Goal: Task Accomplishment & Management: Manage account settings

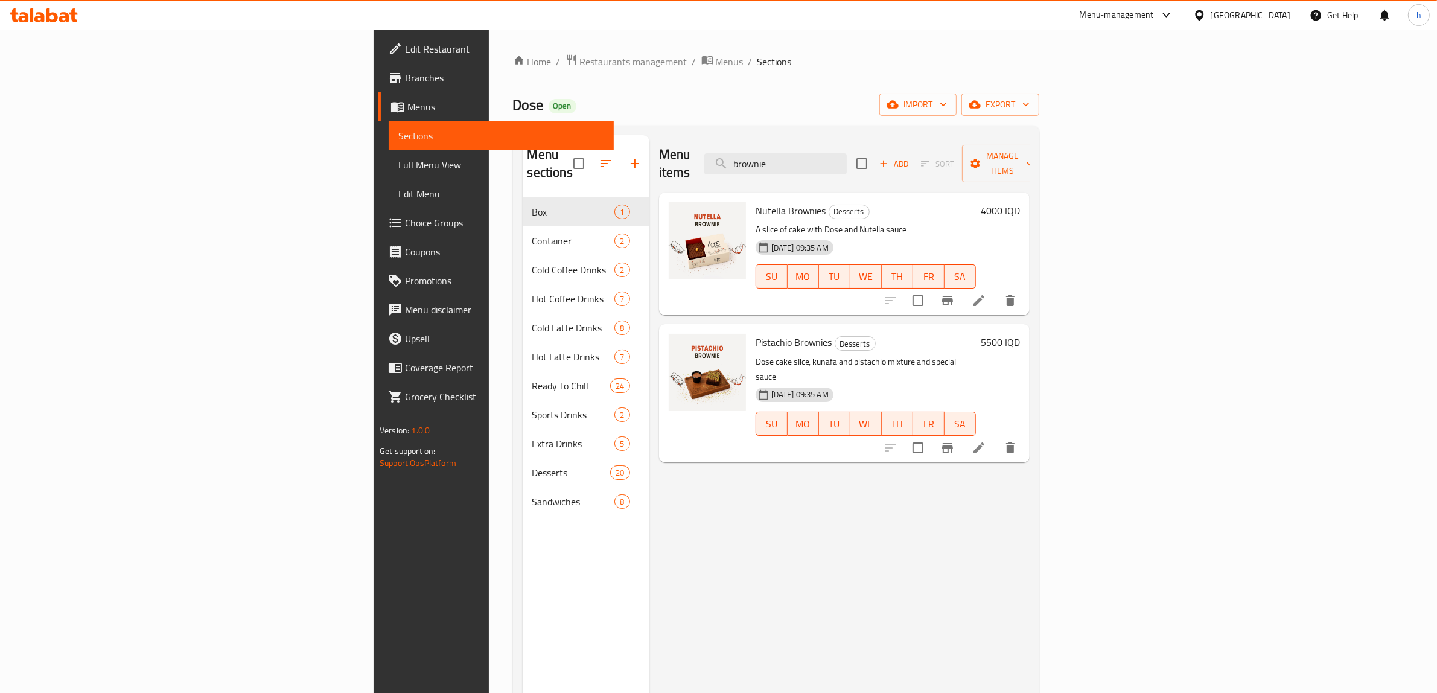
click at [55, 19] on icon at bounding box center [51, 15] width 11 height 14
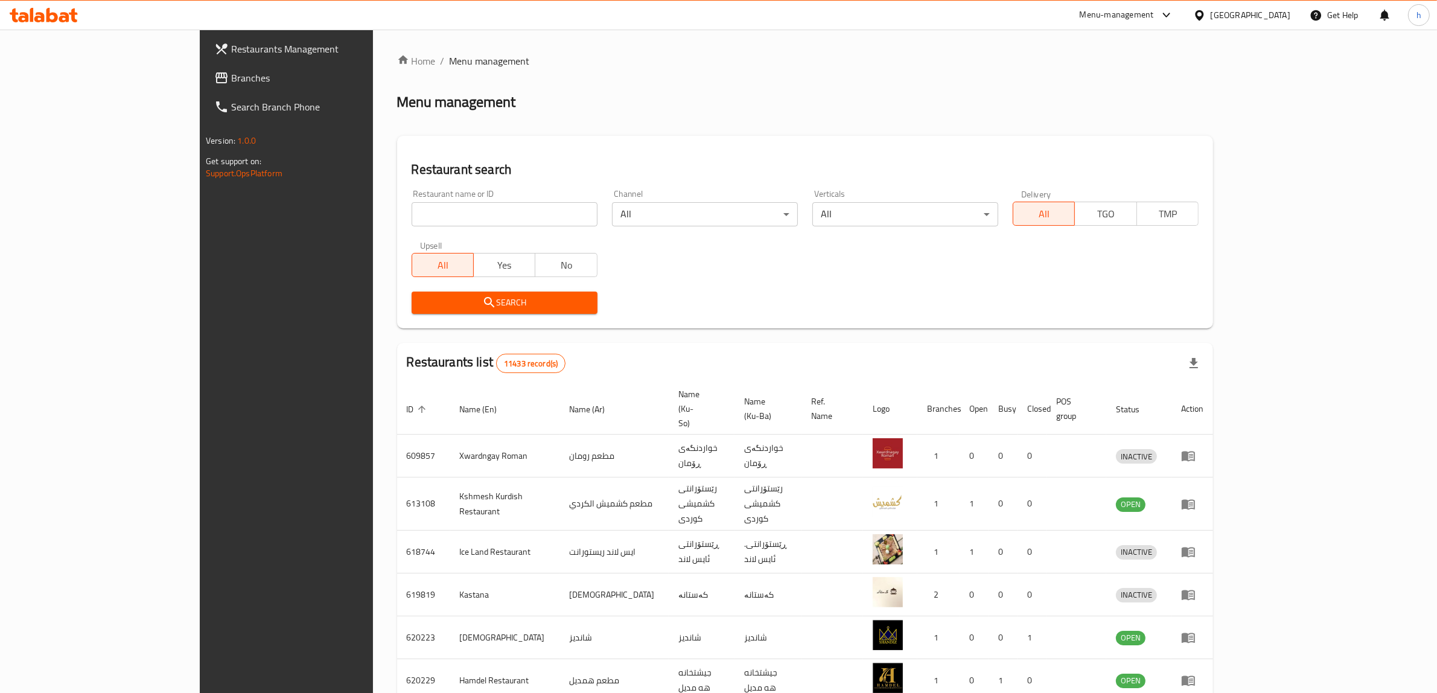
click at [231, 79] on span "Branches" at bounding box center [330, 78] width 199 height 14
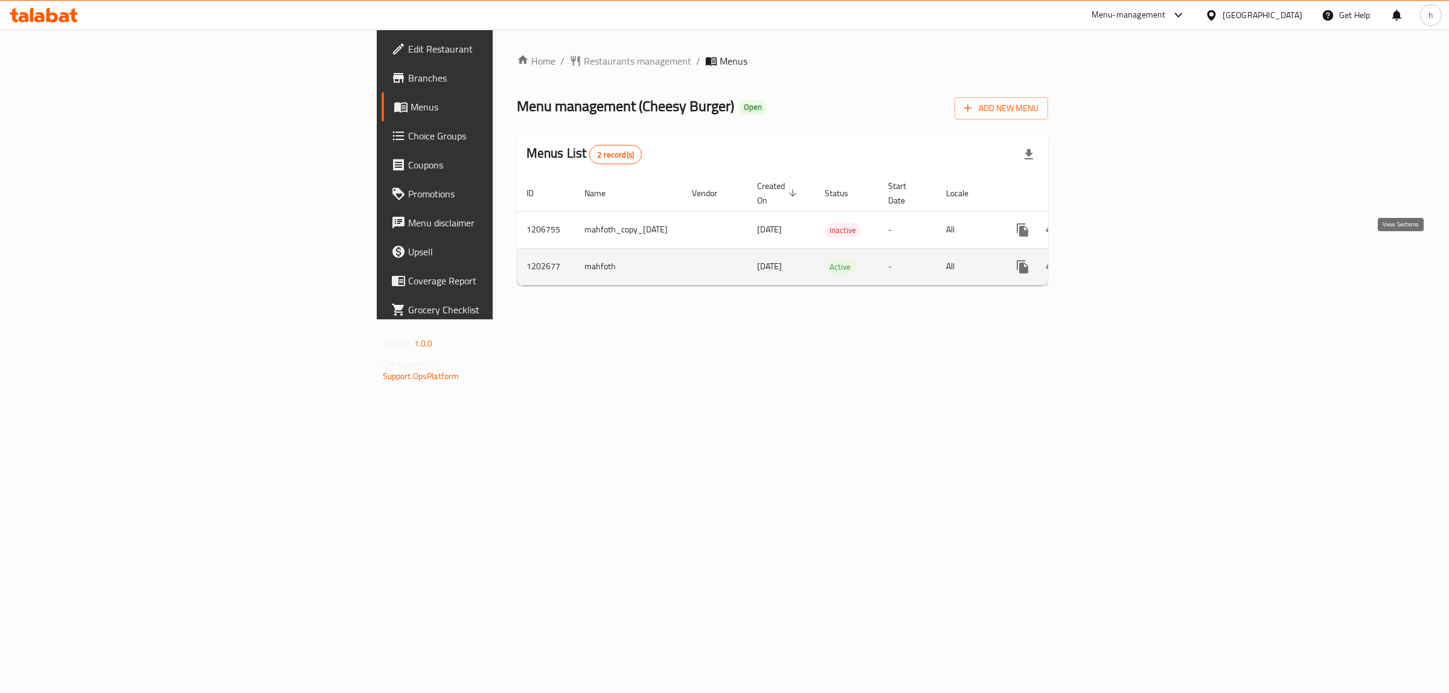
click at [1117, 260] on icon "enhanced table" at bounding box center [1109, 267] width 14 height 14
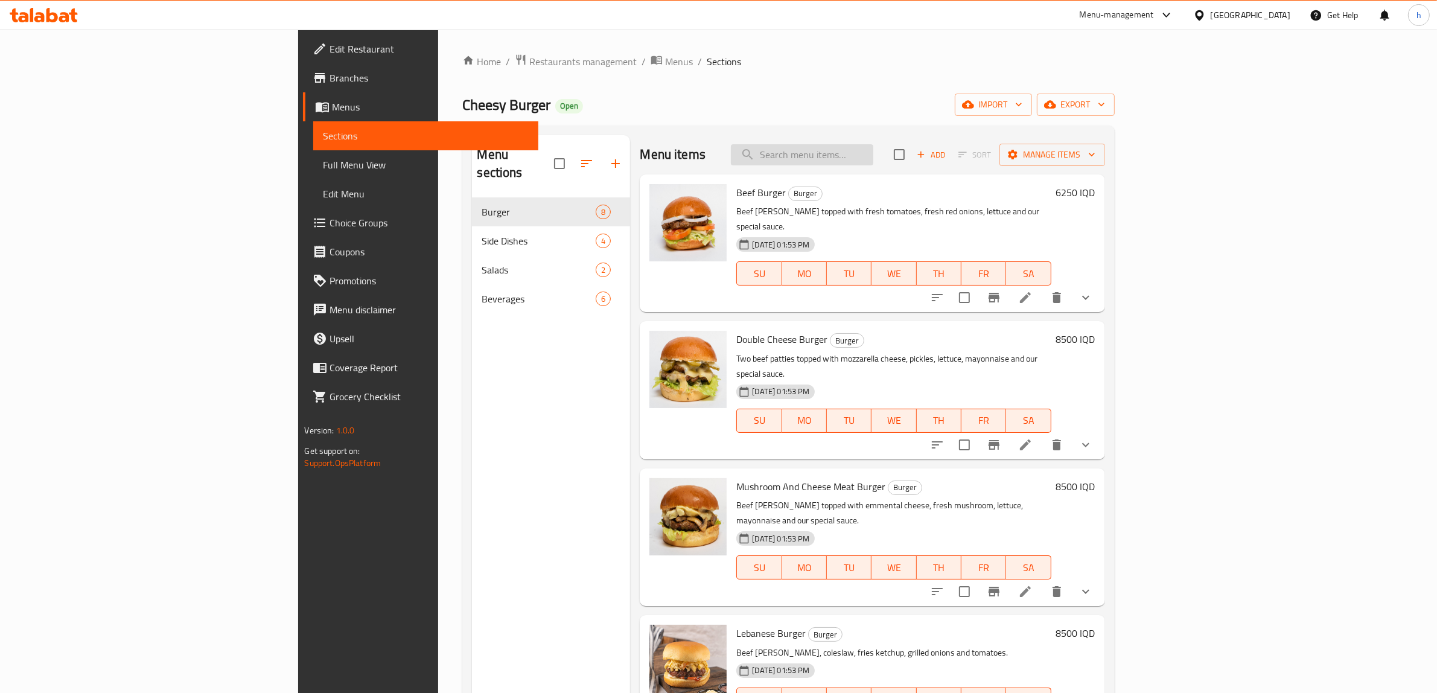
click at [873, 158] on input "search" at bounding box center [802, 154] width 142 height 21
click at [873, 148] on input "search" at bounding box center [802, 154] width 142 height 21
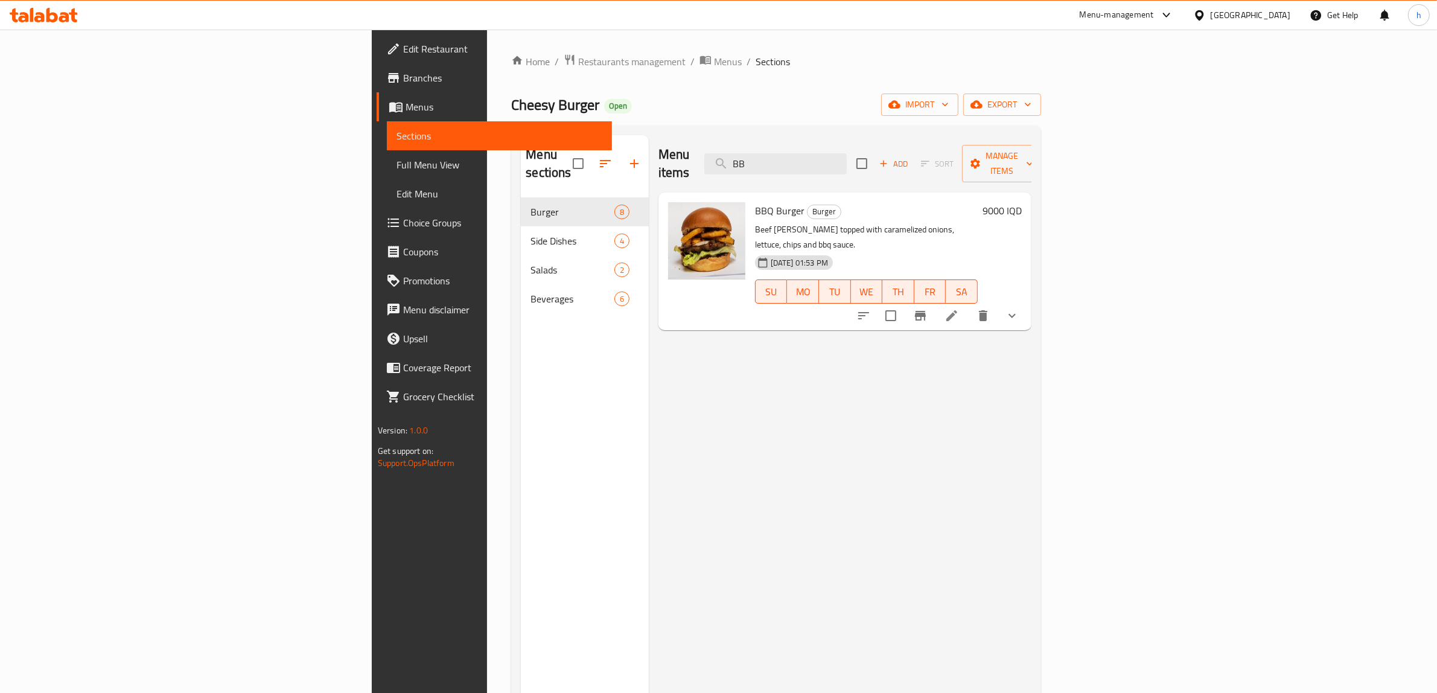
type input "BB"
click at [755, 202] on span "BBQ Burger" at bounding box center [779, 211] width 49 height 18
copy h6 "BBQ Burger"
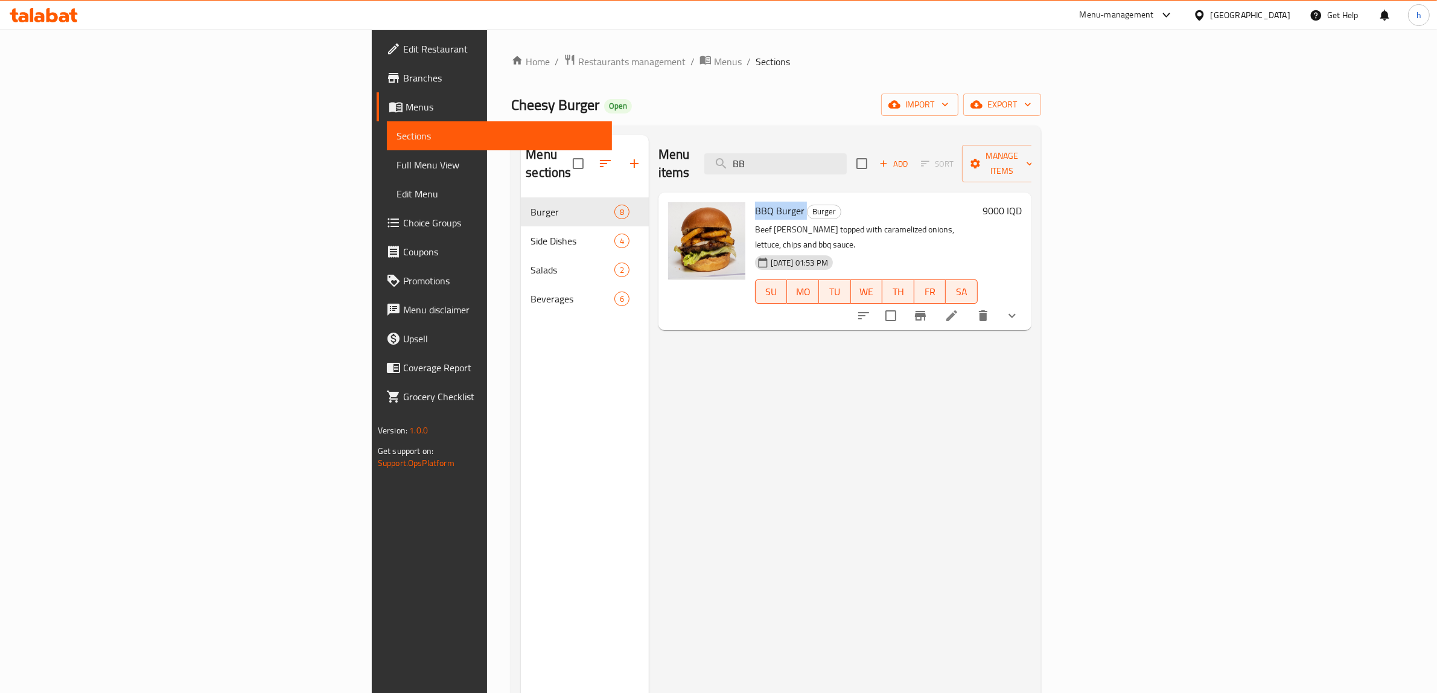
click at [397, 164] on span "Full Menu View" at bounding box center [500, 165] width 206 height 14
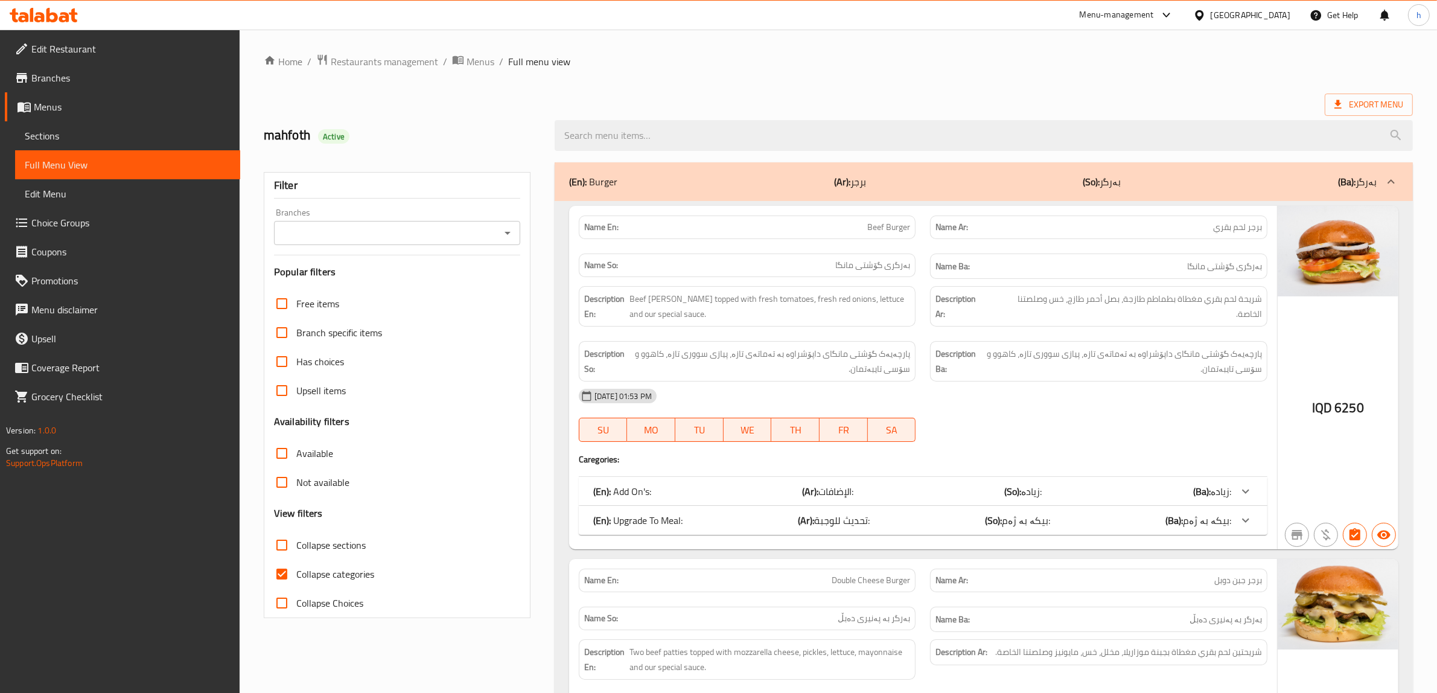
click at [510, 232] on icon "Open" at bounding box center [507, 233] width 14 height 14
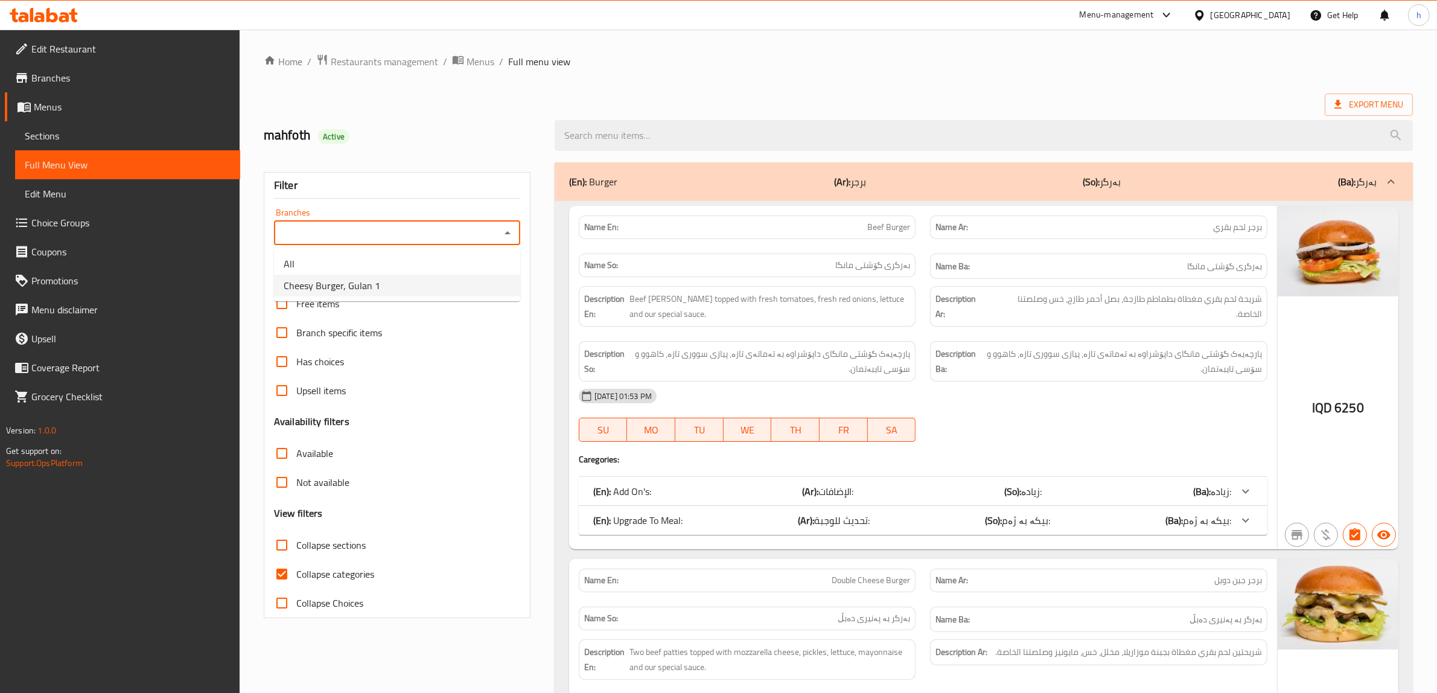
click at [384, 291] on li "Cheesy Burger, Gulan 1" at bounding box center [397, 286] width 246 height 22
type input "Cheesy Burger, Gulan 1"
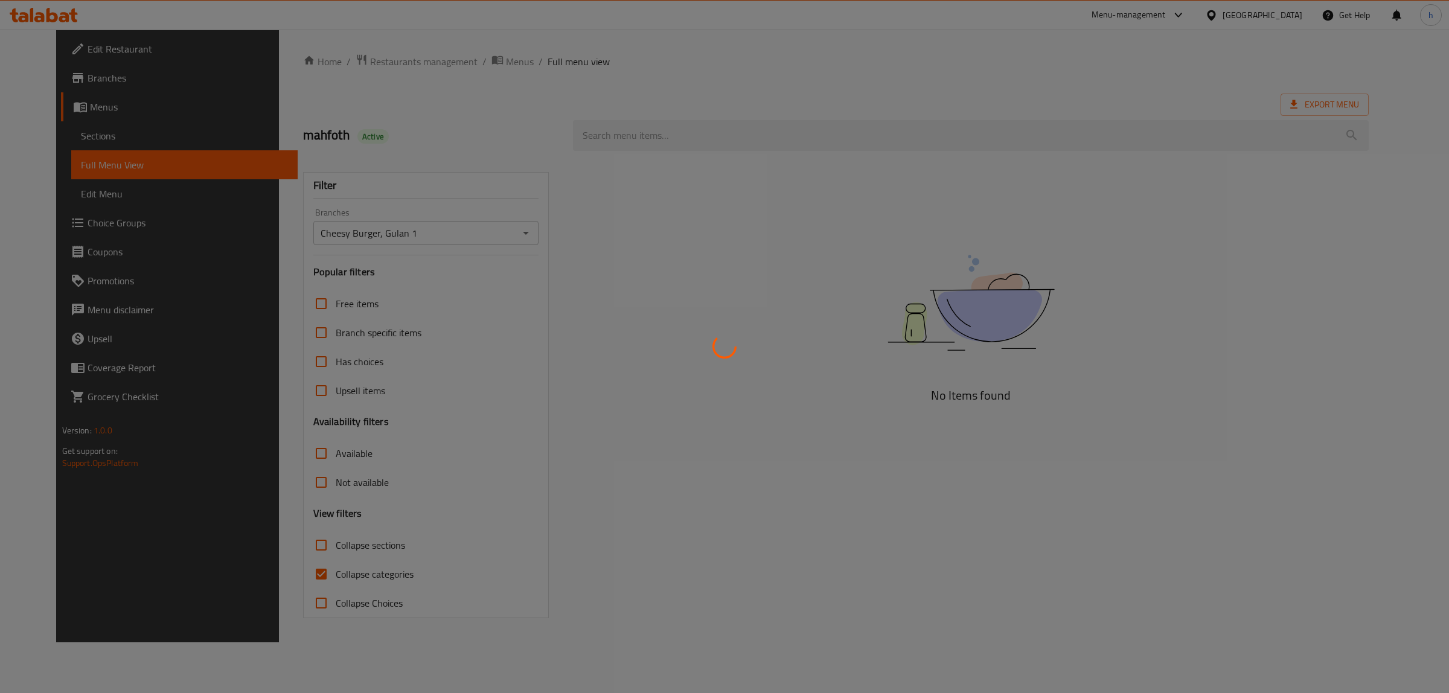
click at [646, 139] on div at bounding box center [724, 346] width 1449 height 693
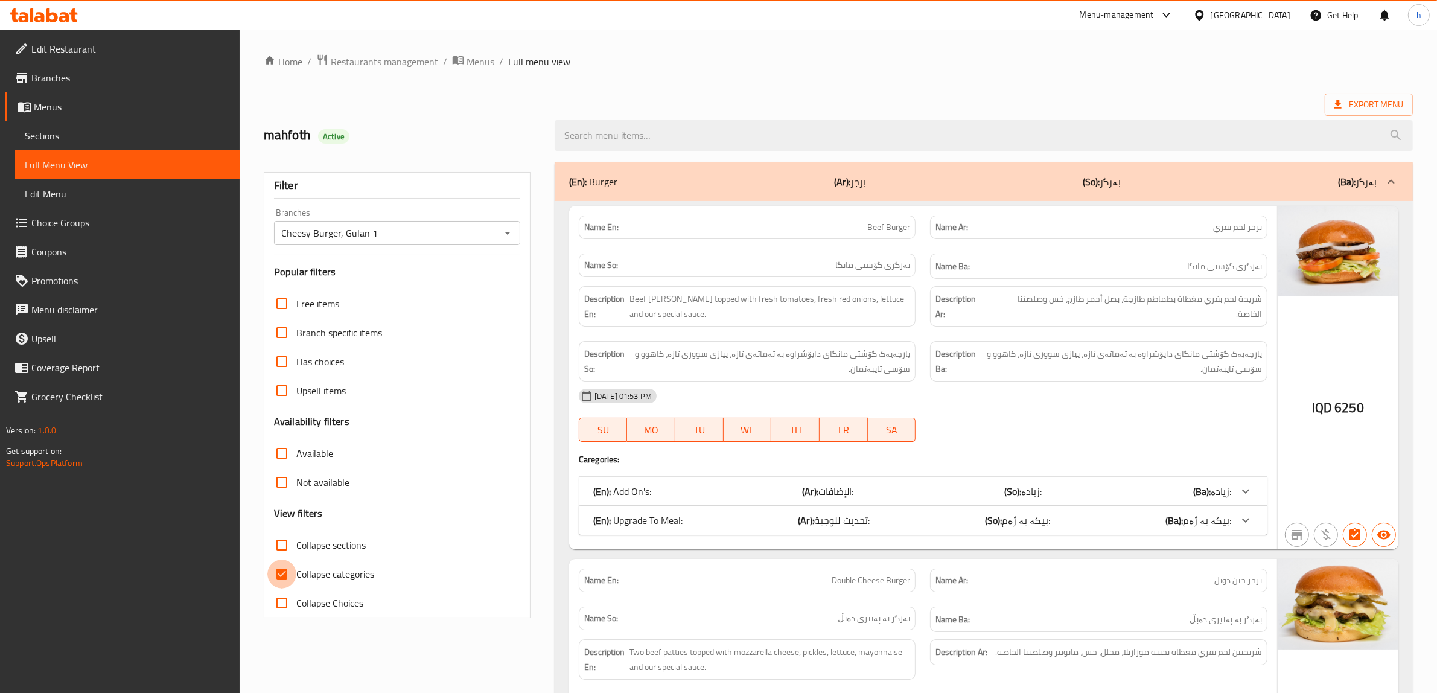
click at [285, 575] on input "Collapse categories" at bounding box center [281, 574] width 29 height 29
checkbox input "false"
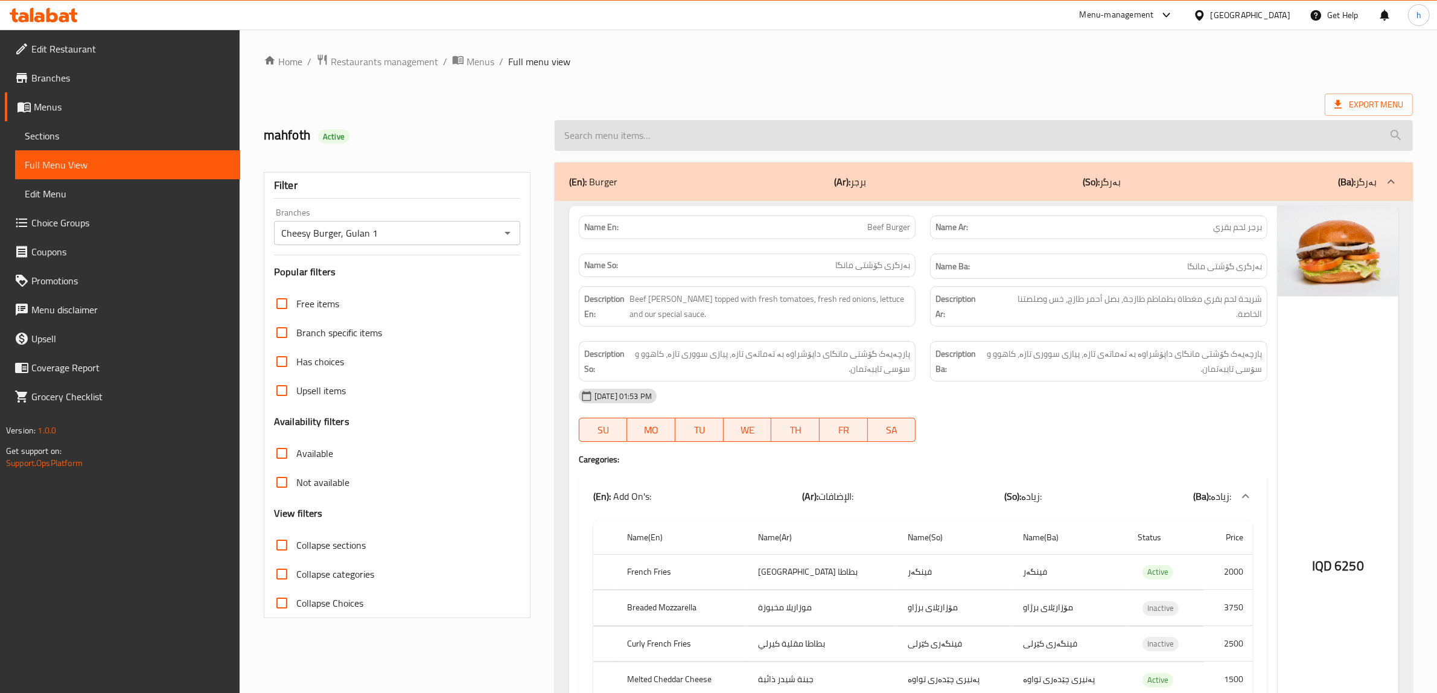
click at [632, 136] on input "search" at bounding box center [984, 135] width 858 height 31
paste input "BBQ Burger"
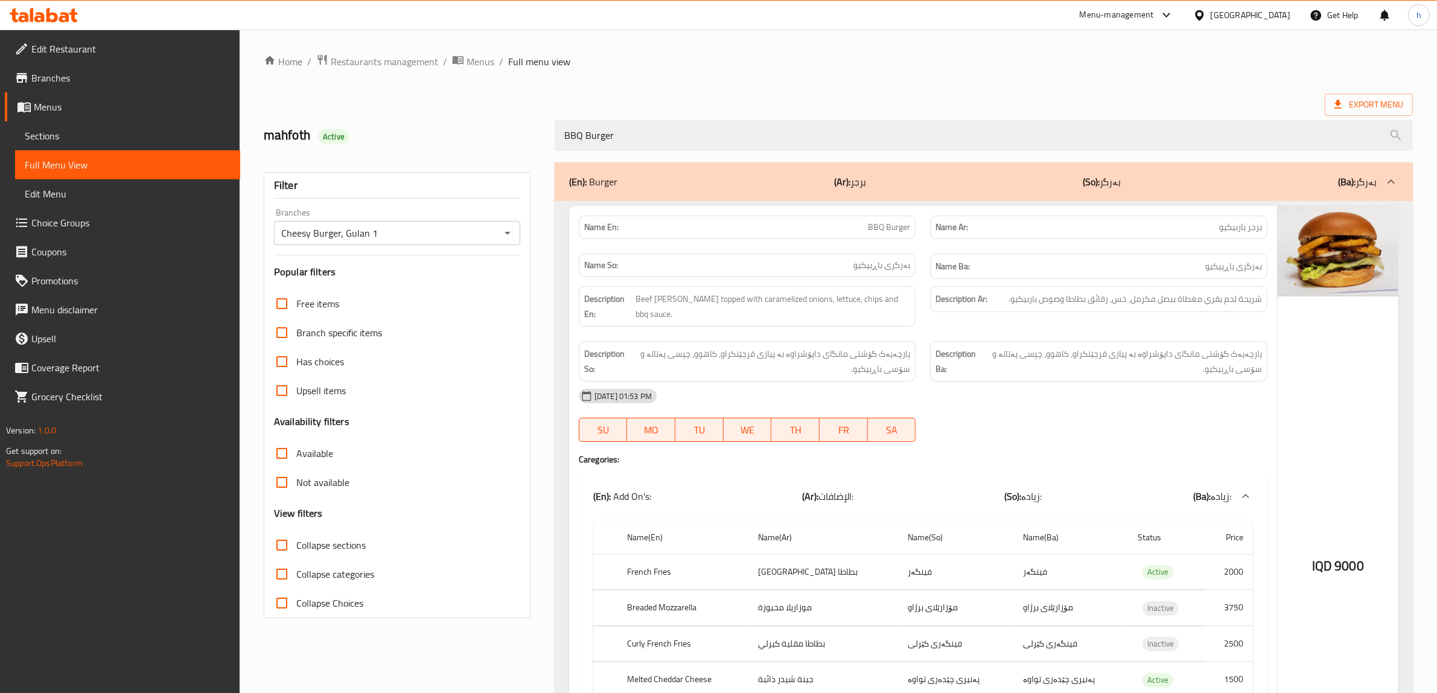
type input "BBQ Burger"
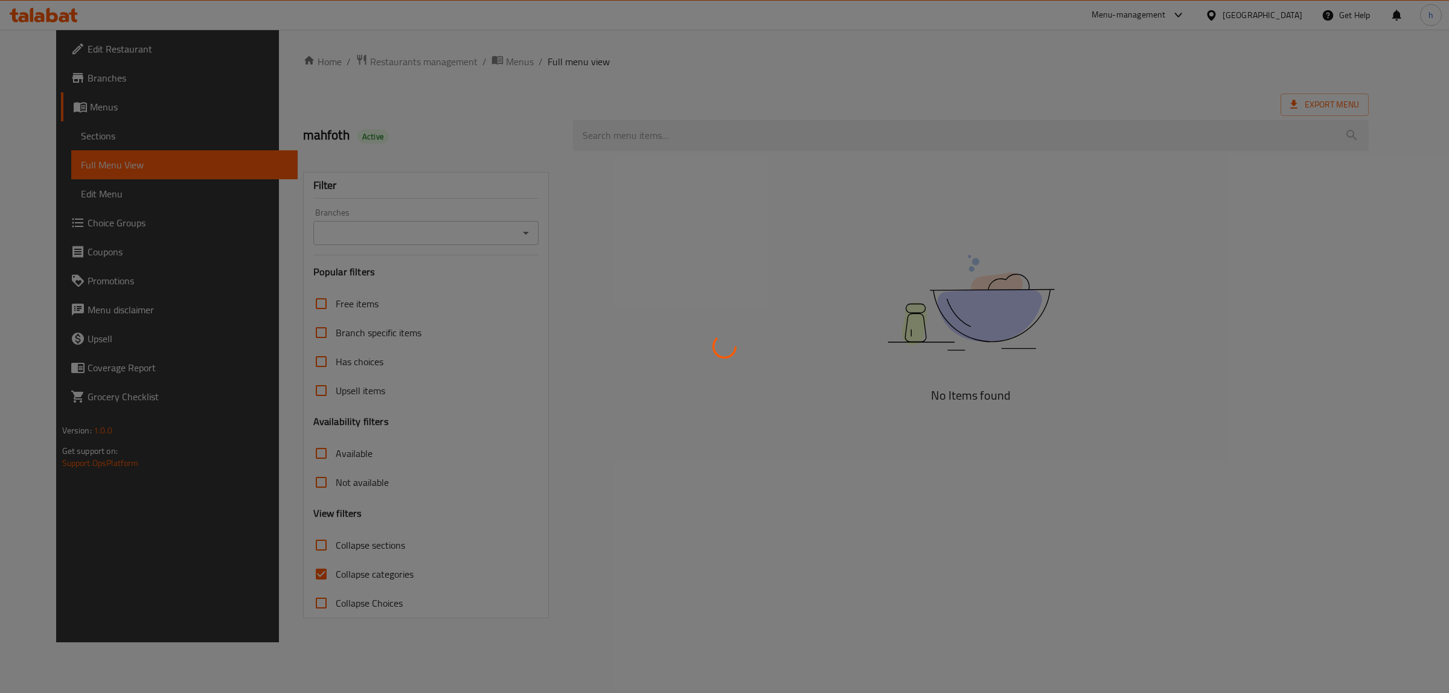
click at [607, 130] on div at bounding box center [724, 346] width 1449 height 693
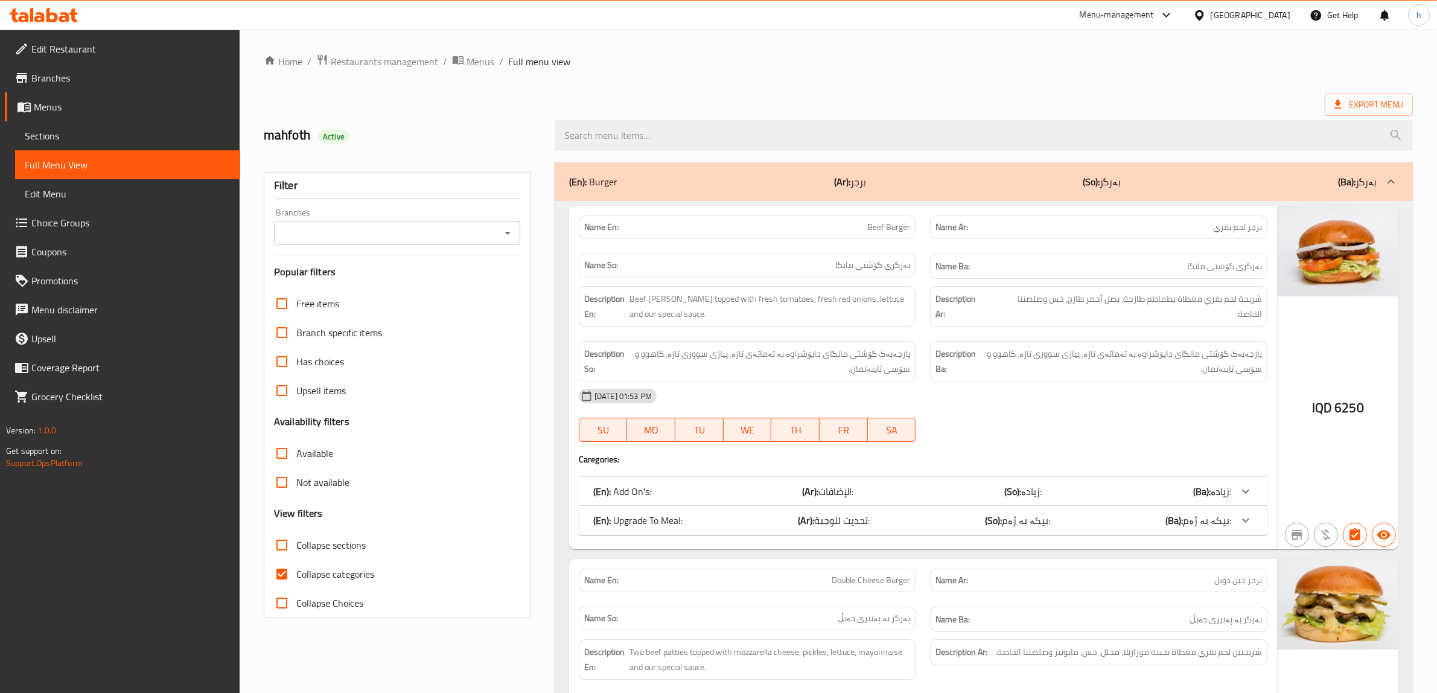
click at [653, 133] on input "search" at bounding box center [984, 135] width 858 height 31
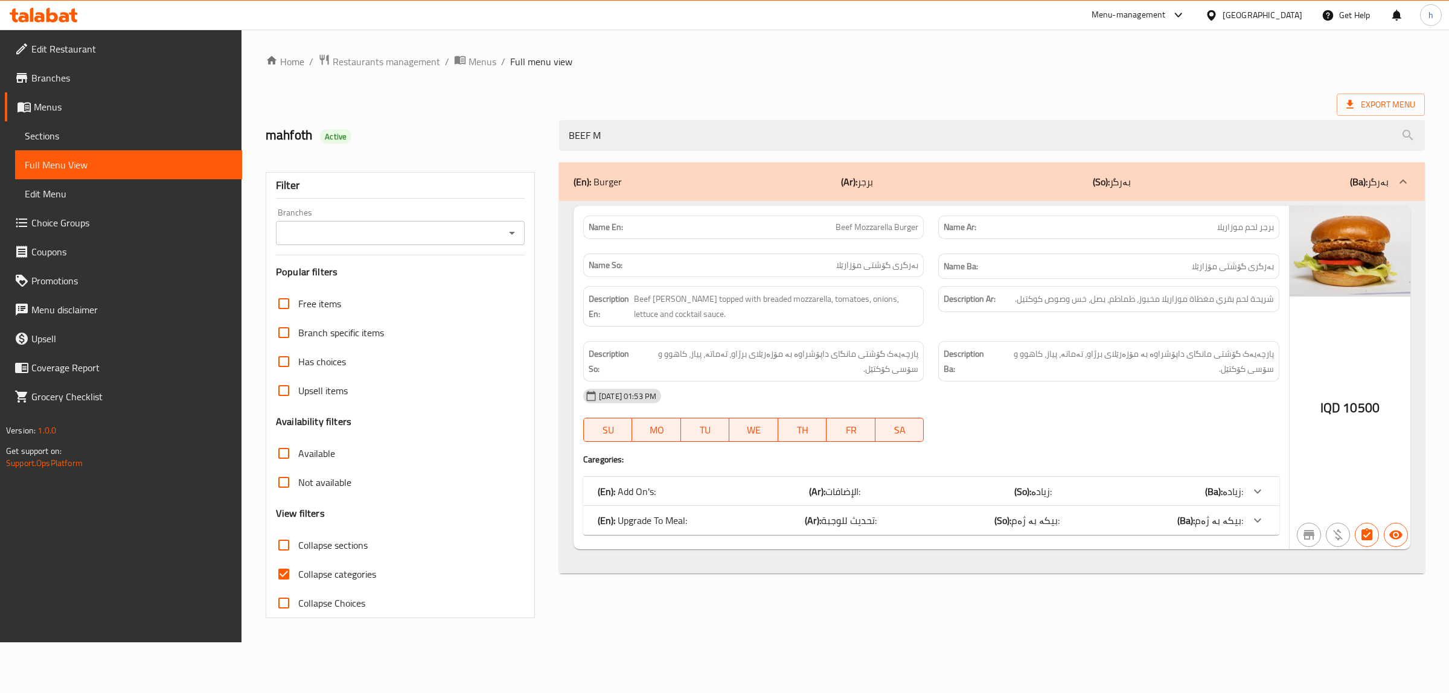
type input "BEEF M"
click at [885, 228] on span "Beef Mozzarella Burger" at bounding box center [876, 227] width 83 height 13
copy span "Beef Mozzarella Burger"
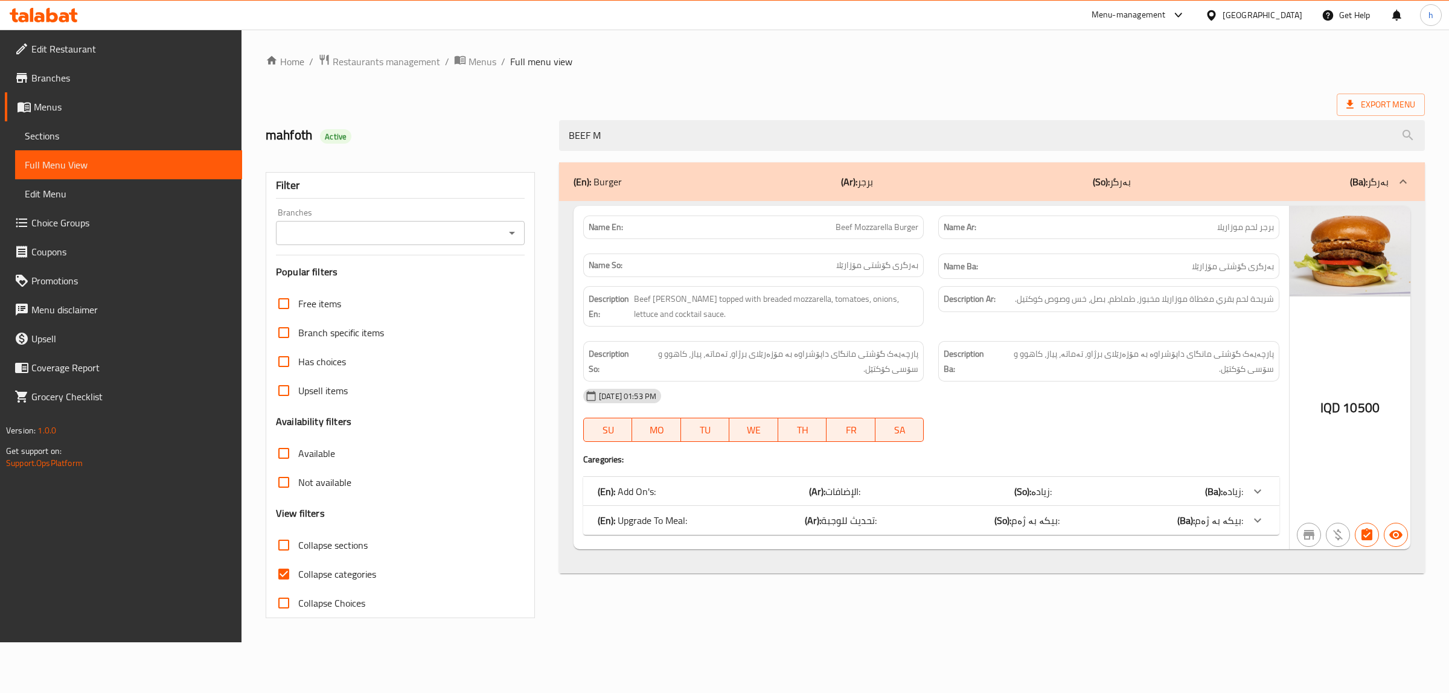
click at [336, 236] on input "Branches" at bounding box center [390, 233] width 222 height 17
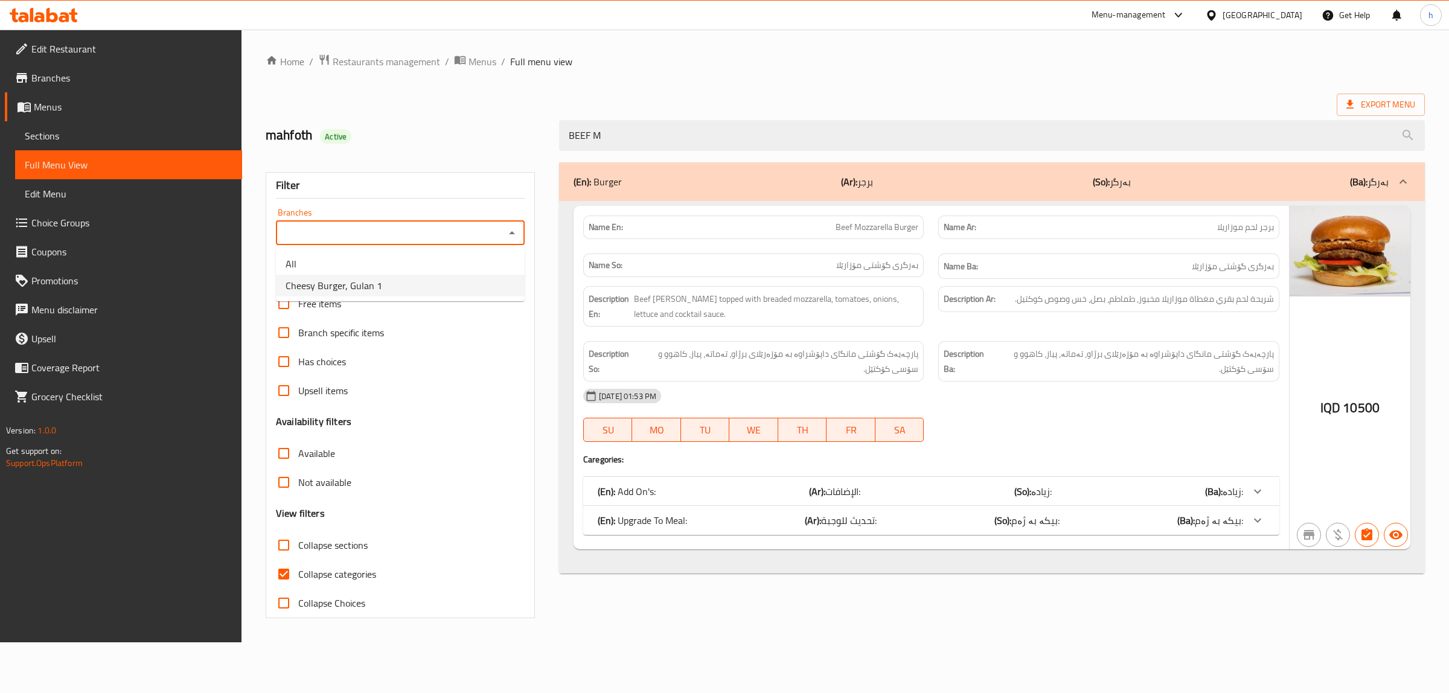
click at [403, 276] on li "Cheesy Burger, Gulan 1" at bounding box center [400, 286] width 249 height 22
type input "Cheesy Burger, Gulan 1"
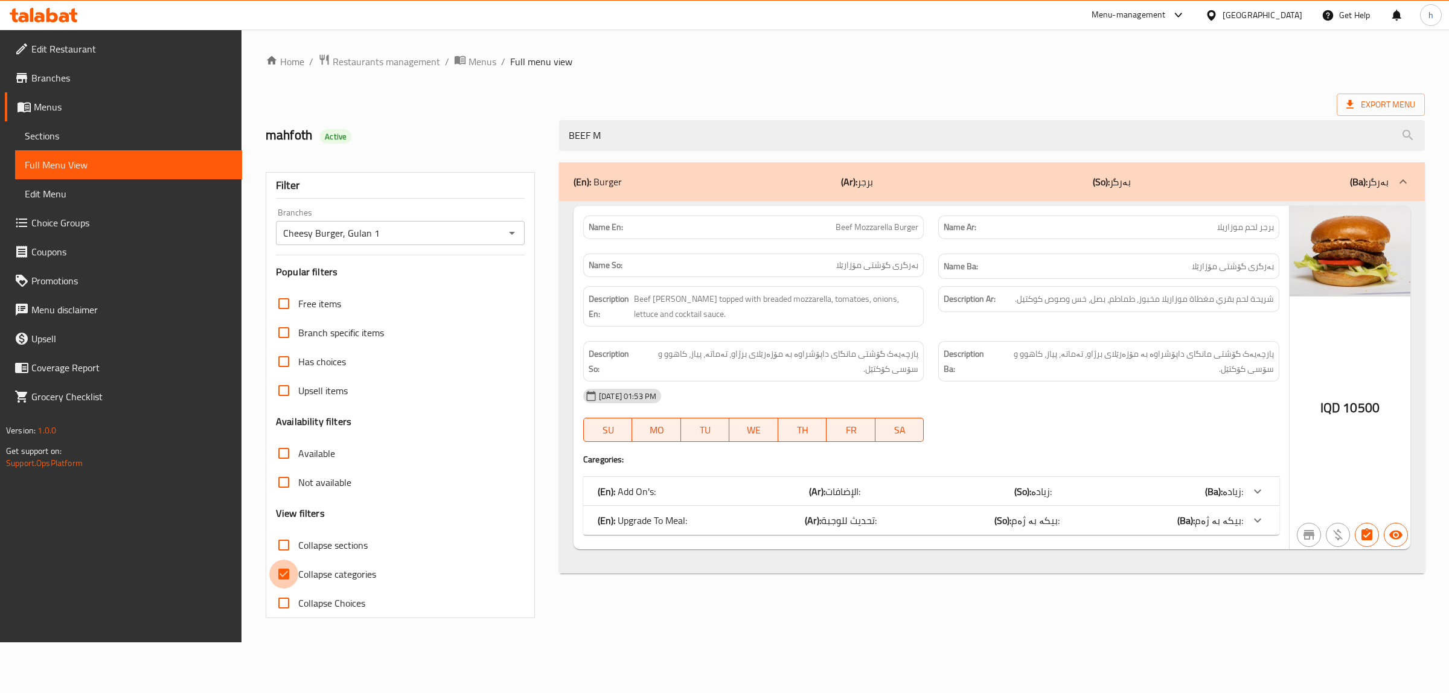
drag, startPoint x: 288, startPoint y: 577, endPoint x: 287, endPoint y: 566, distance: 10.9
click at [285, 574] on input "Collapse categories" at bounding box center [283, 574] width 29 height 29
checkbox input "false"
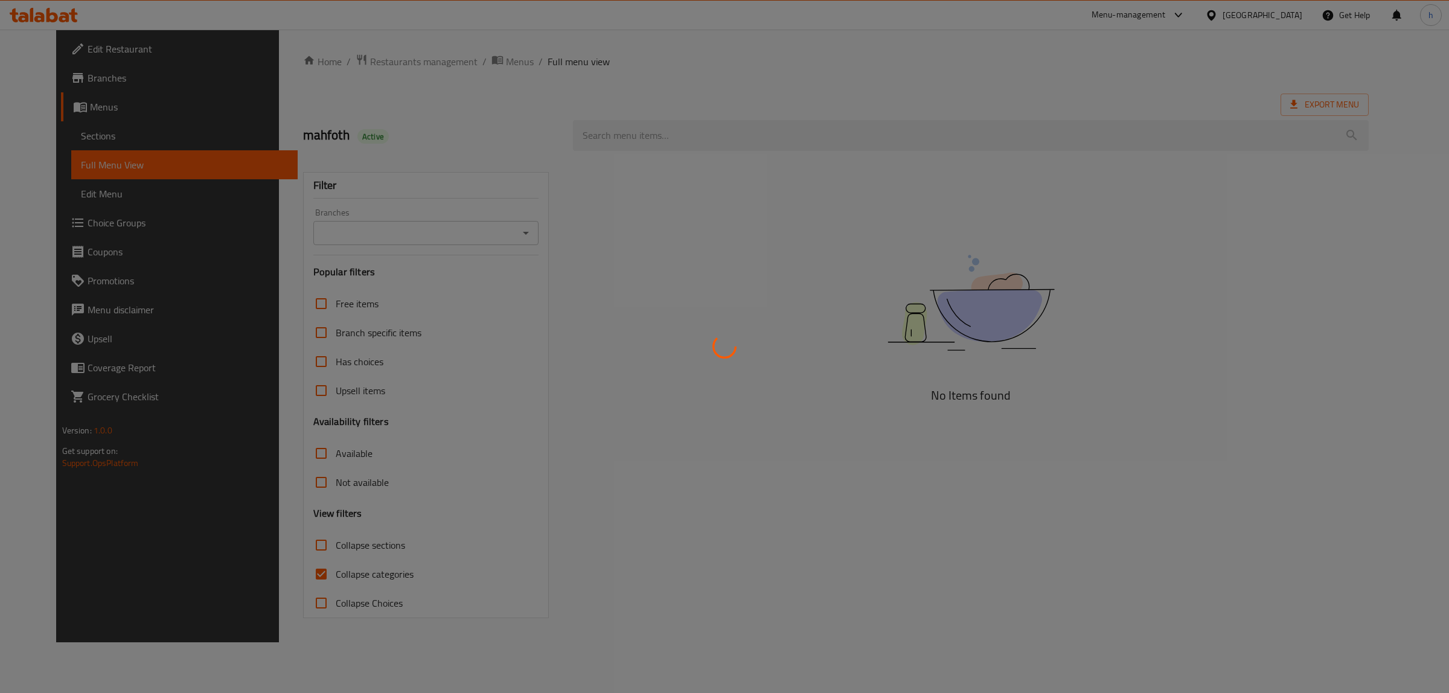
click at [282, 576] on div at bounding box center [724, 346] width 1449 height 693
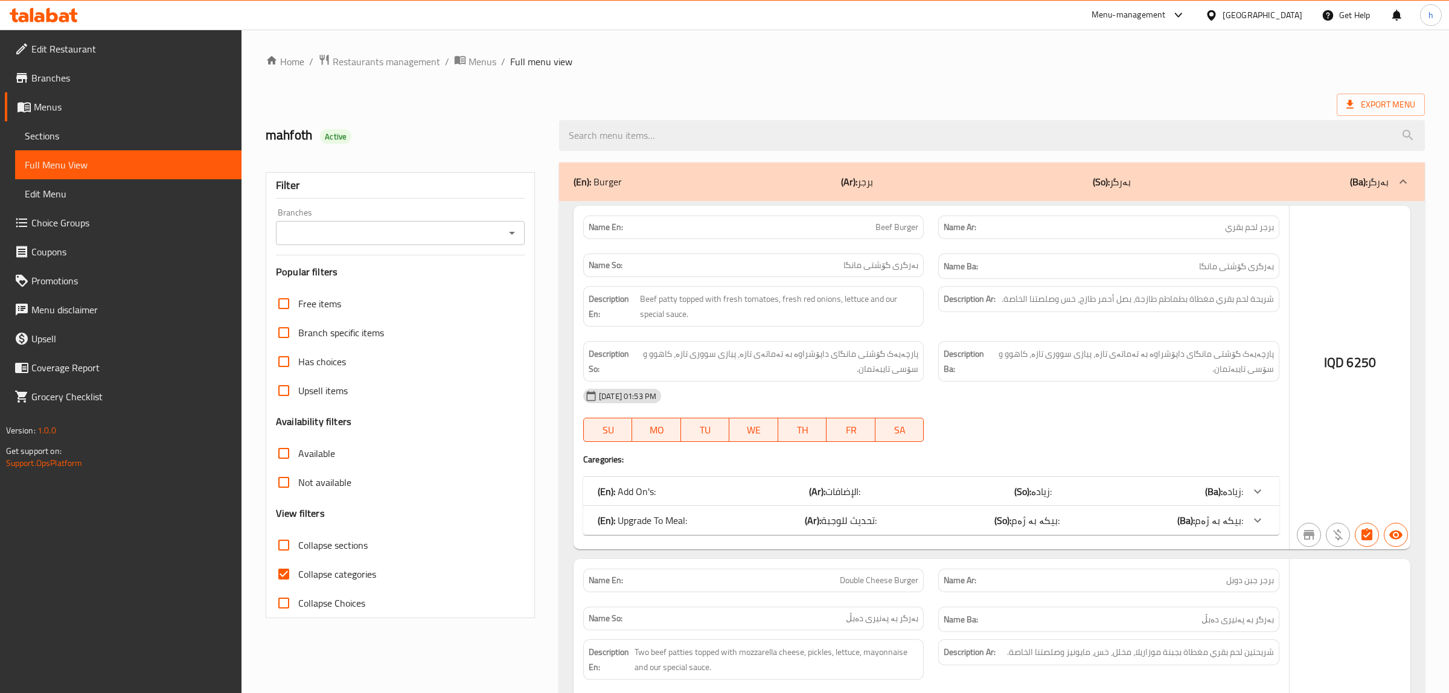
click at [282, 576] on div at bounding box center [724, 346] width 1449 height 693
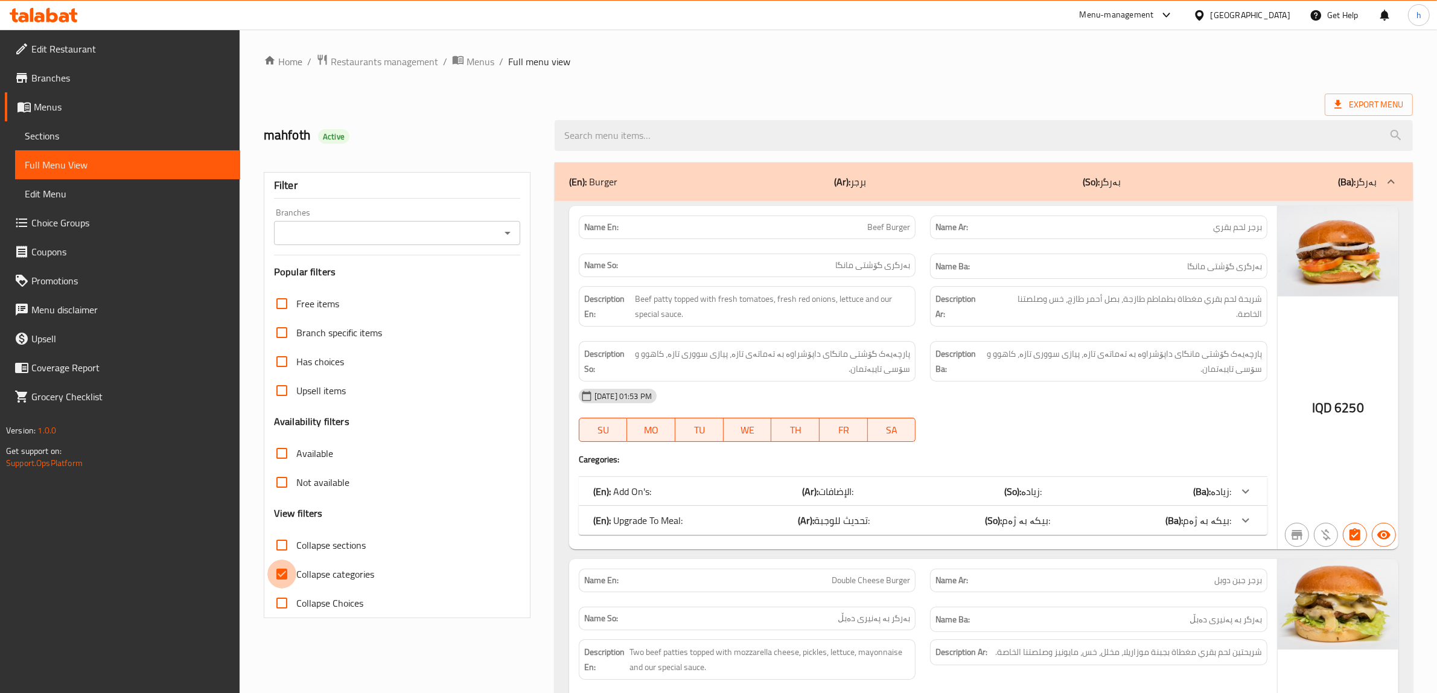
click at [282, 576] on input "Collapse categories" at bounding box center [281, 574] width 29 height 29
checkbox input "false"
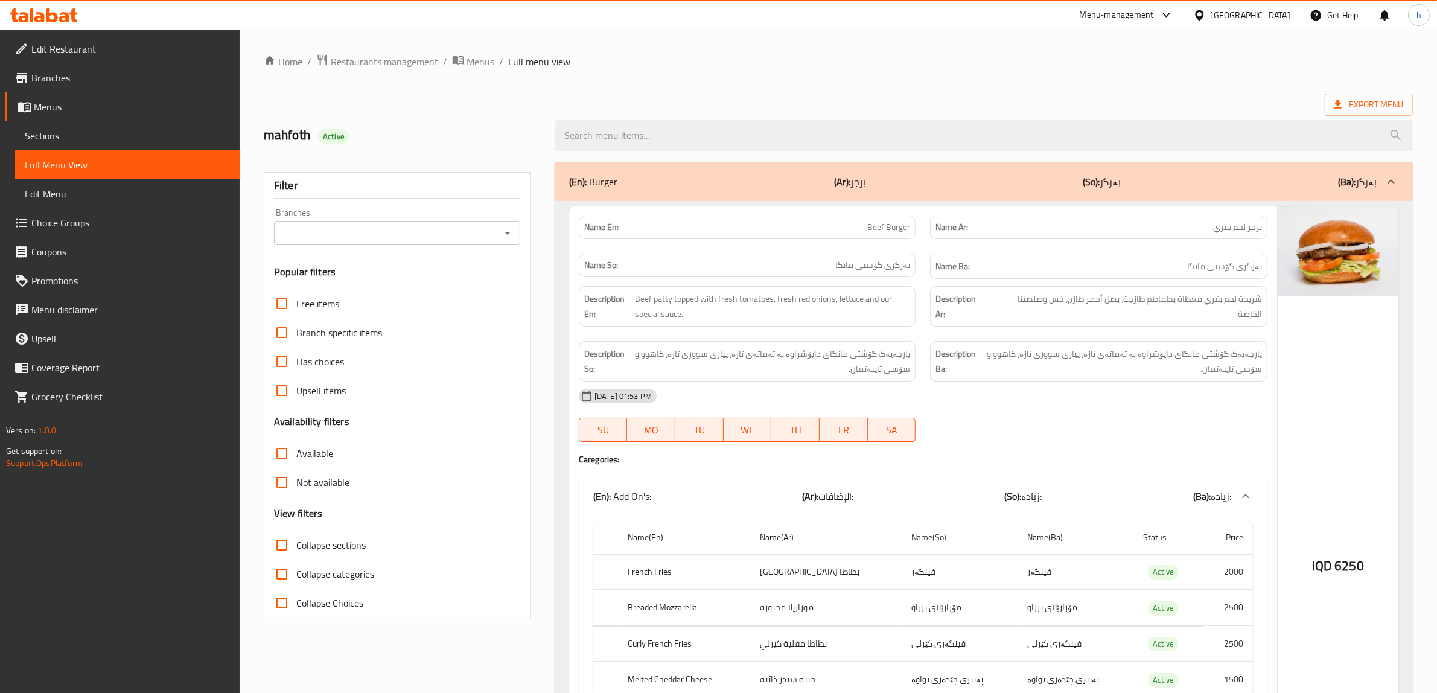
click at [510, 237] on icon "Open" at bounding box center [507, 233] width 14 height 14
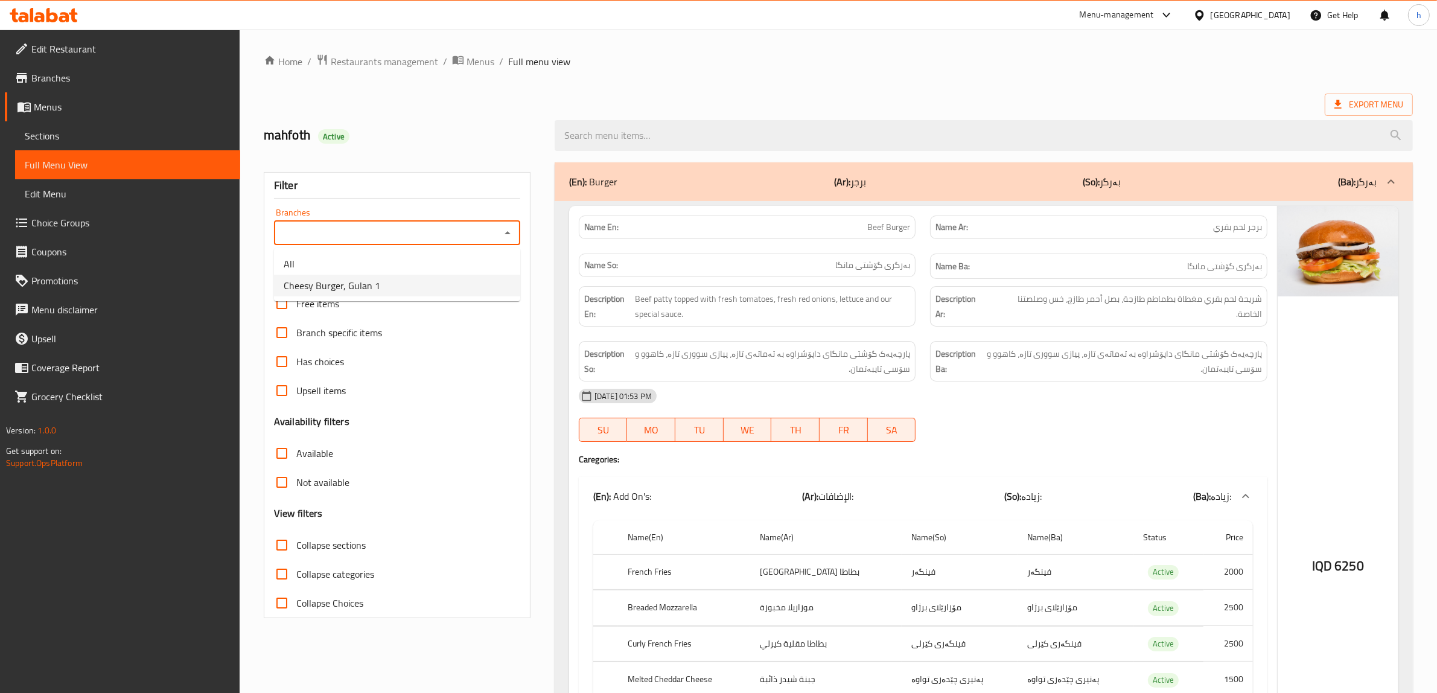
click at [319, 287] on span "Cheesy Burger, Gulan 1" at bounding box center [332, 285] width 97 height 14
type input "Cheesy Burger, Gulan 1"
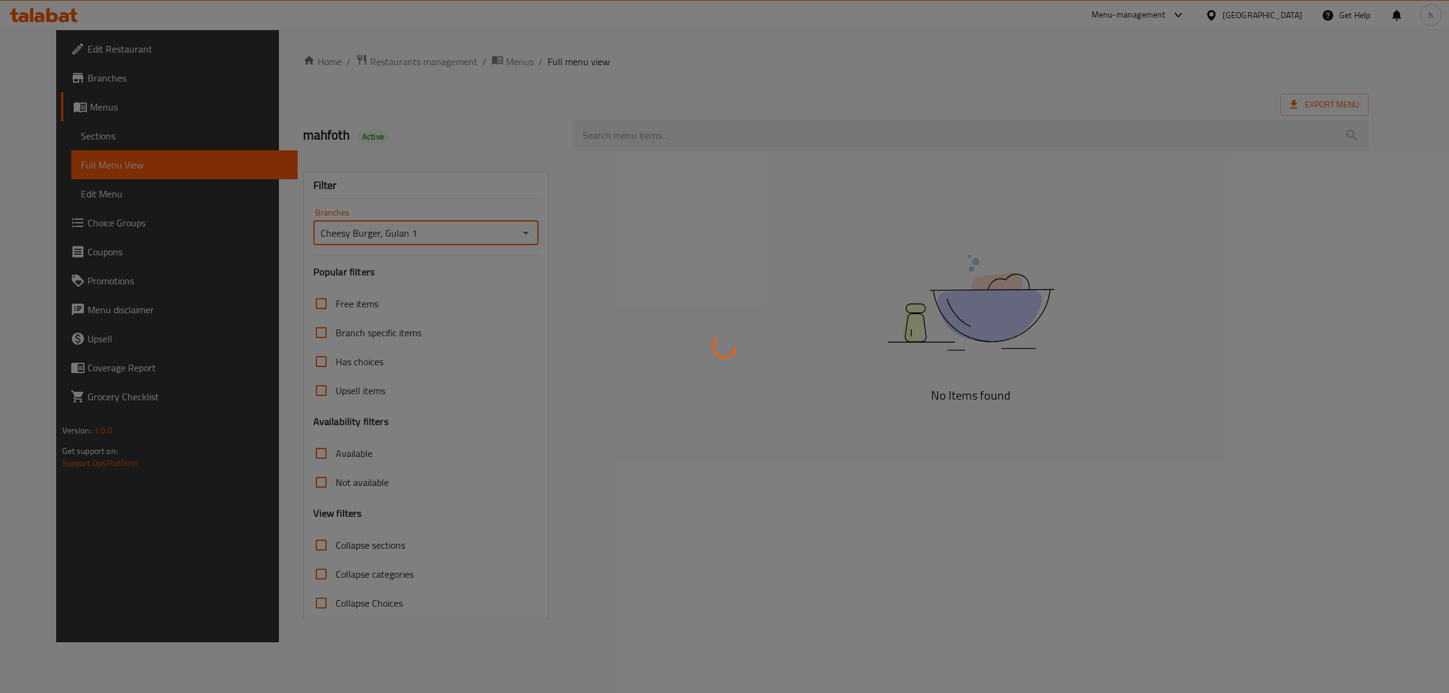
click at [654, 142] on div at bounding box center [724, 346] width 1449 height 693
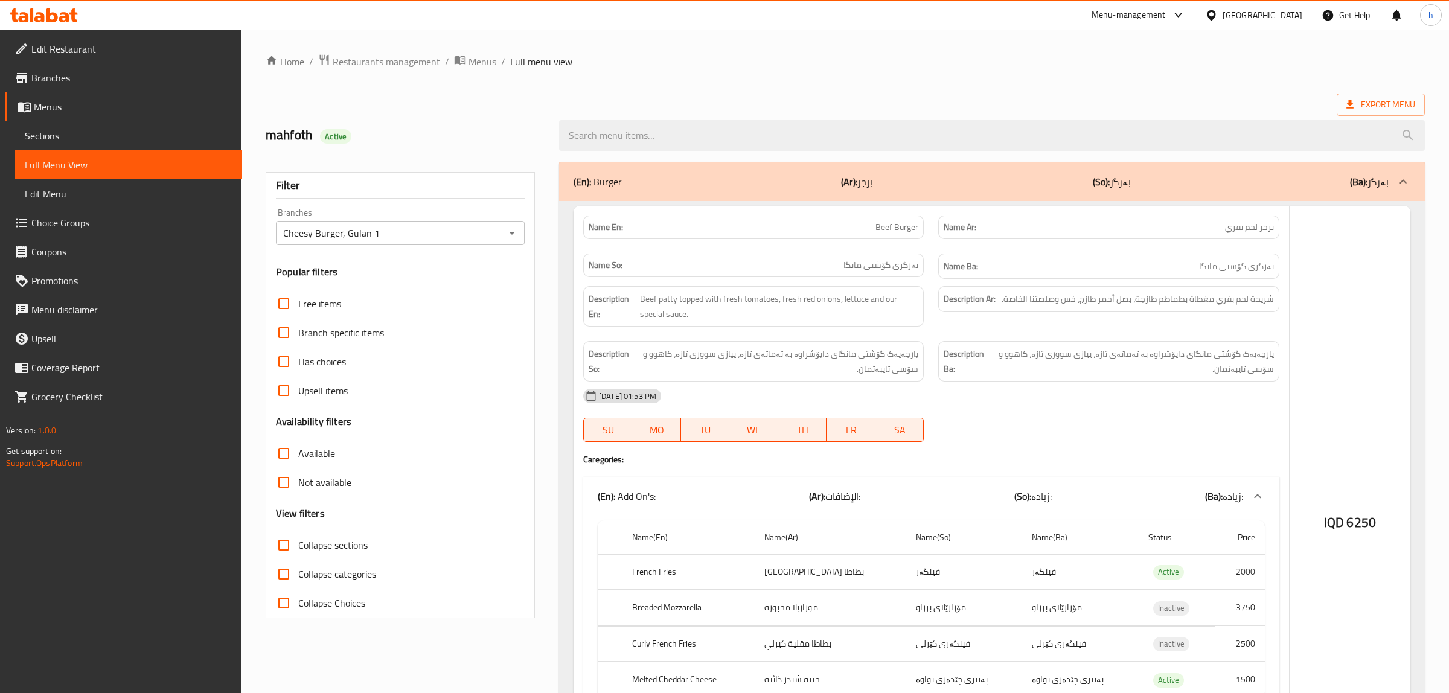
click at [634, 141] on div at bounding box center [724, 346] width 1449 height 693
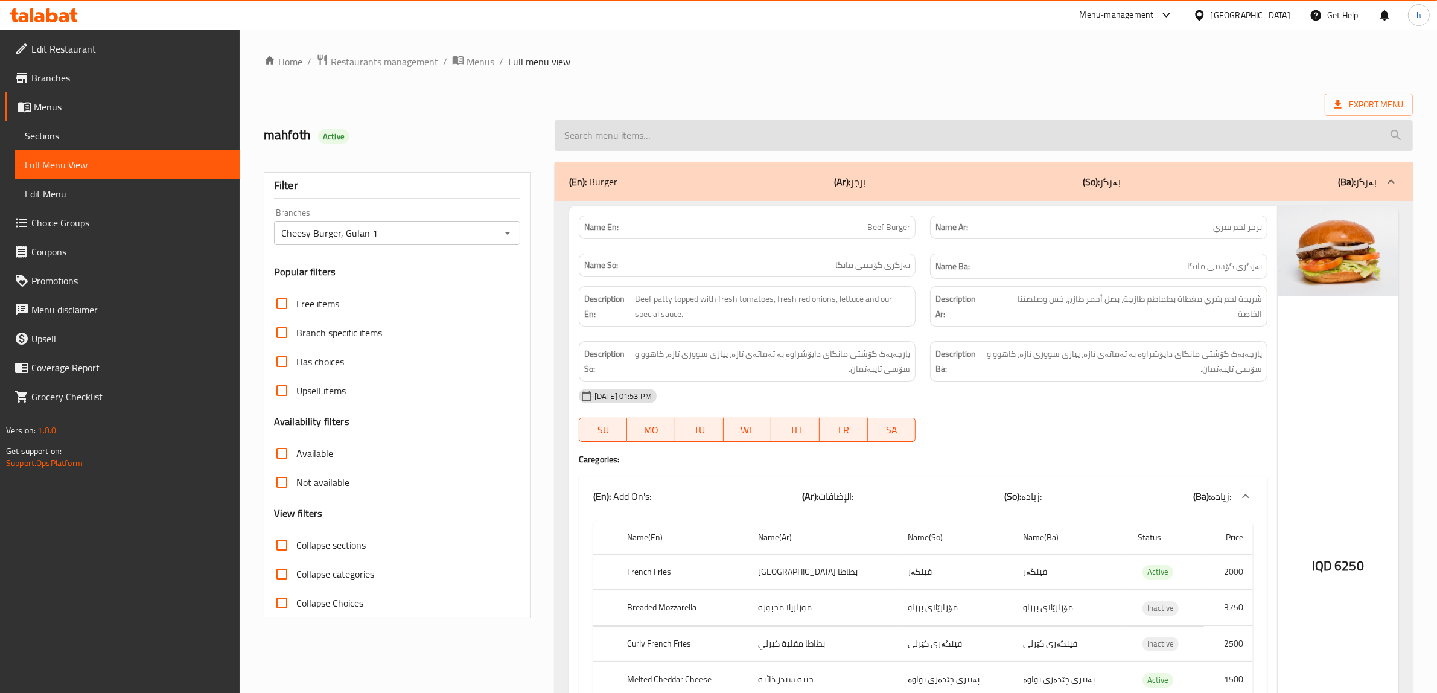
click at [596, 136] on input "search" at bounding box center [984, 135] width 858 height 31
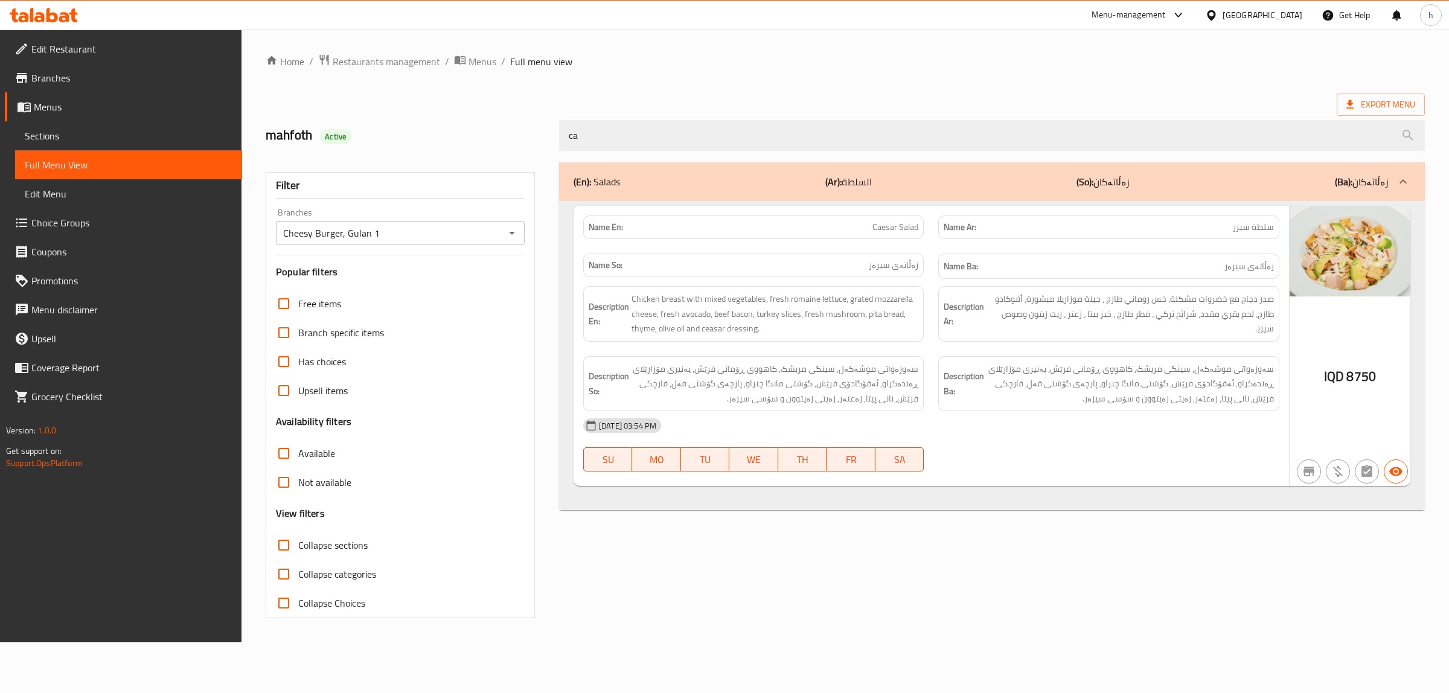
type input "ca"
click at [85, 55] on span "Edit Restaurant" at bounding box center [131, 49] width 201 height 14
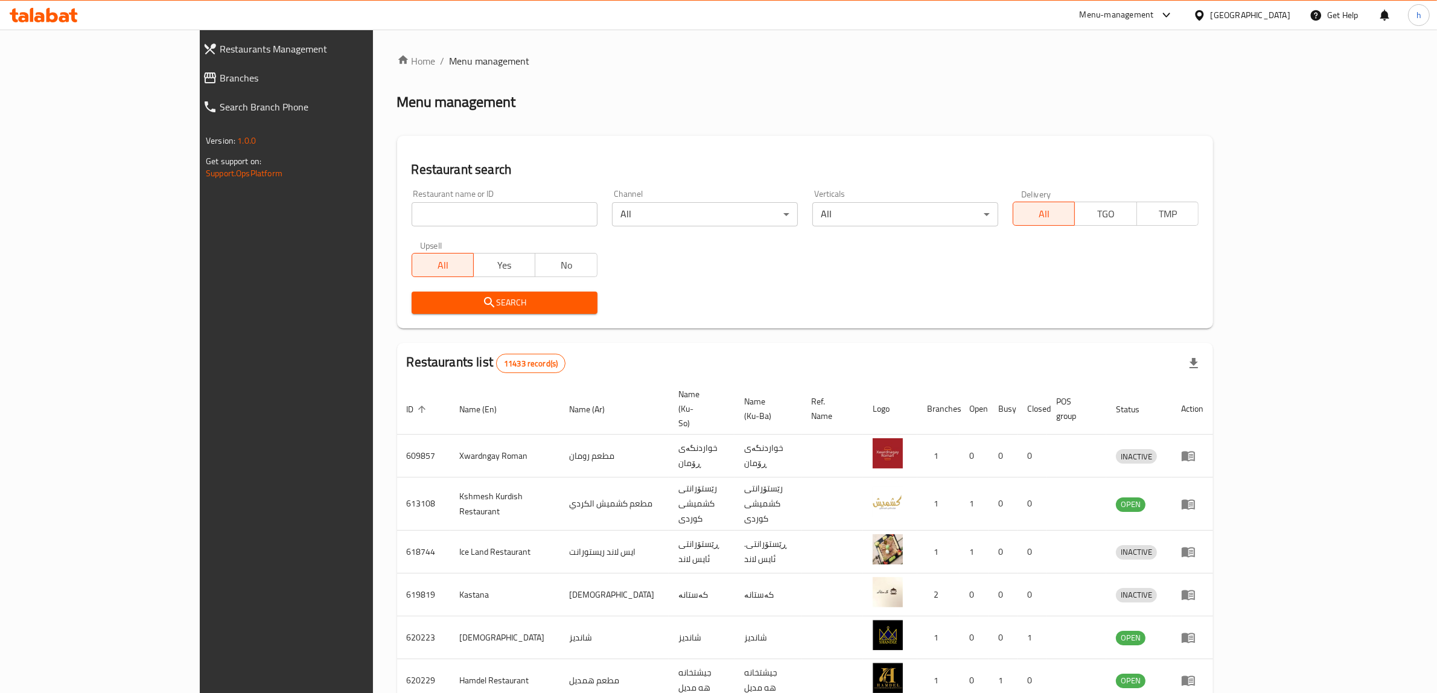
click at [412, 210] on input "search" at bounding box center [505, 214] width 186 height 24
paste input "704411"
type input "704411"
click at [421, 307] on span "Search" at bounding box center [504, 302] width 167 height 15
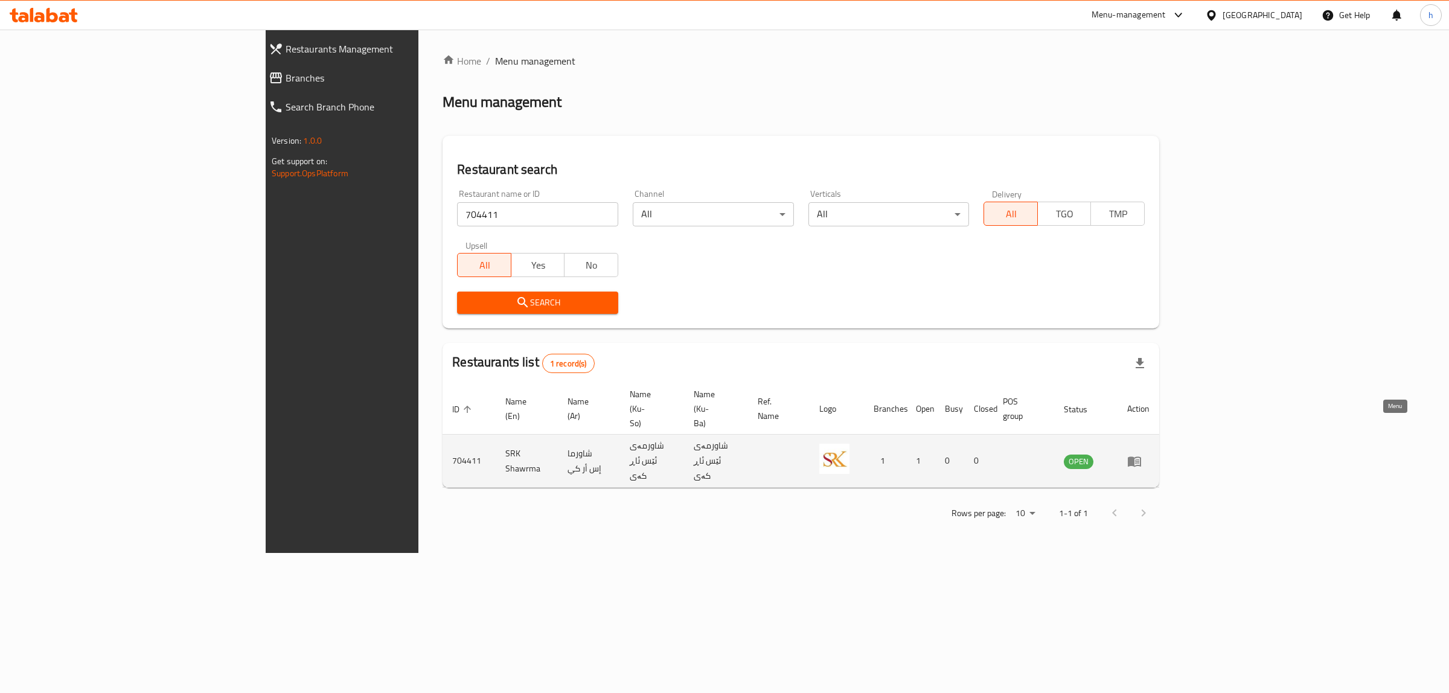
click at [1141, 454] on icon "enhanced table" at bounding box center [1134, 461] width 14 height 14
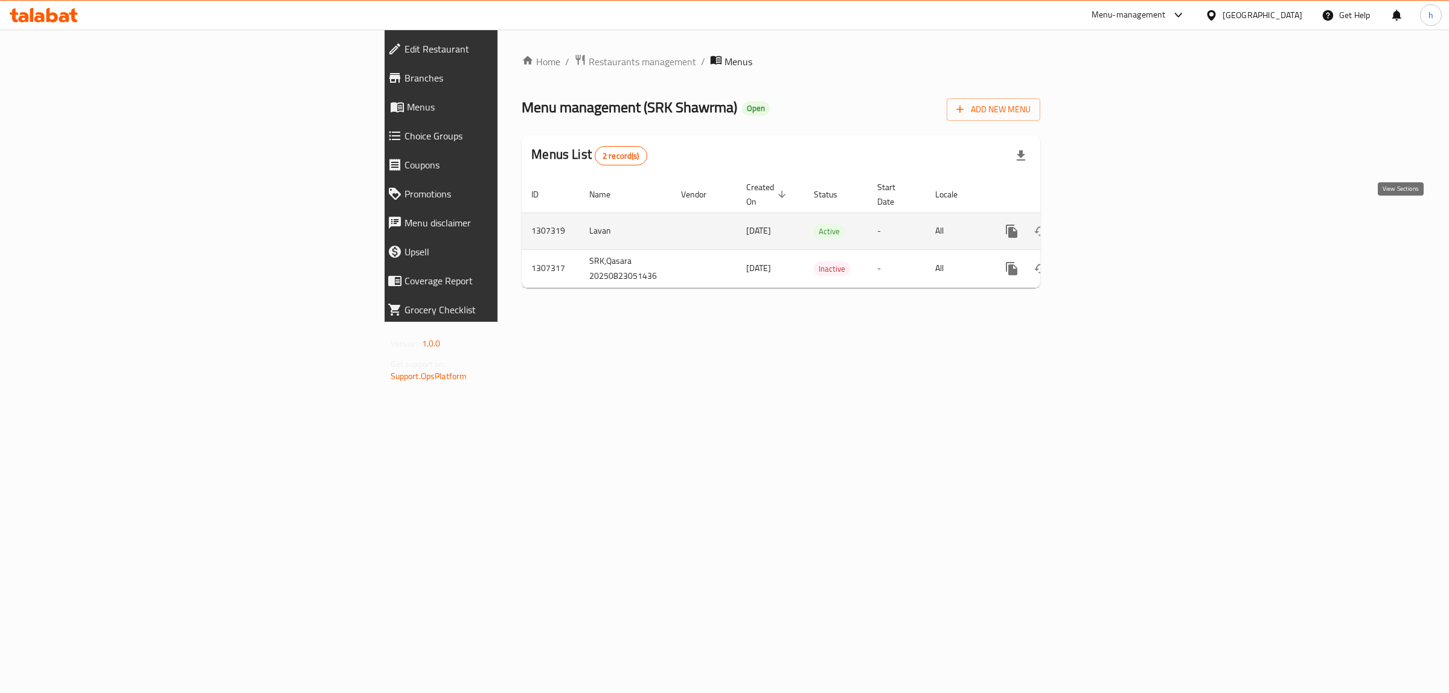
click at [1106, 224] on icon "enhanced table" at bounding box center [1098, 231] width 14 height 14
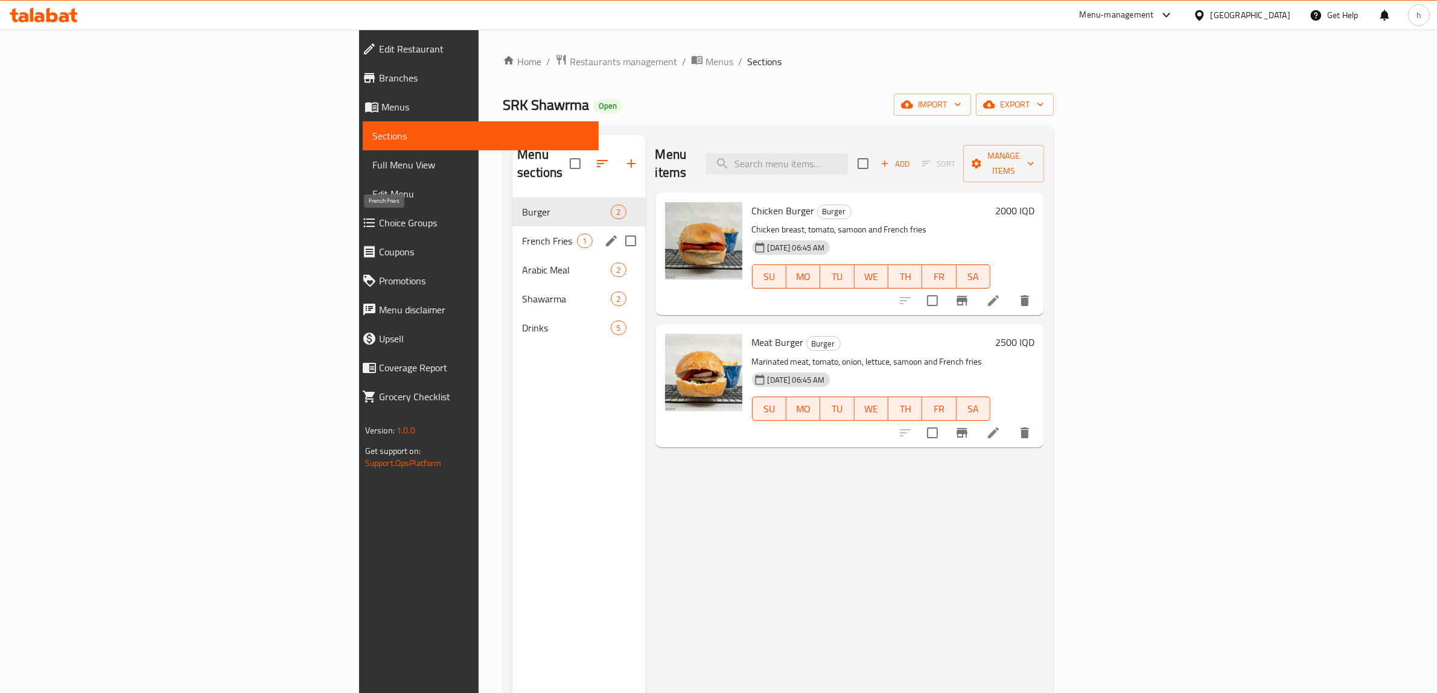
click at [522, 234] on span "French Fries" at bounding box center [549, 241] width 55 height 14
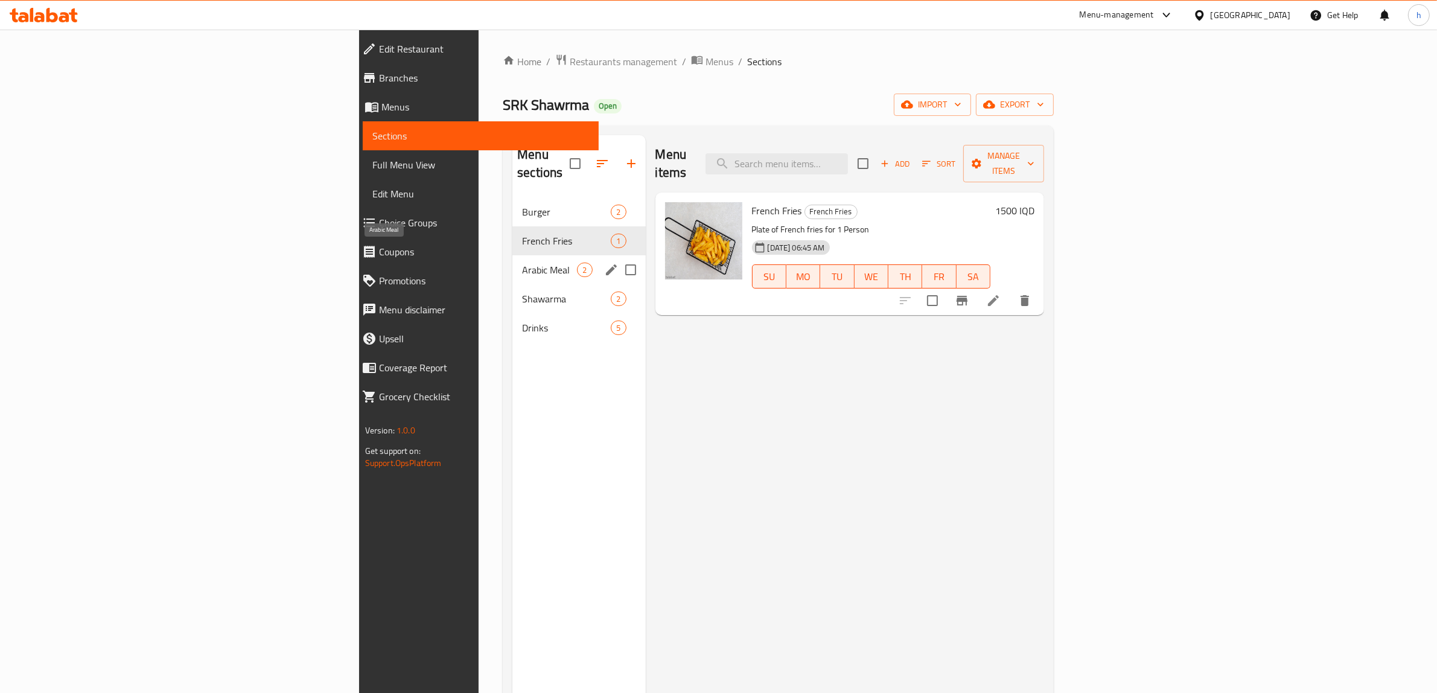
click at [522, 263] on span "Arabic Meal" at bounding box center [549, 270] width 55 height 14
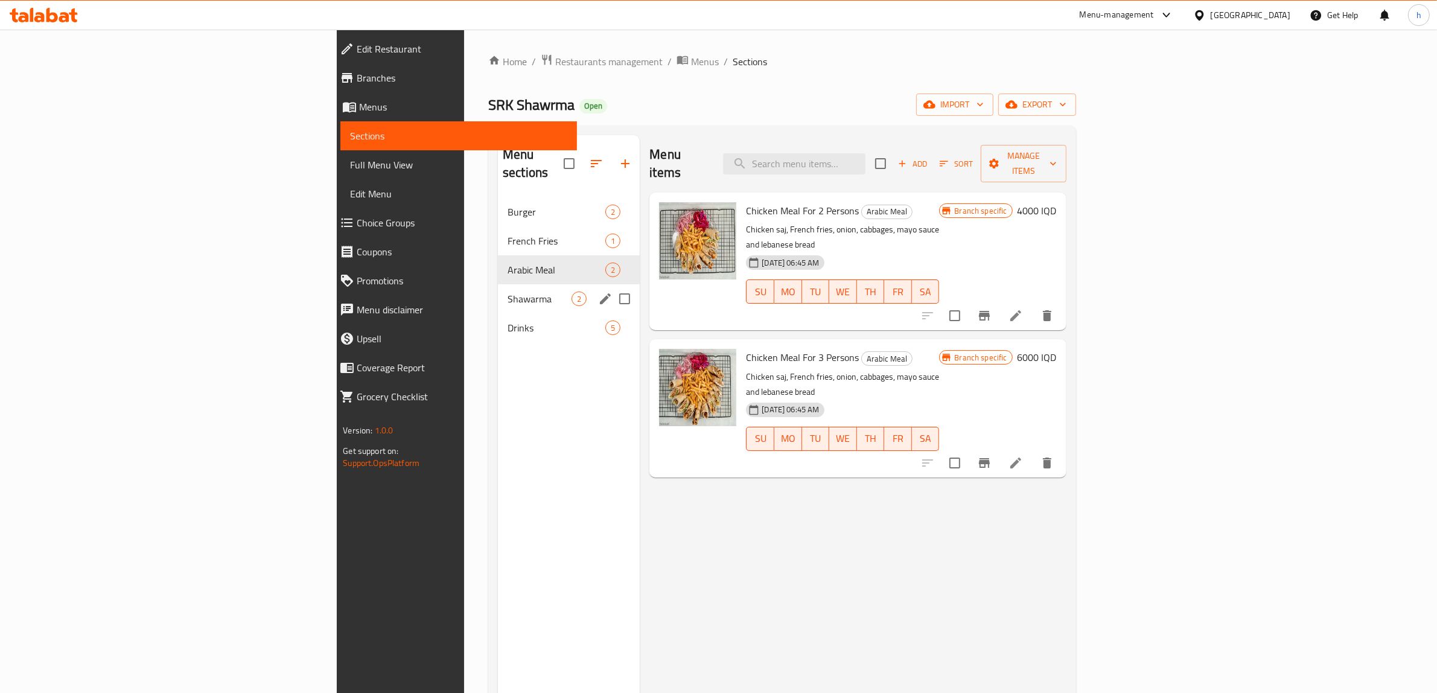
click at [498, 284] on div "Shawarma 2" at bounding box center [569, 298] width 142 height 29
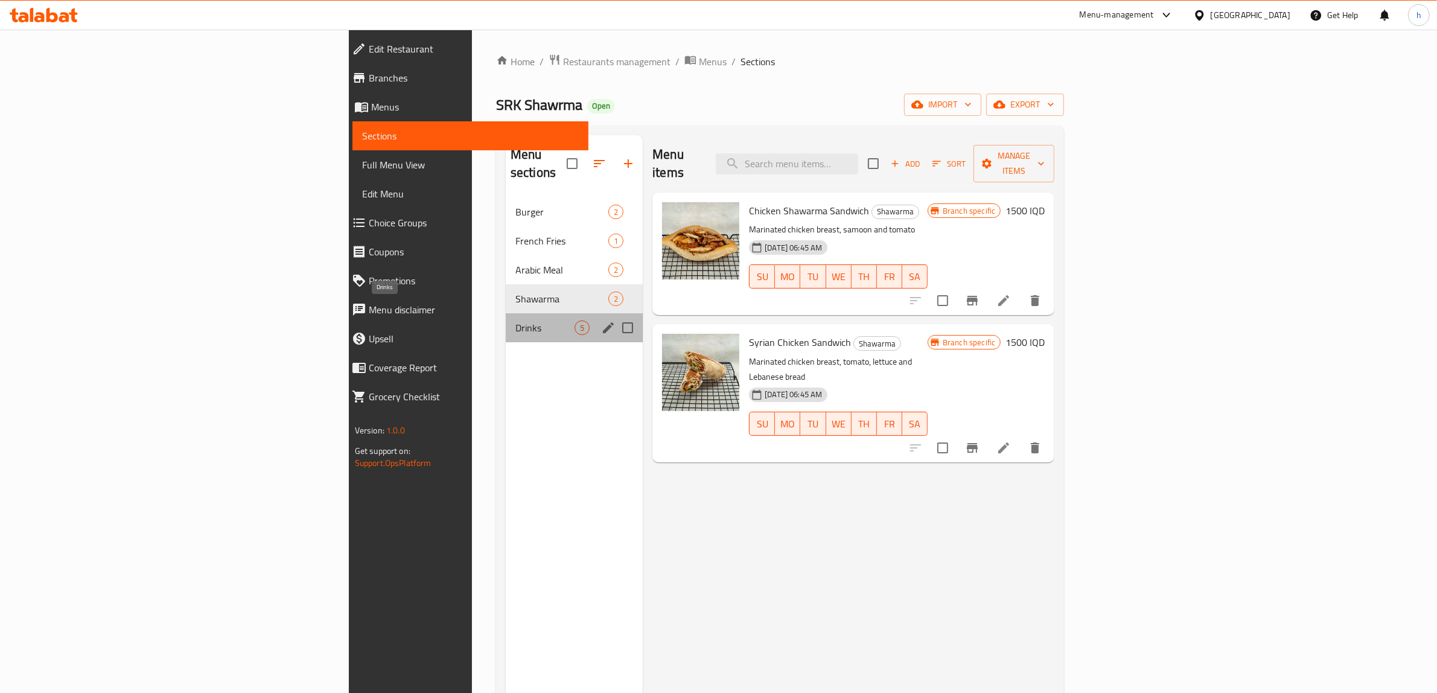
click at [515, 321] on span "Drinks" at bounding box center [544, 328] width 59 height 14
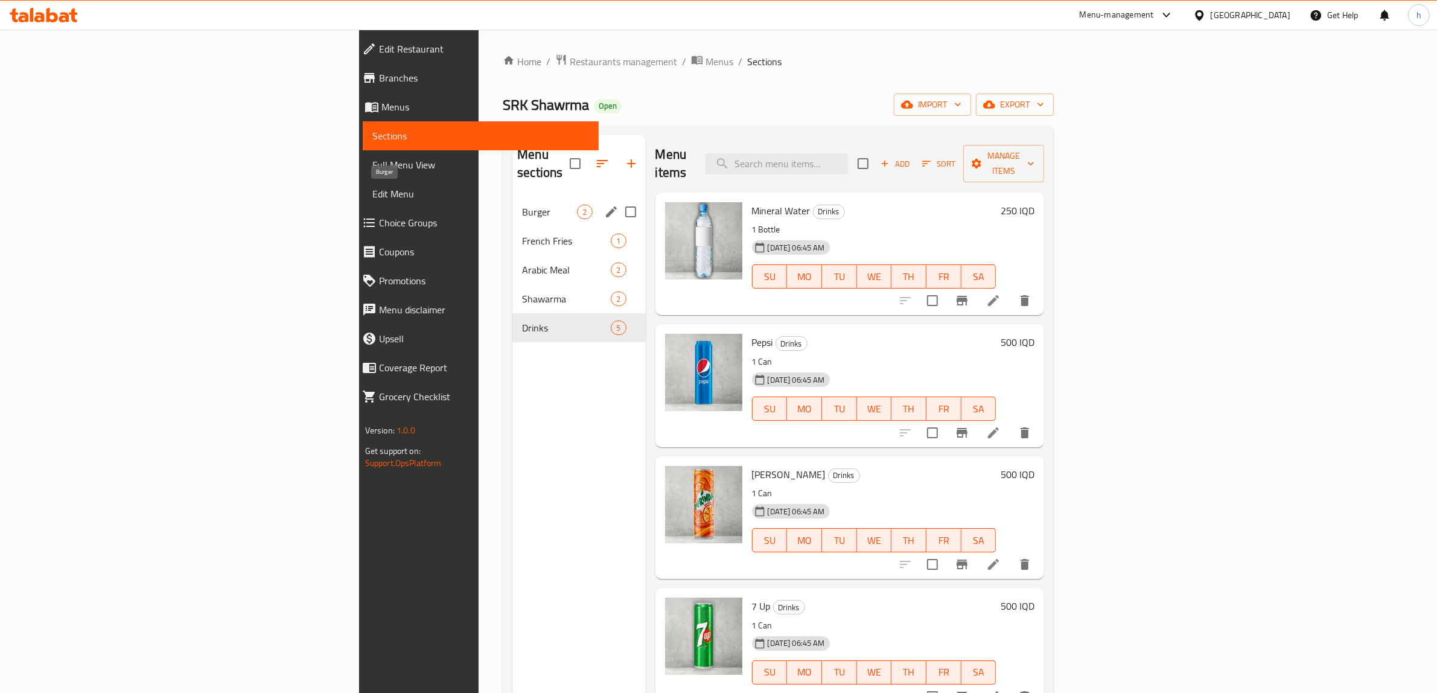
click at [522, 205] on span "Burger" at bounding box center [549, 212] width 55 height 14
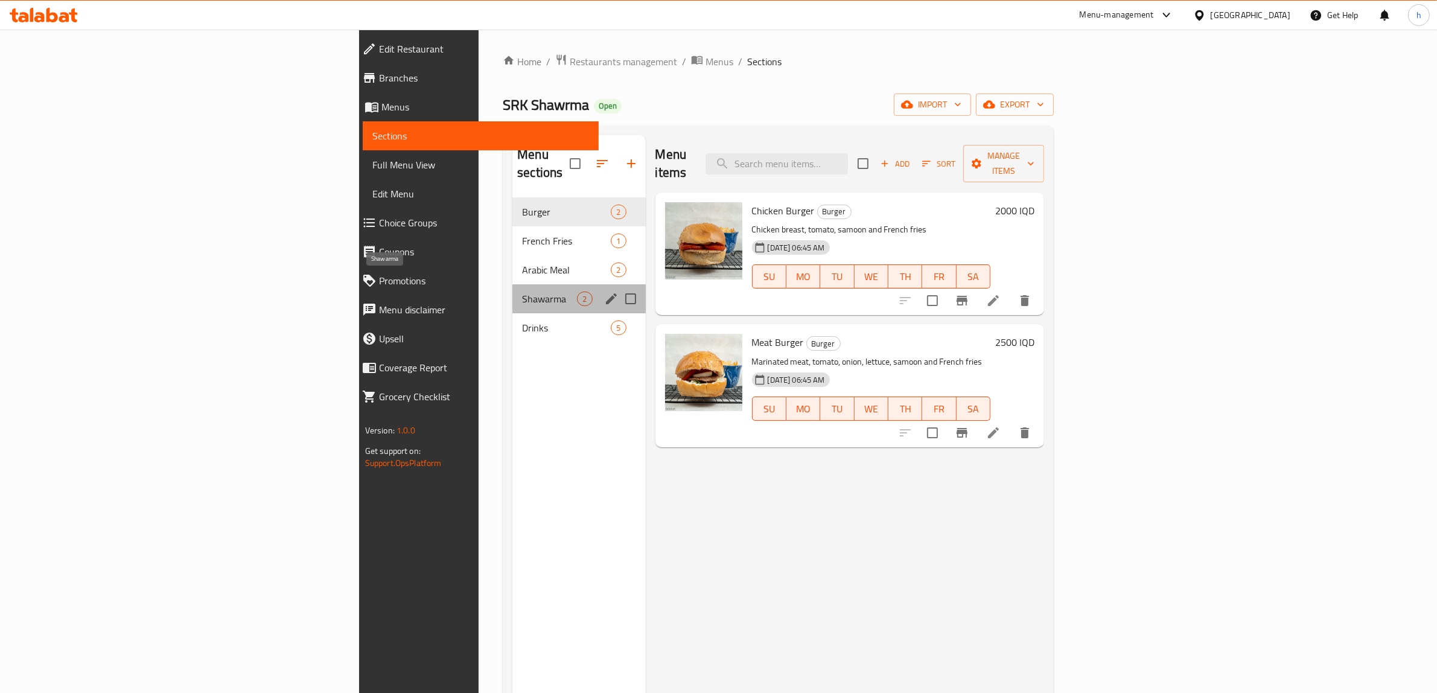
click at [522, 292] on span "Shawarma" at bounding box center [549, 299] width 55 height 14
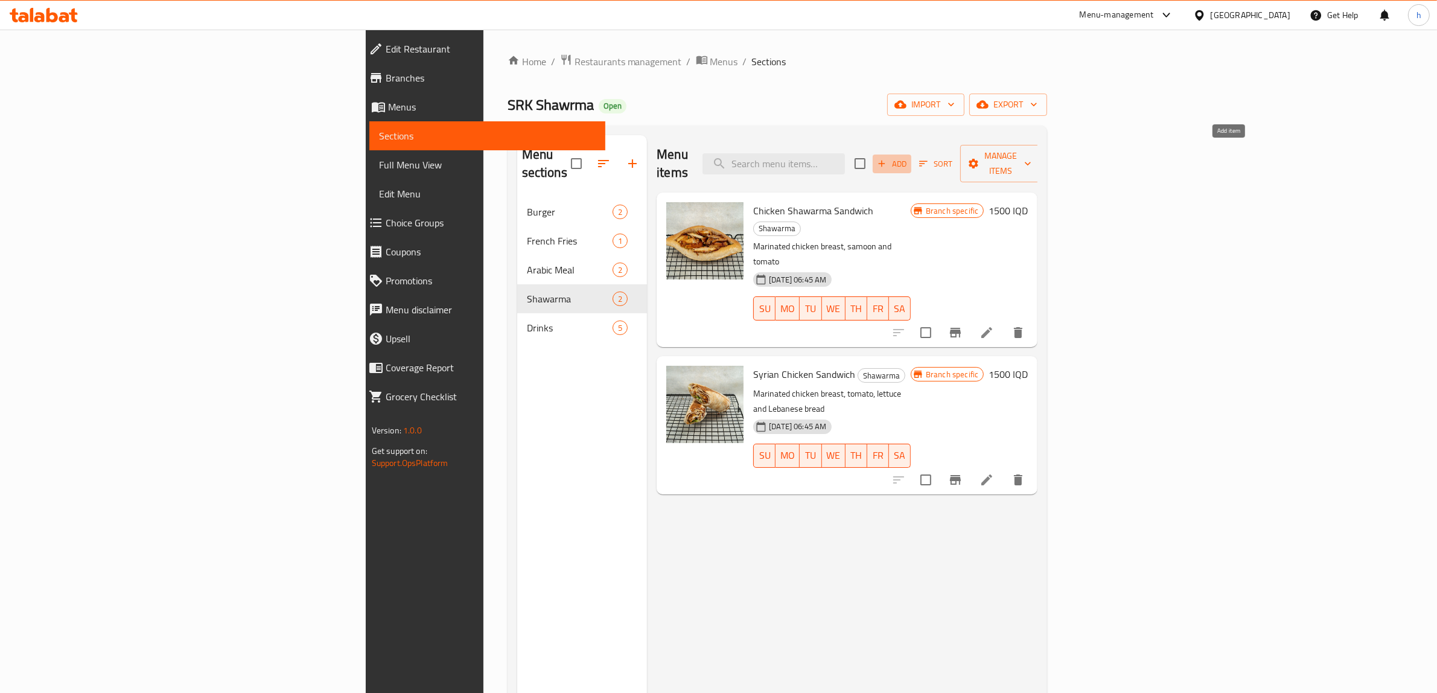
click at [908, 157] on span "Add" at bounding box center [892, 164] width 33 height 14
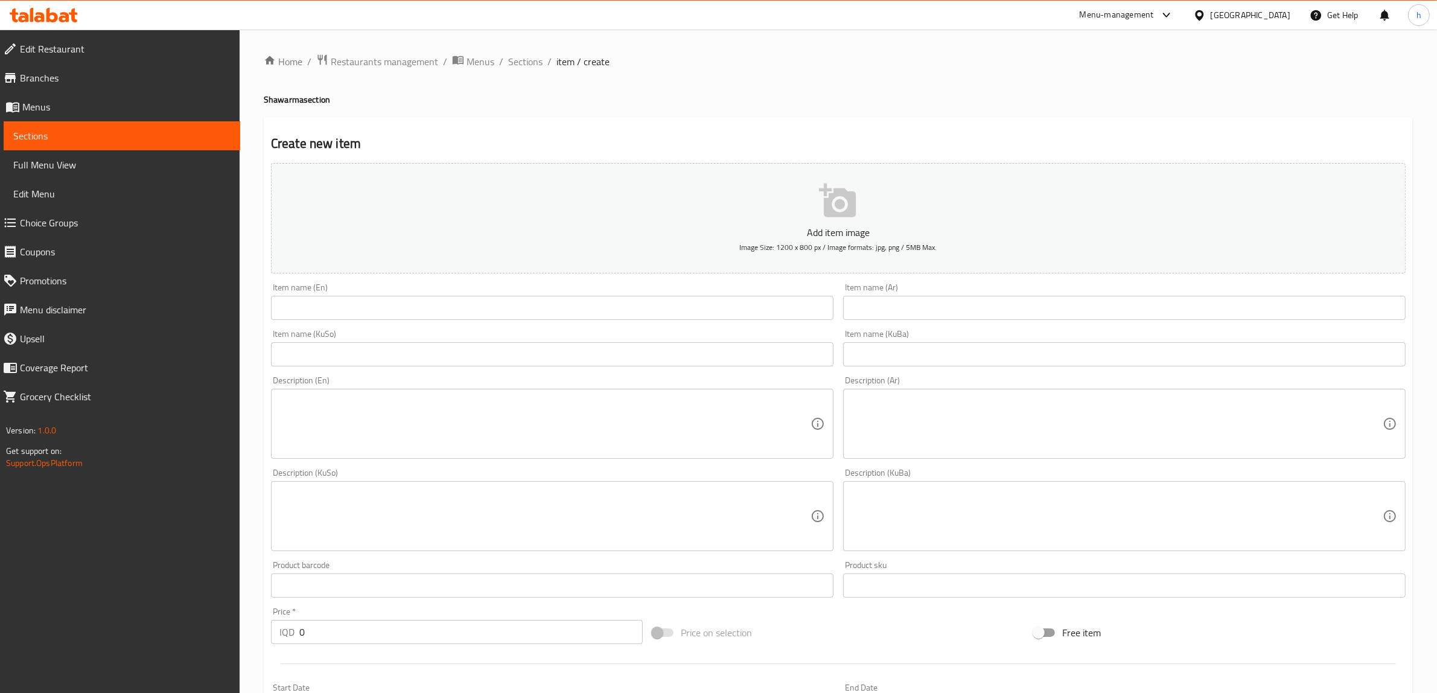
click at [435, 304] on input "text" at bounding box center [552, 308] width 563 height 24
click at [1057, 327] on div "Item name (KuBa) Item name (KuBa)" at bounding box center [1124, 348] width 572 height 46
click at [1049, 311] on input "text" at bounding box center [1124, 308] width 563 height 24
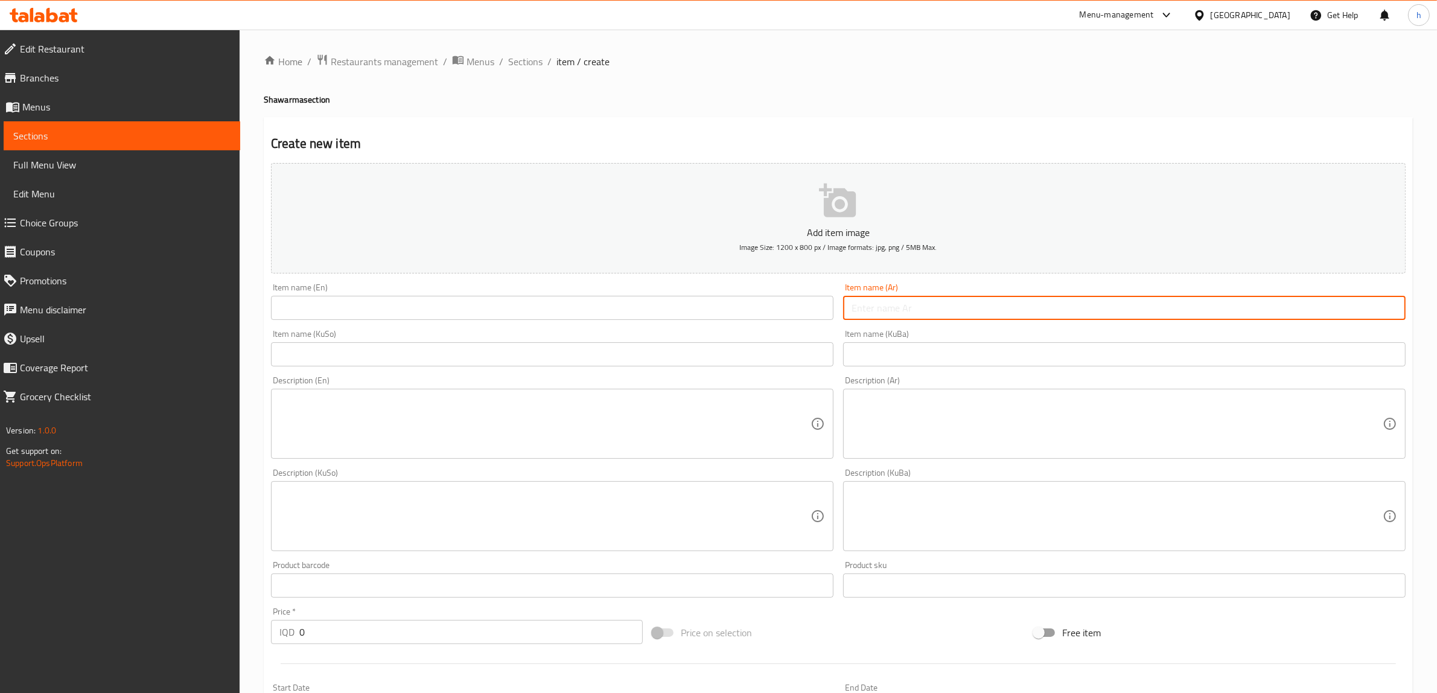
paste input "بوكس دجاج"
type input "بوكس دجاج"
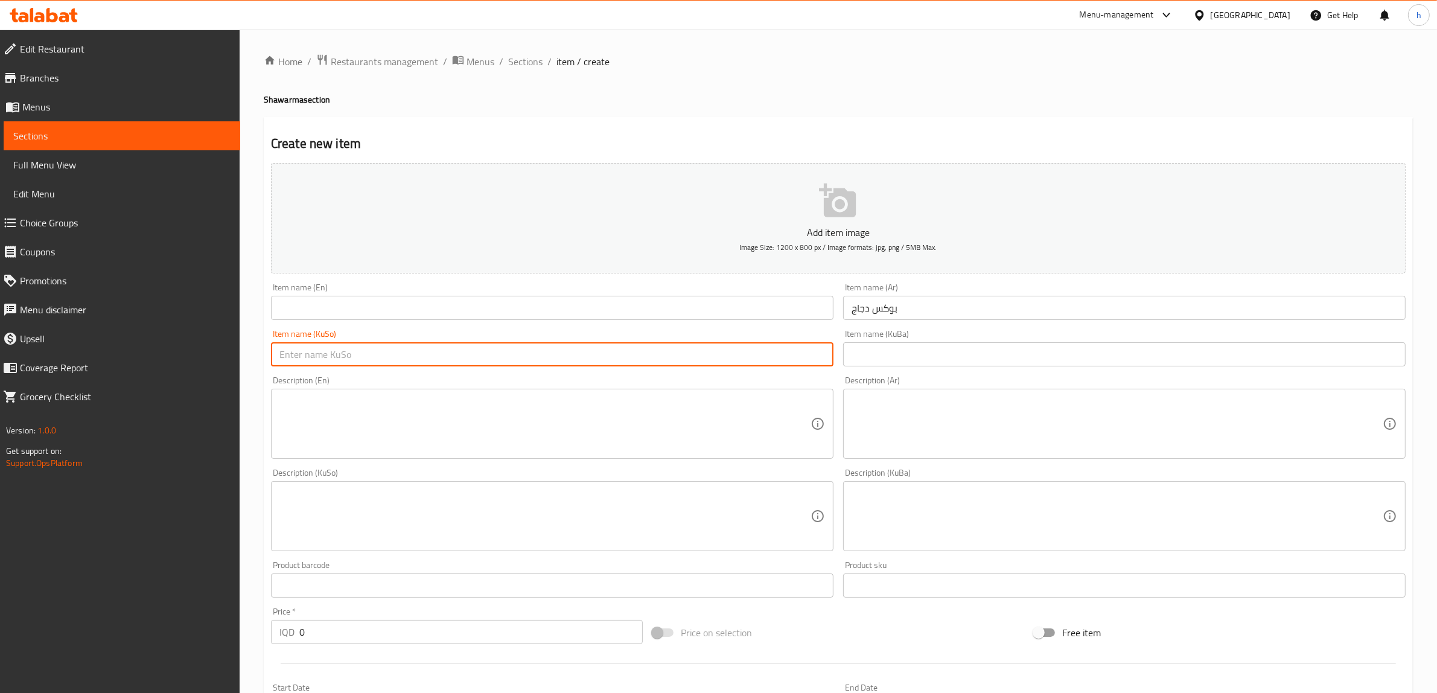
click at [610, 359] on input "text" at bounding box center [552, 354] width 563 height 24
type input "سەندووقی مریشک"
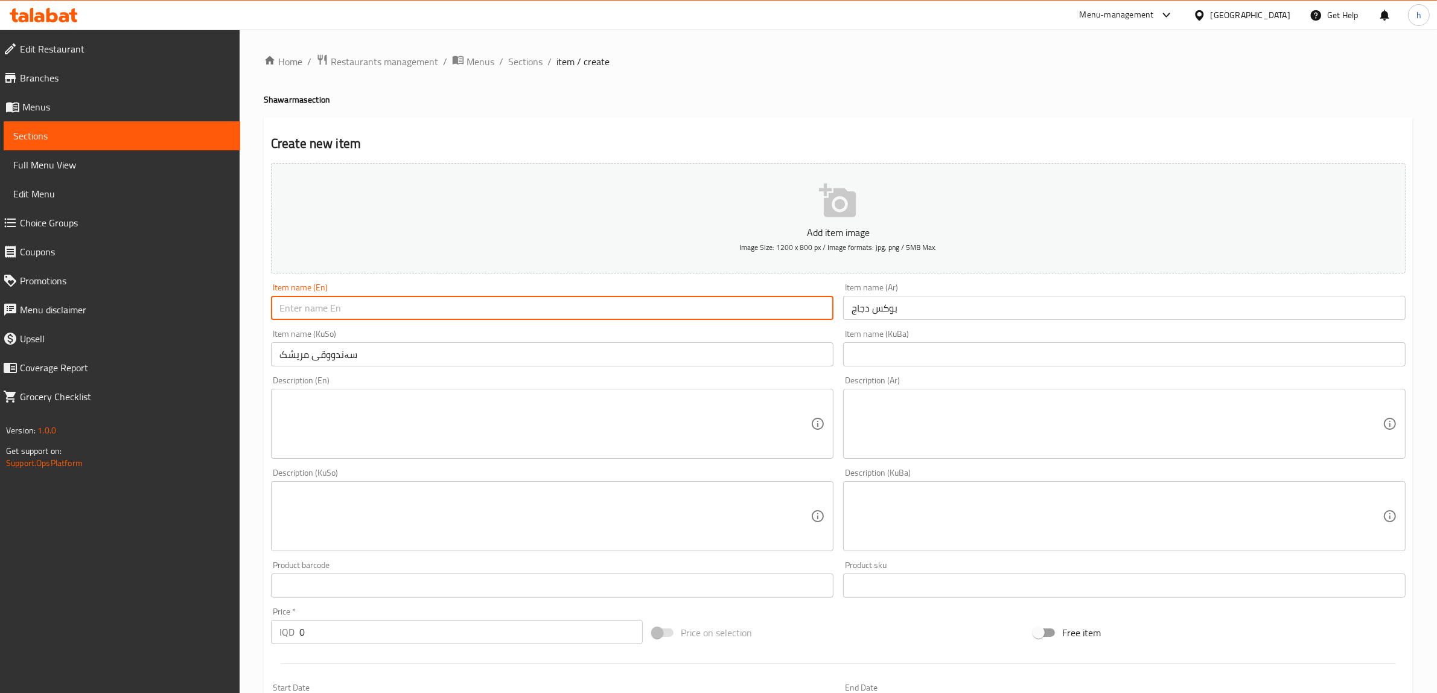
click at [796, 315] on input "text" at bounding box center [552, 308] width 563 height 24
type input "Chicken box"
click at [745, 352] on input "سەندووقی مریشک" at bounding box center [552, 354] width 563 height 24
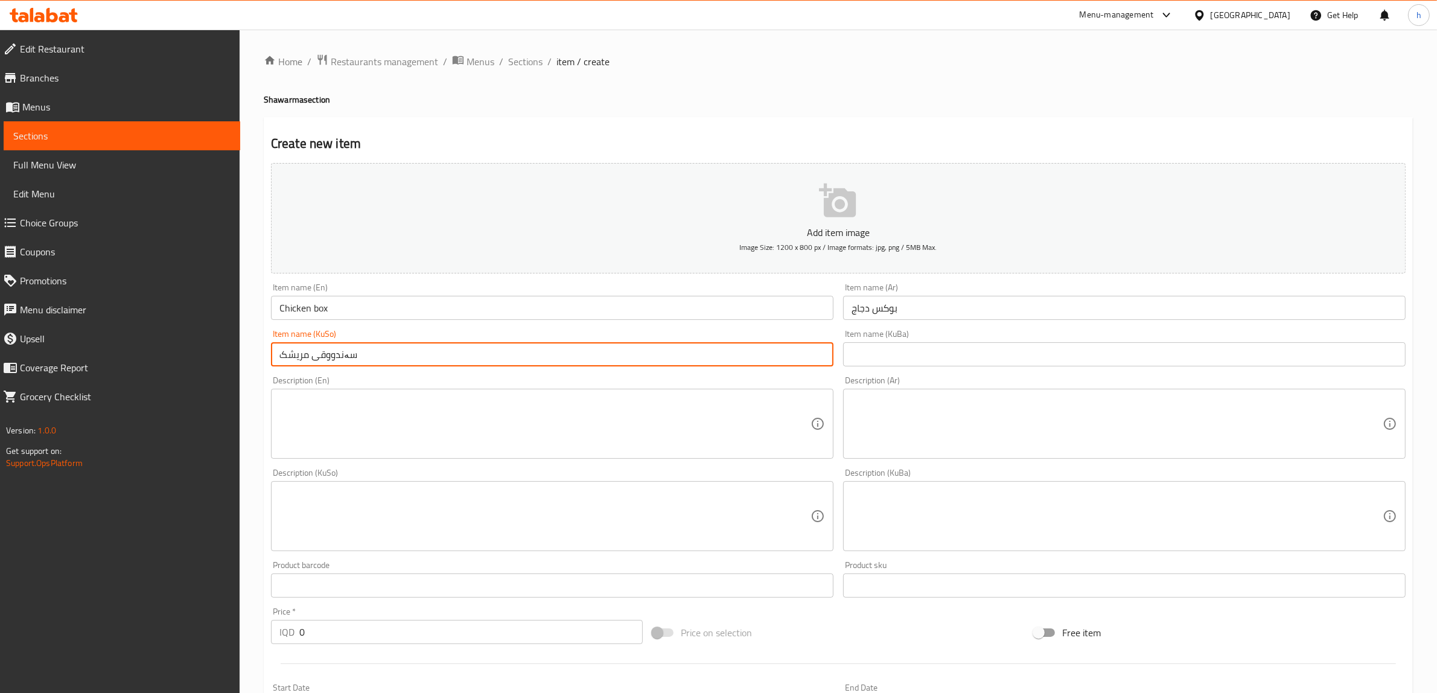
click at [745, 352] on input "سەندووقی مریشک" at bounding box center [552, 354] width 563 height 24
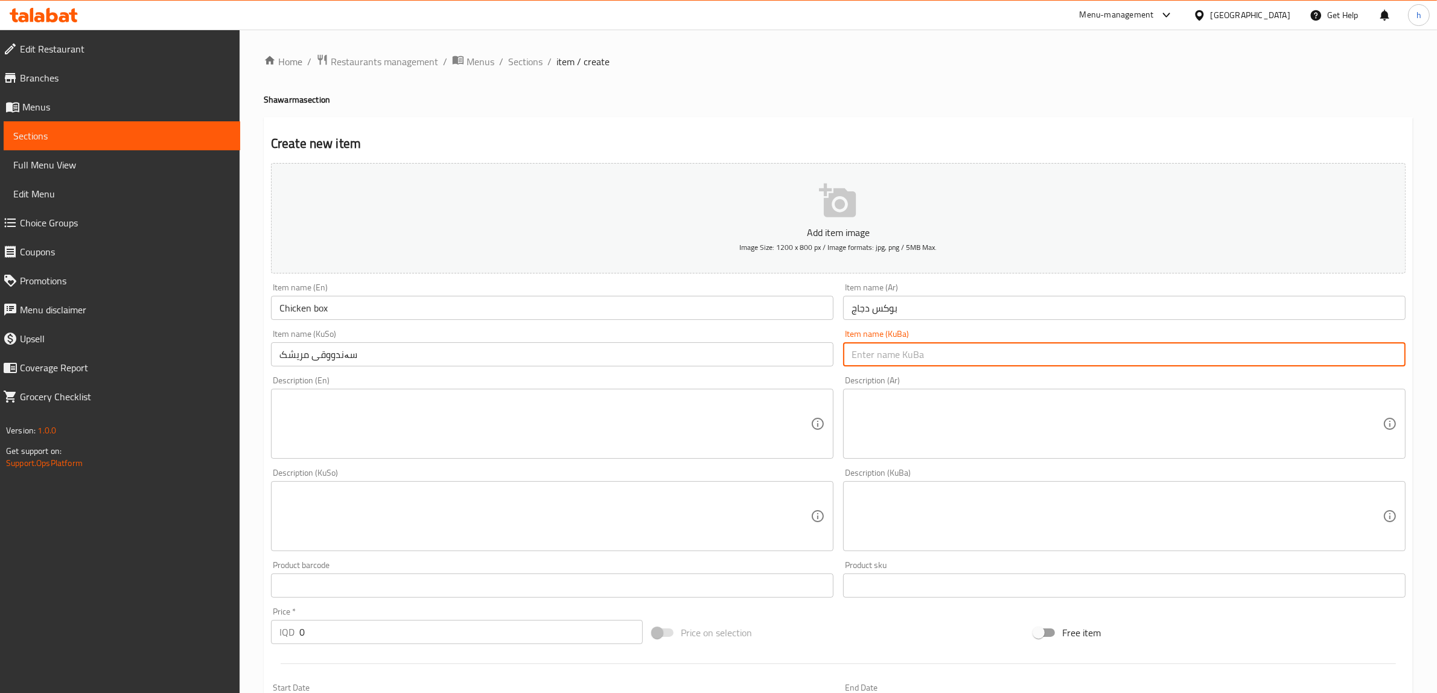
click at [874, 350] on input "text" at bounding box center [1124, 354] width 563 height 24
paste input "سەندووقی مریشک"
type input "سەندووقی مریشک"
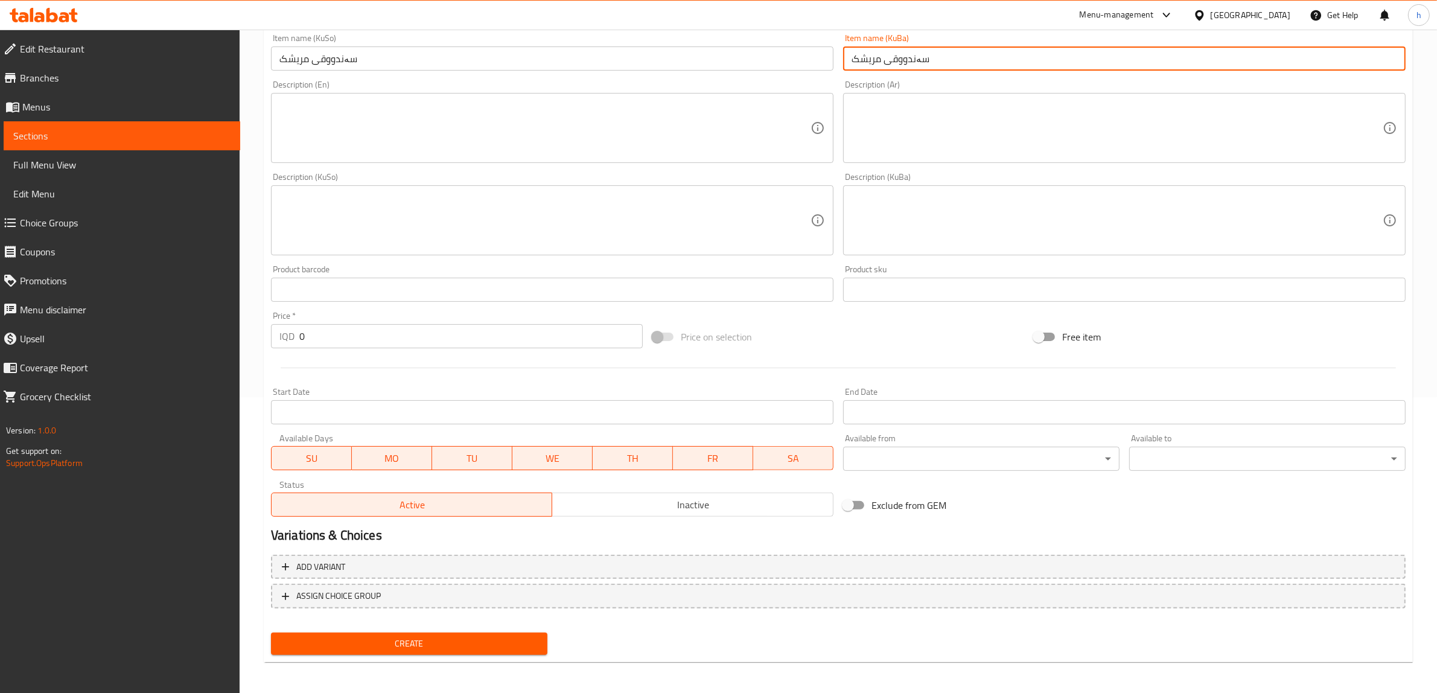
scroll to position [296, 0]
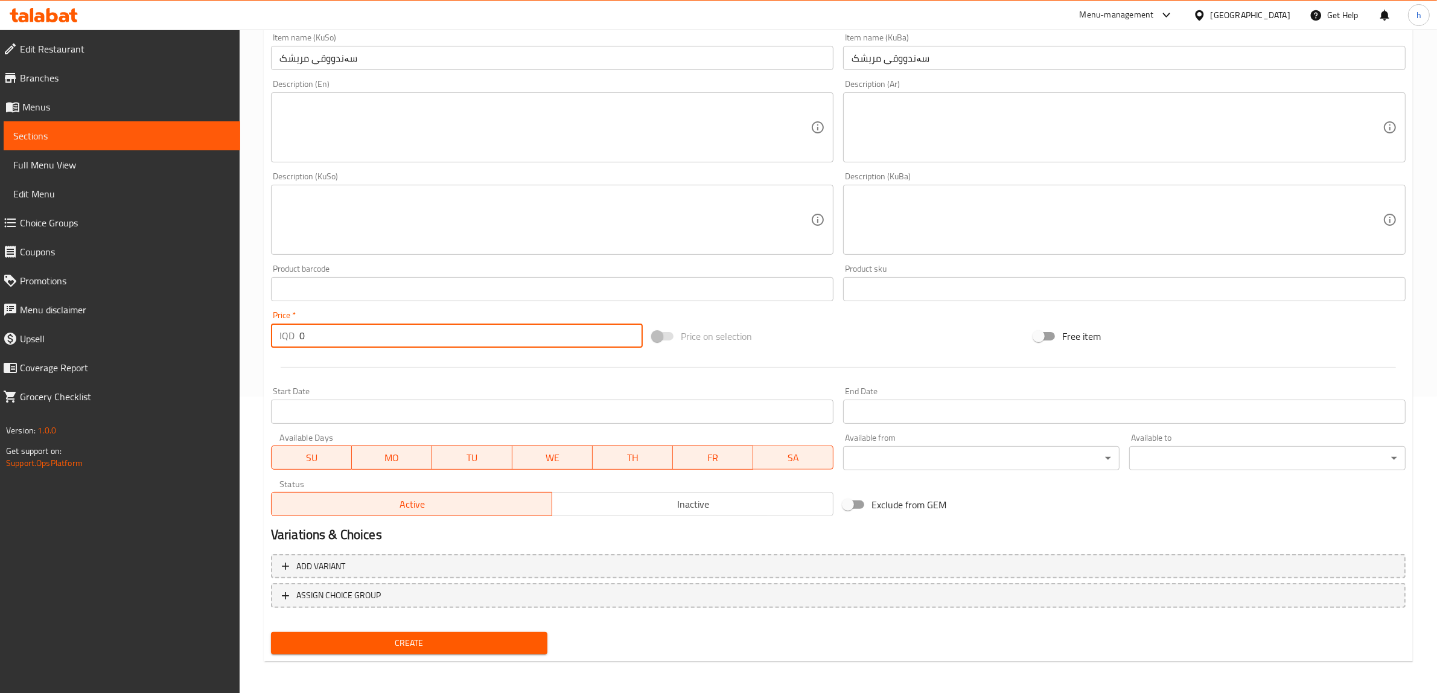
drag, startPoint x: 324, startPoint y: 328, endPoint x: 372, endPoint y: 366, distance: 61.0
click at [310, 328] on input "0" at bounding box center [470, 336] width 343 height 24
drag, startPoint x: 273, startPoint y: 339, endPoint x: 287, endPoint y: 360, distance: 25.5
click at [245, 342] on div "Home / Restaurants management / Menus / Sections / item / create Shawarma secti…" at bounding box center [839, 214] width 1198 height 962
paste input "400"
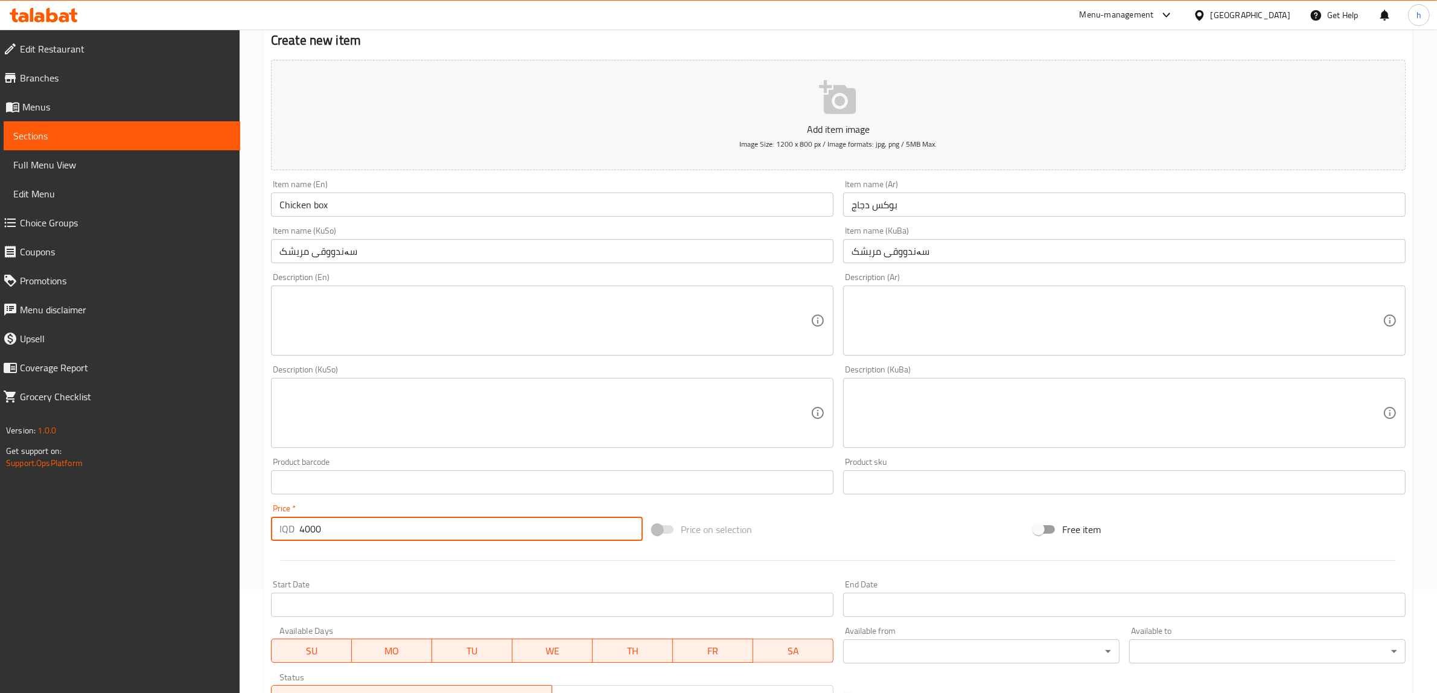
scroll to position [0, 0]
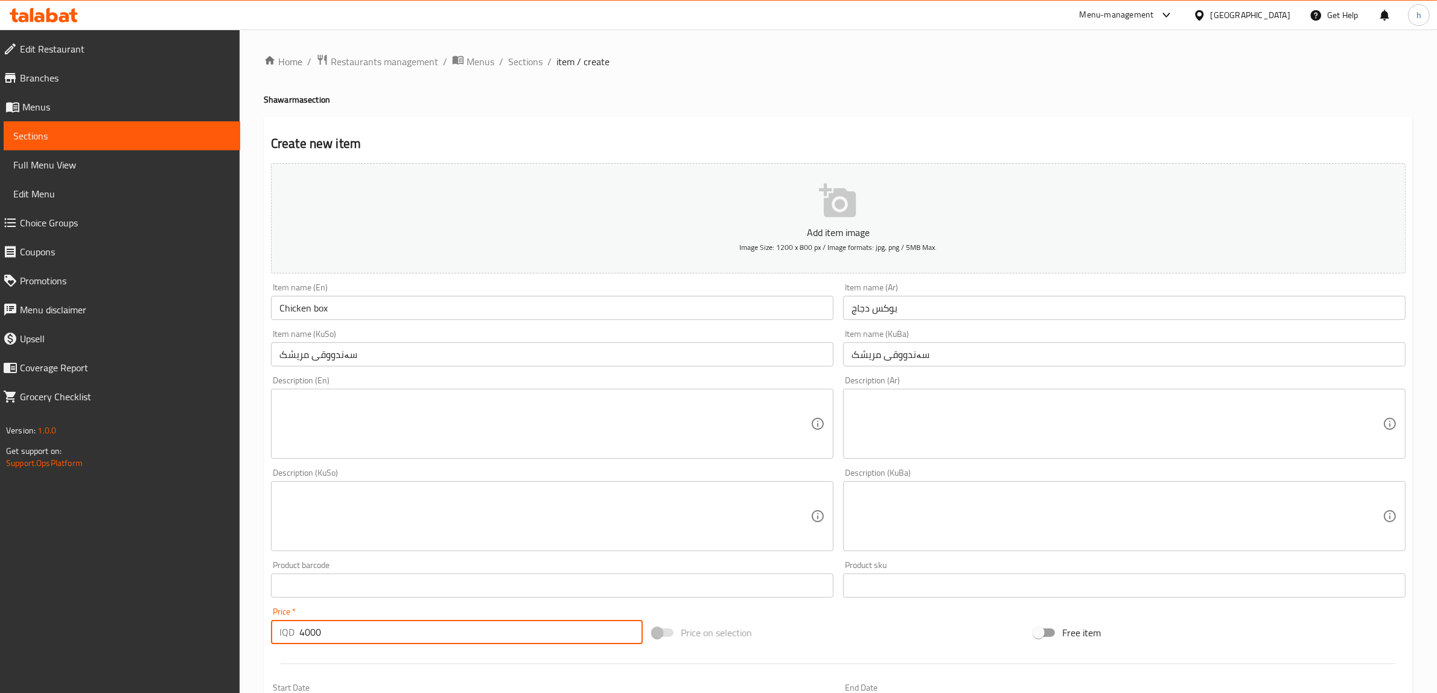
type input "4000"
click at [913, 349] on input "سەندووقی مریشک" at bounding box center [1124, 354] width 563 height 24
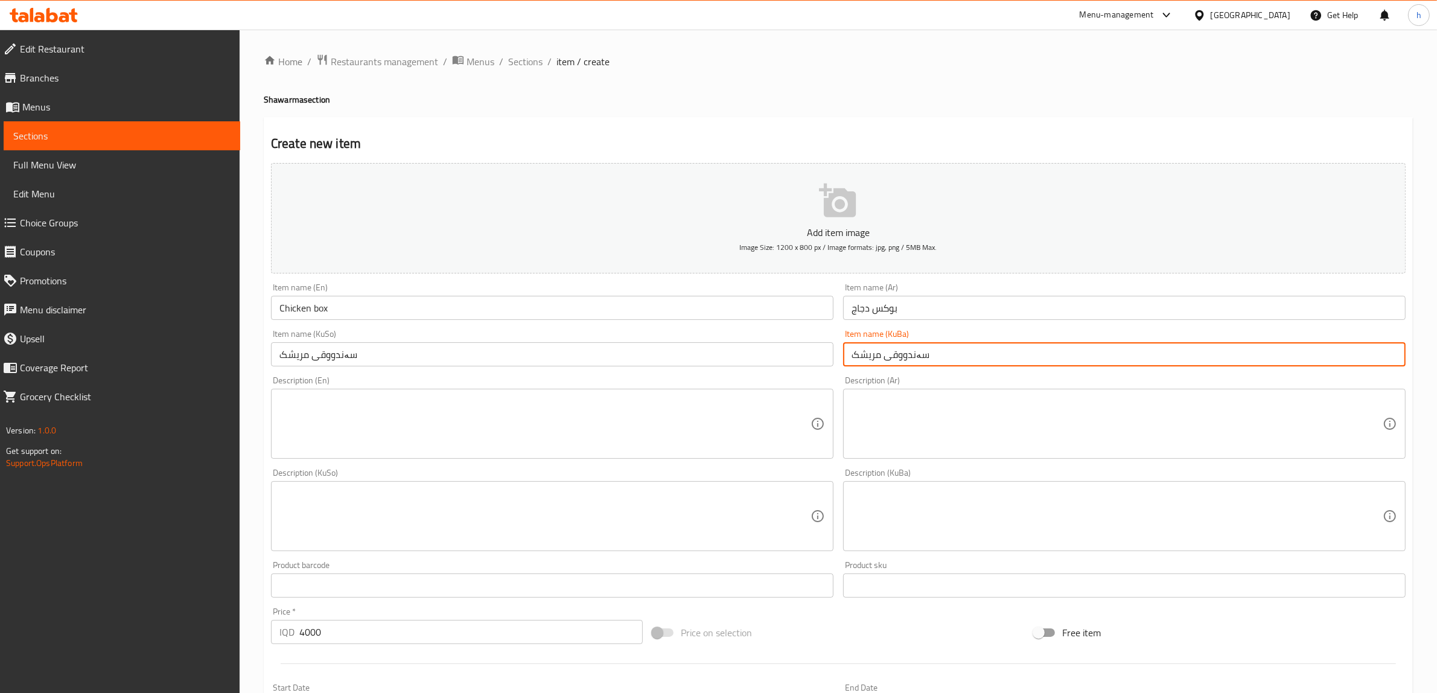
click at [914, 356] on input "سەندووقی مریشک" at bounding box center [1124, 354] width 563 height 24
type input "سندووقی مریشک"
click at [345, 354] on input "سەندووقی مریشک" at bounding box center [552, 354] width 563 height 24
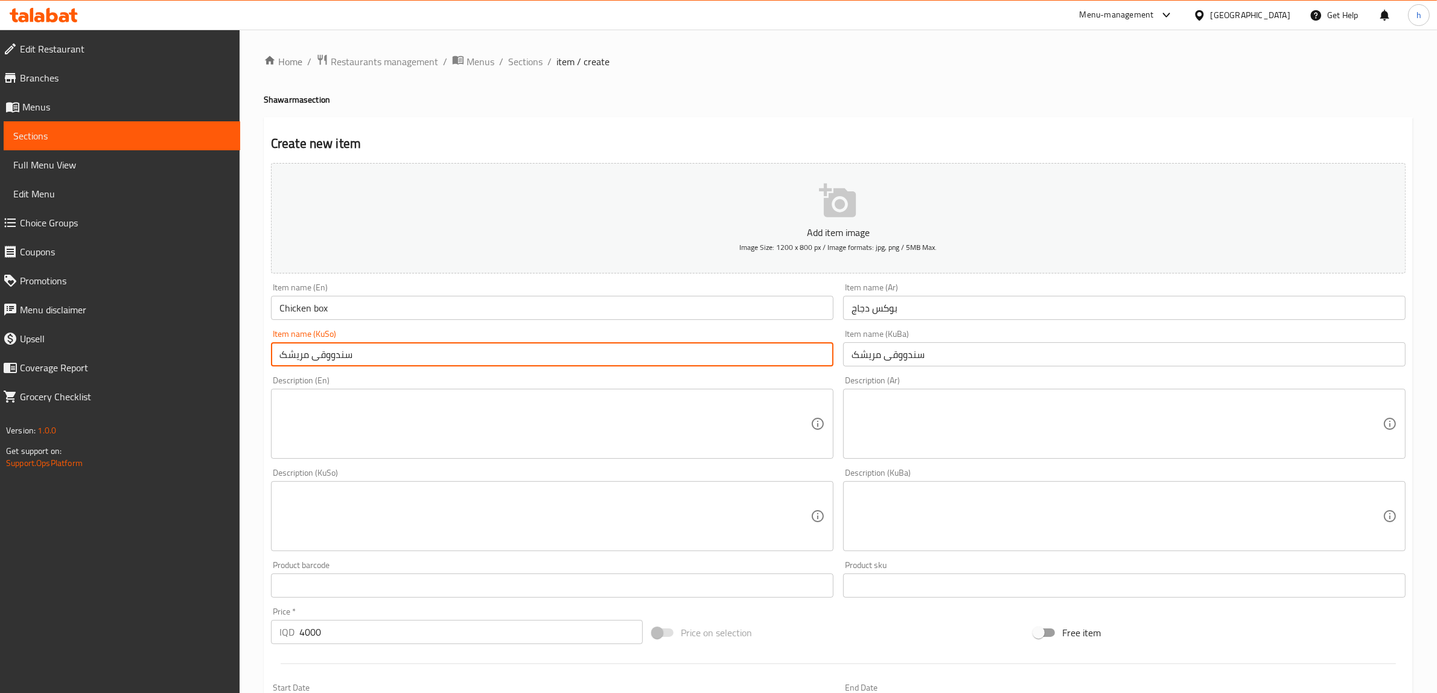
type input "سندووقی مریشک"
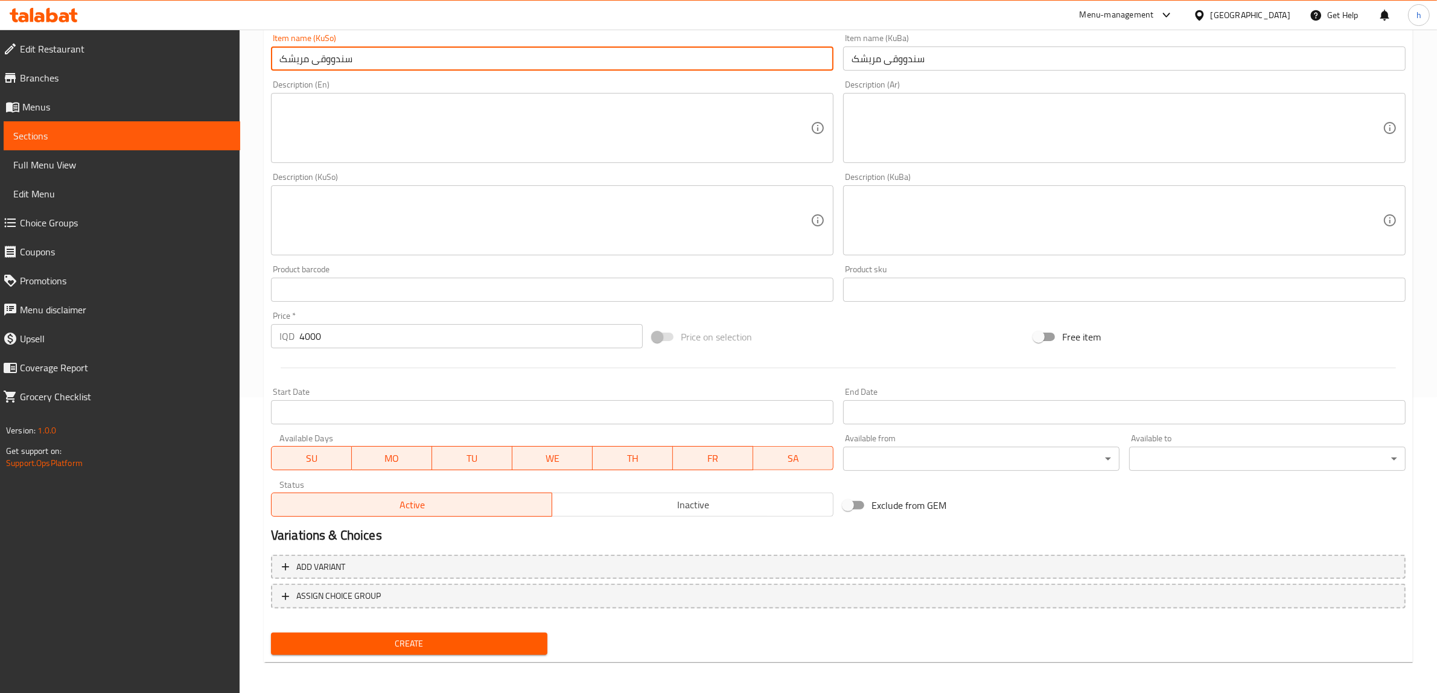
scroll to position [296, 0]
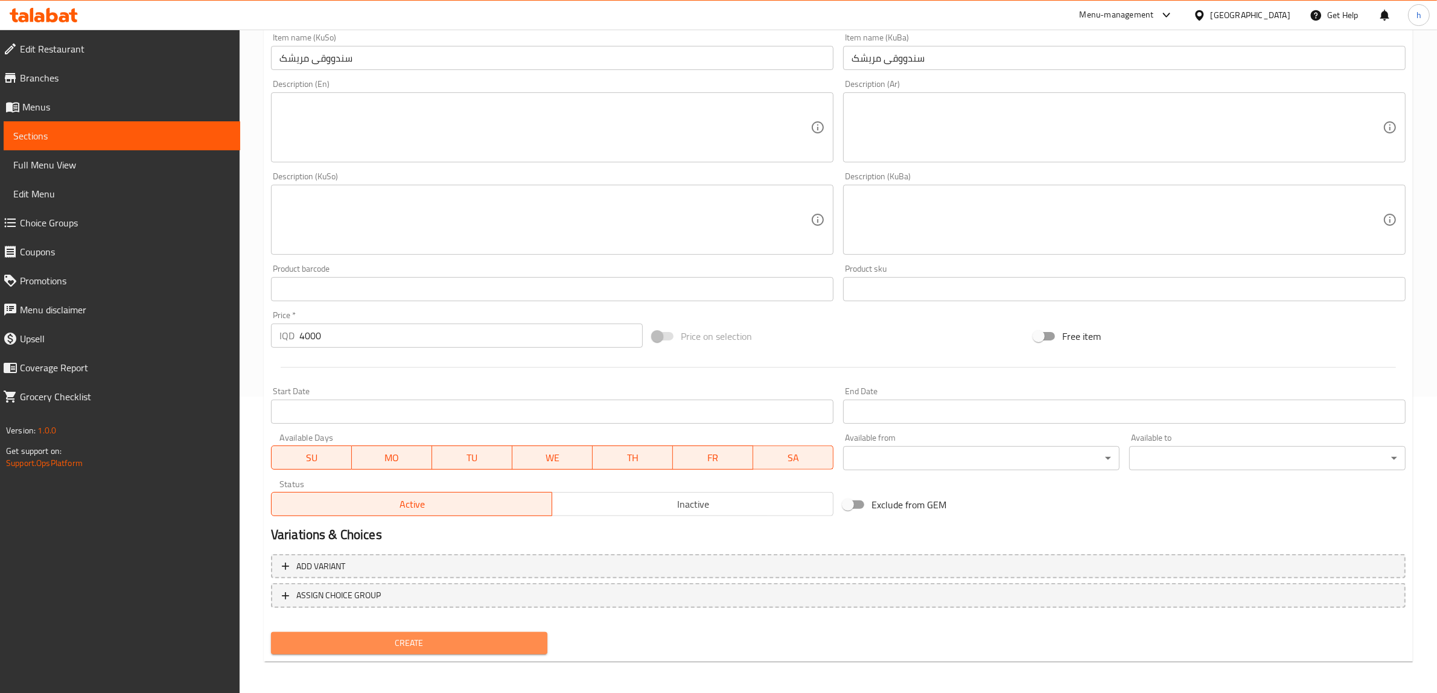
click at [503, 643] on span "Create" at bounding box center [409, 643] width 257 height 15
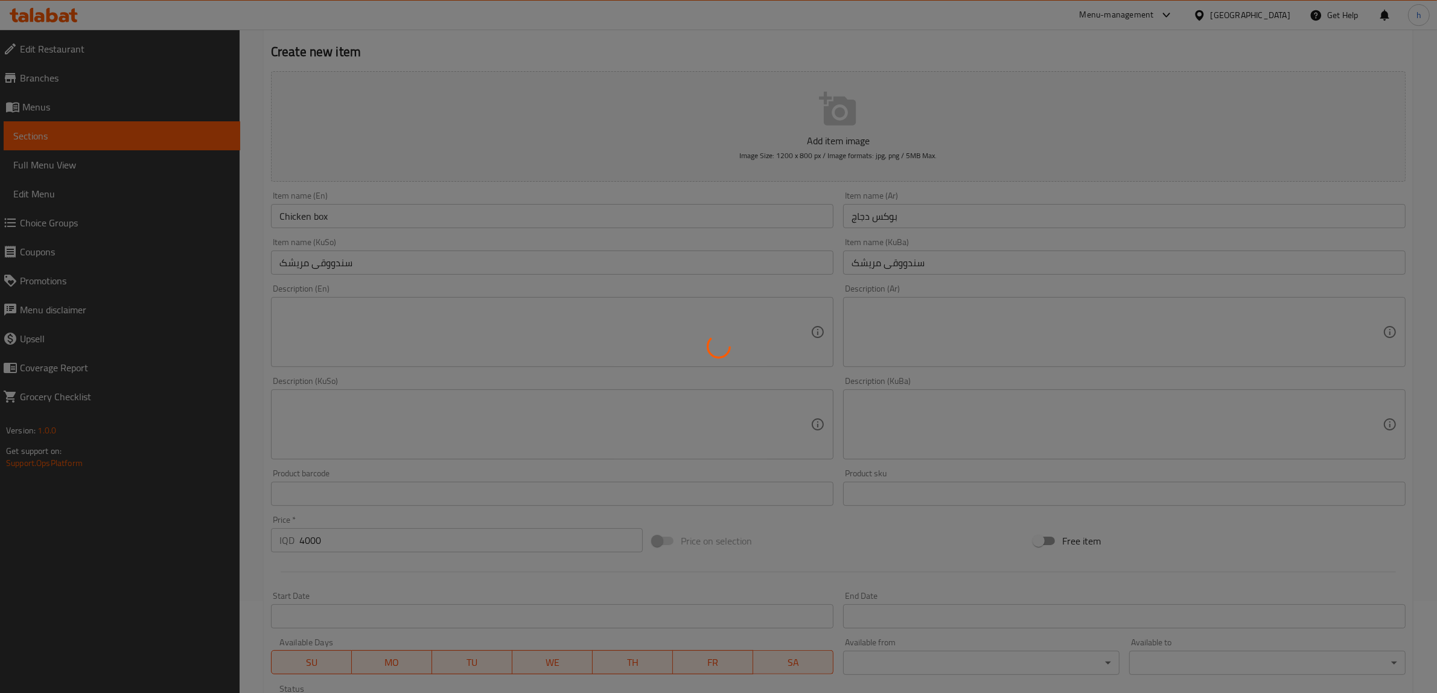
type input "0"
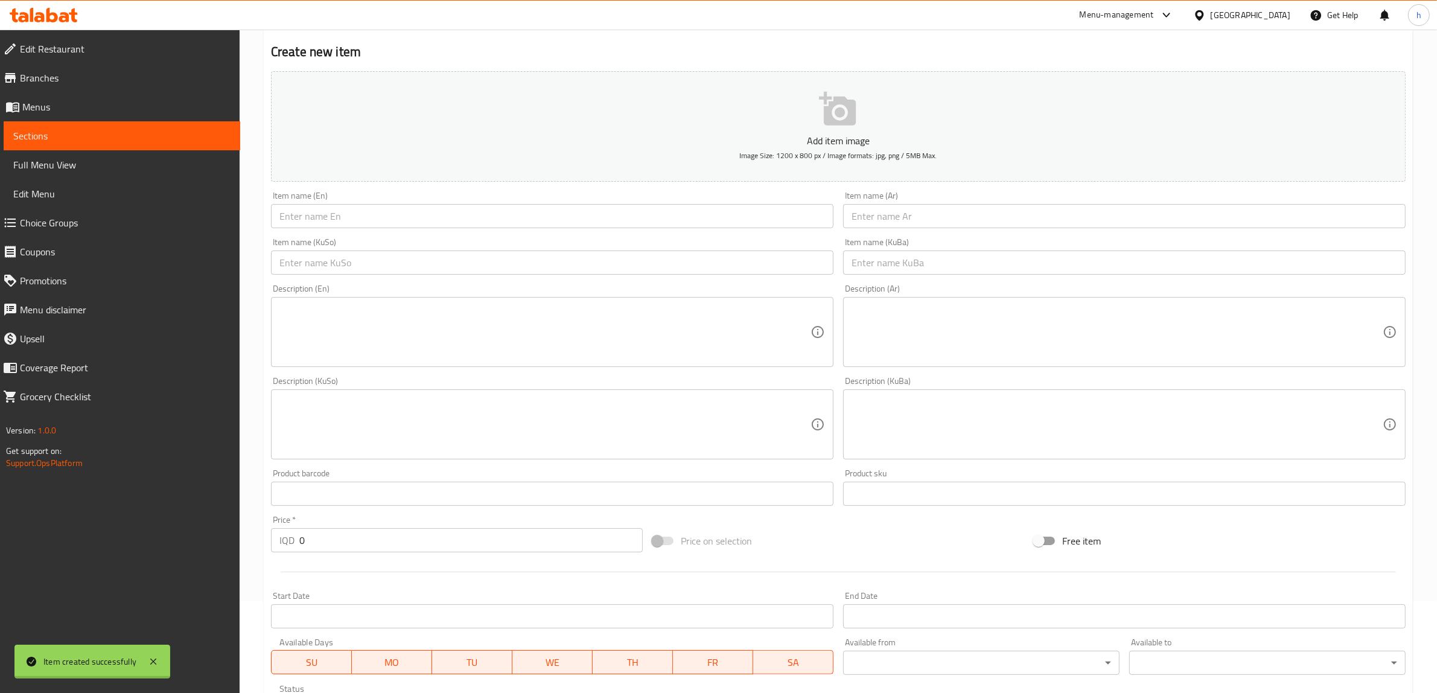
scroll to position [70, 0]
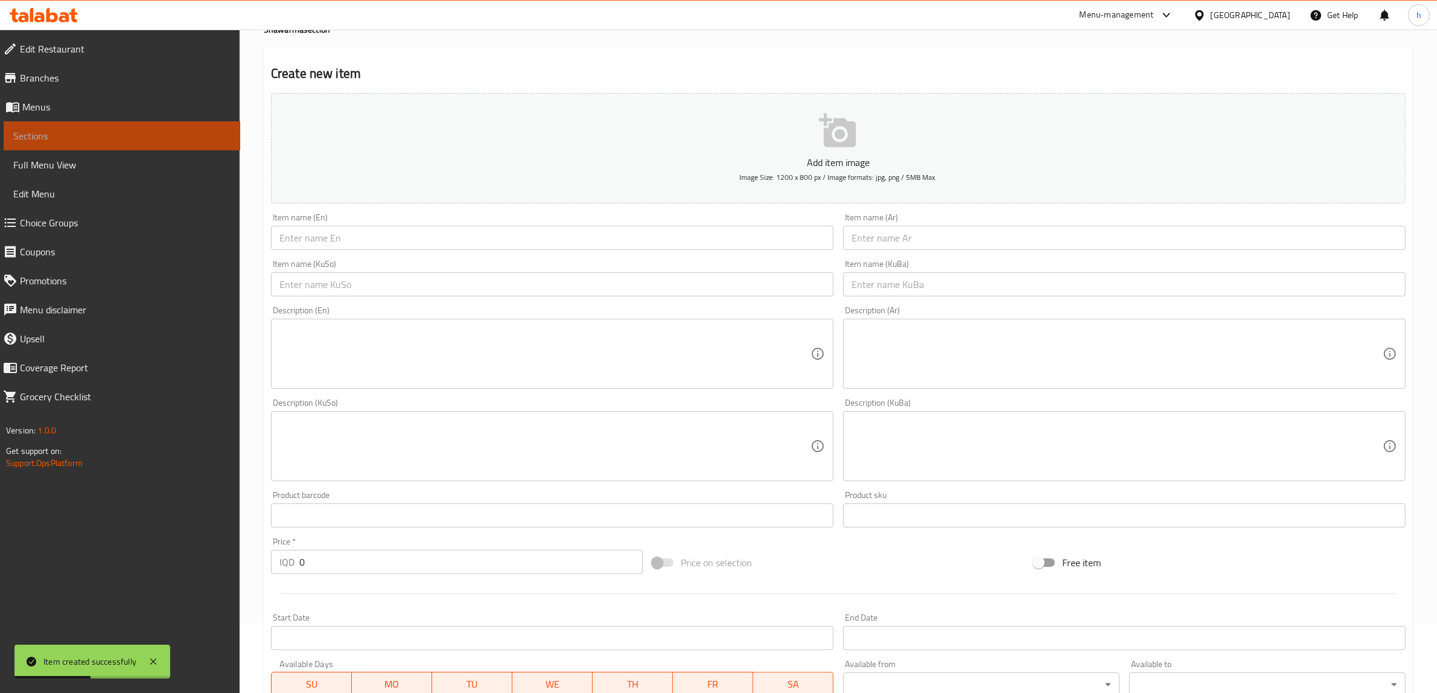
click at [49, 130] on span "Sections" at bounding box center [121, 136] width 217 height 14
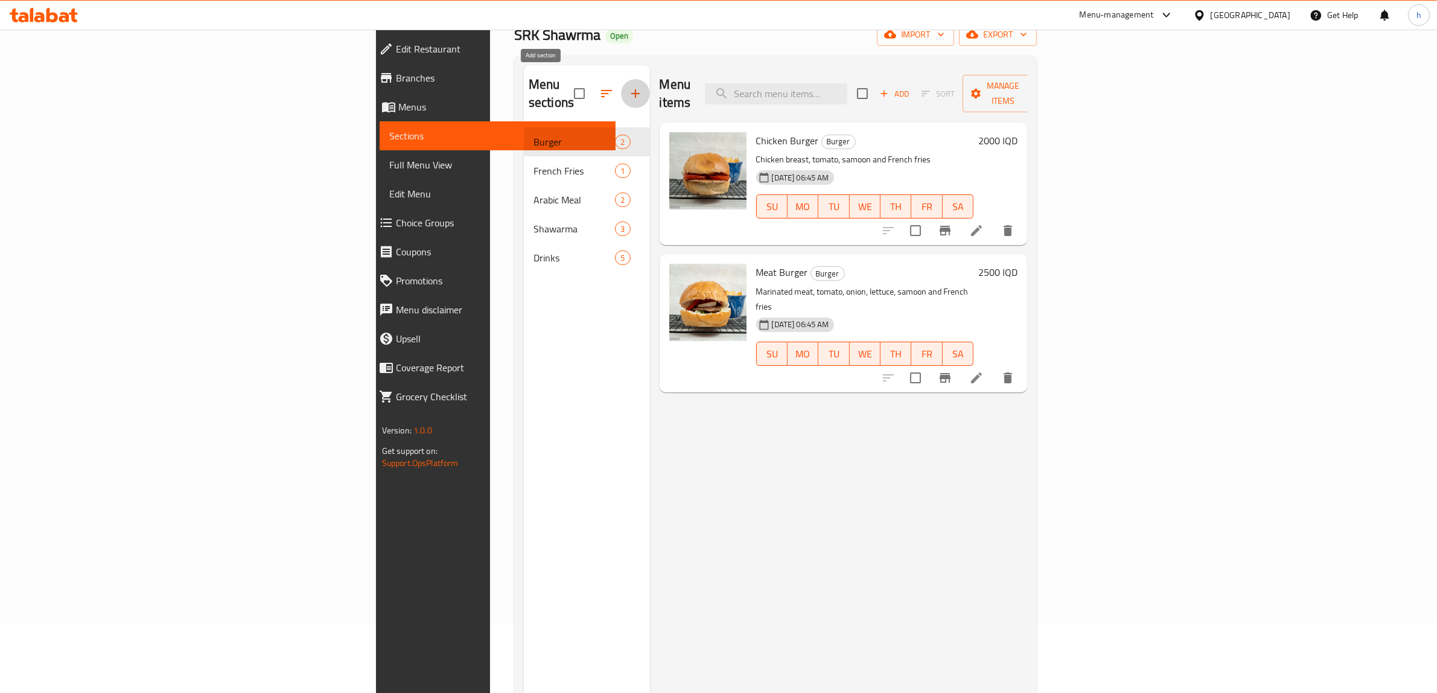
click at [628, 86] on icon "button" at bounding box center [635, 93] width 14 height 14
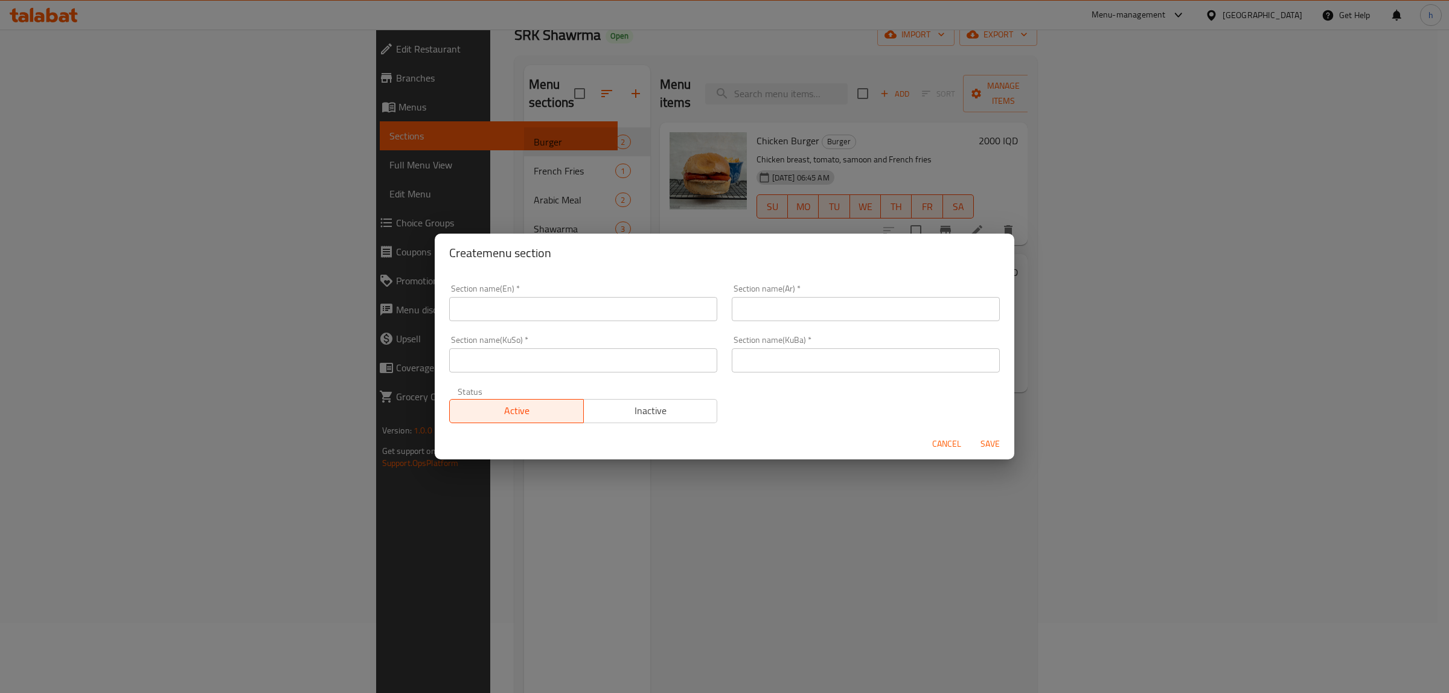
click at [537, 305] on input "text" at bounding box center [583, 309] width 268 height 24
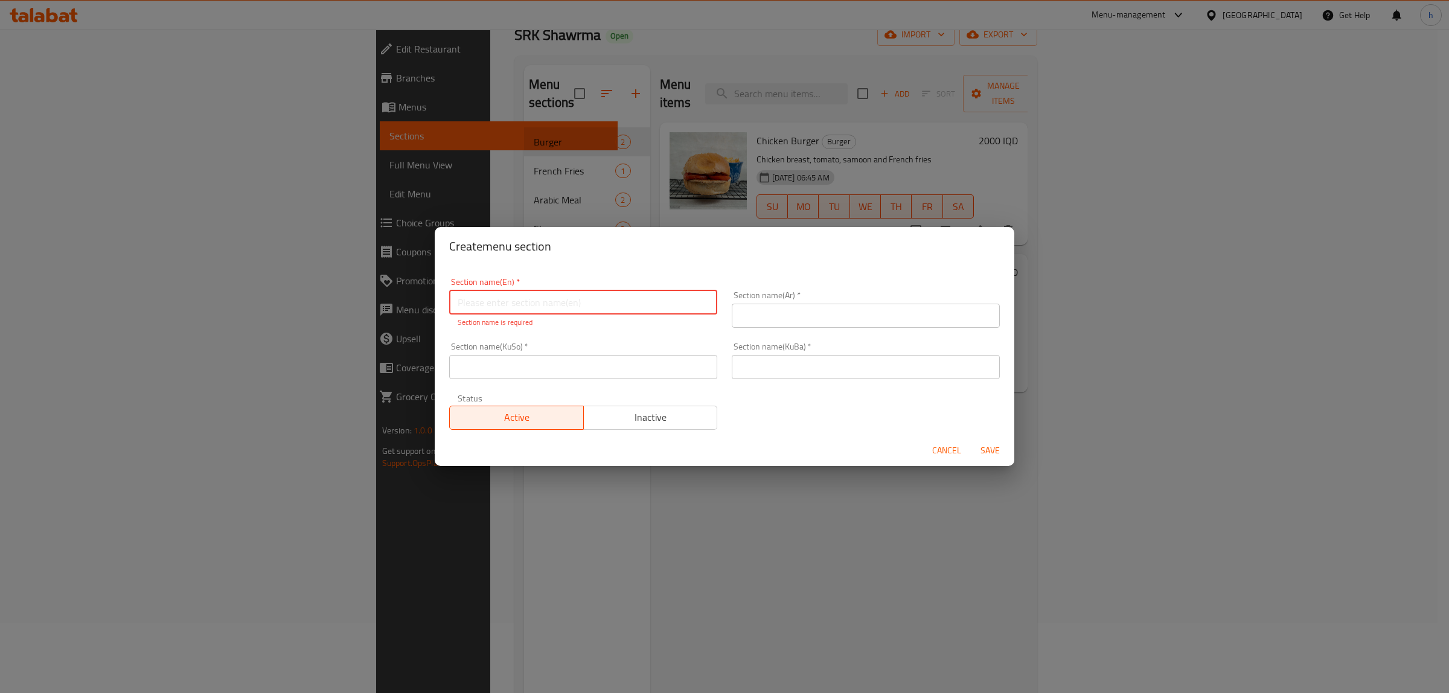
paste input "Lahm Bi Ajin"
type input "Lahm Bi Ajin"
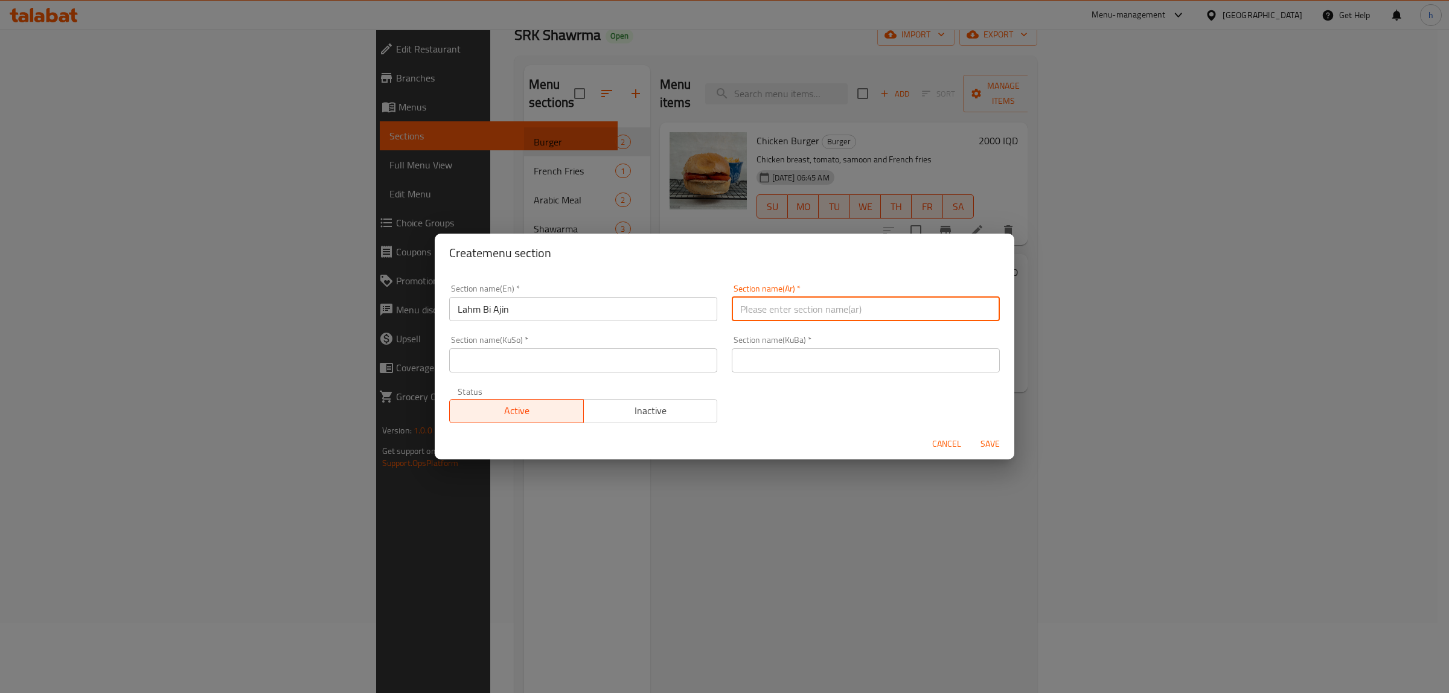
click at [897, 323] on div "Section name(Ar)   * Section name(Ar) *" at bounding box center [865, 302] width 282 height 51
paste input "لحم بالعجين"
type input "لحم بالعجين"
click at [614, 381] on div "Status Active Inactive" at bounding box center [583, 405] width 282 height 51
click at [641, 362] on input "text" at bounding box center [583, 360] width 268 height 24
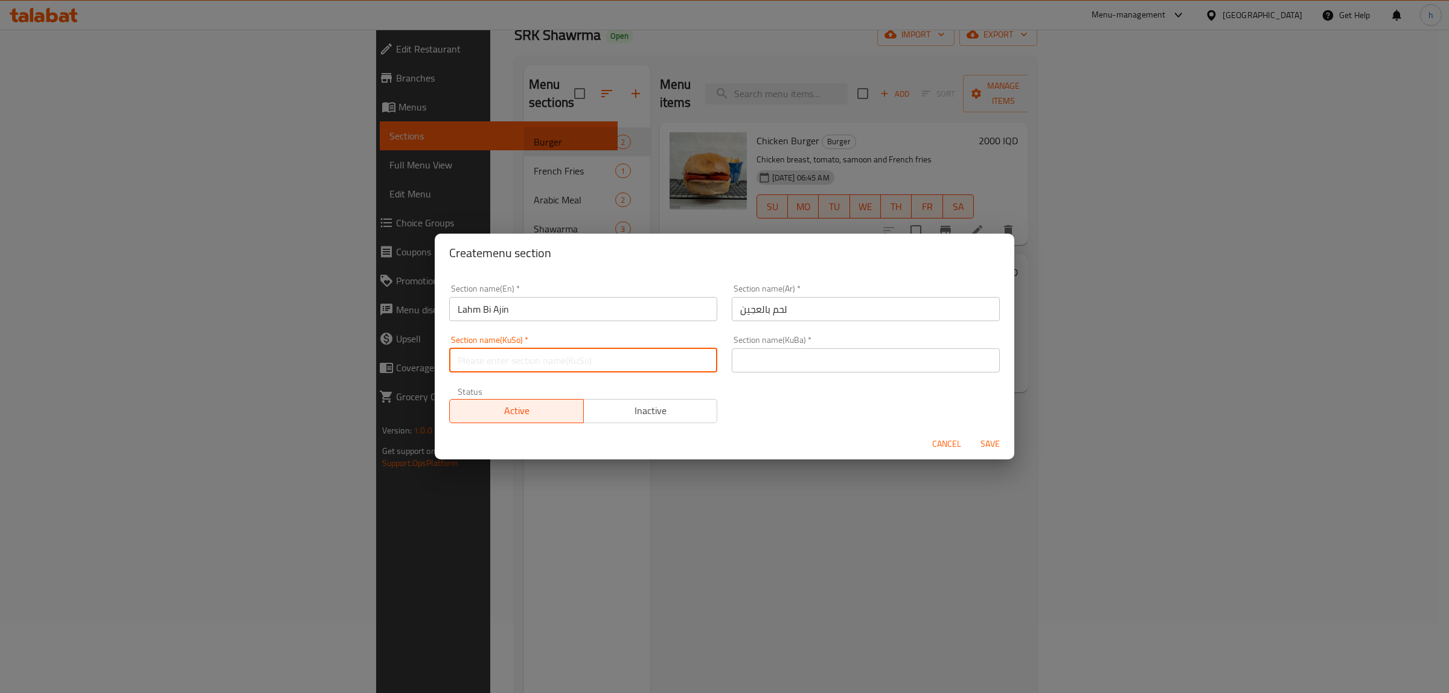
paste input "کولێرە بە قیمە"
type input "کولێرە بە قیمە"
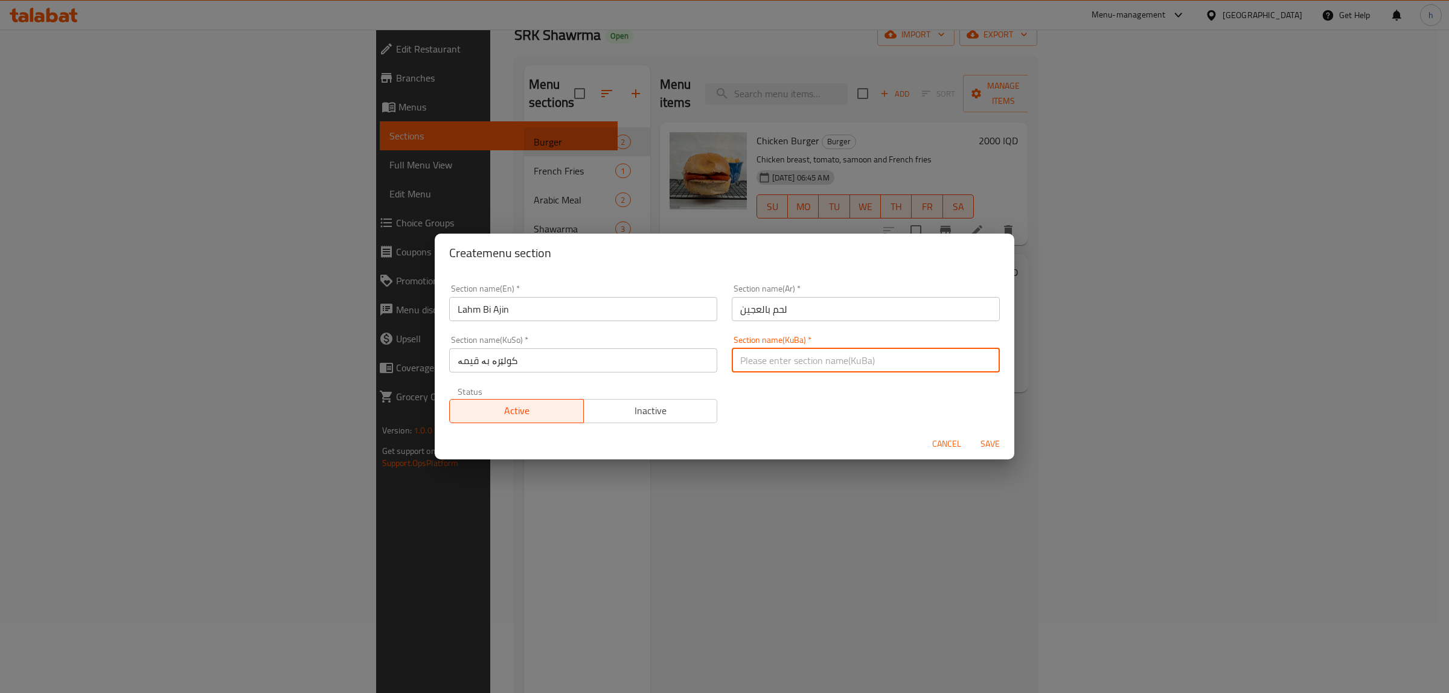
click at [793, 360] on input "text" at bounding box center [866, 360] width 268 height 24
paste input "کولێرە بە قیمە"
type input "کولێرە بە قیمە"
click at [999, 447] on span "Save" at bounding box center [989, 443] width 29 height 15
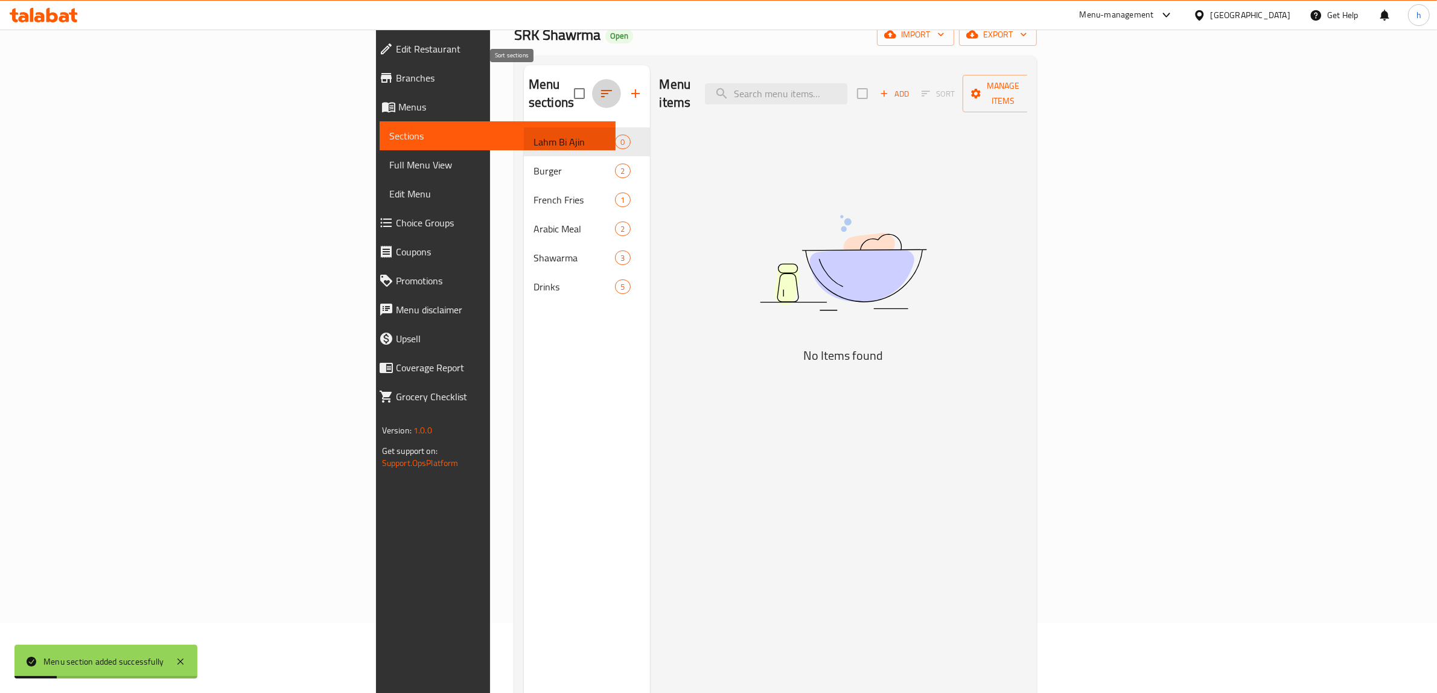
click at [599, 86] on icon "button" at bounding box center [606, 93] width 14 height 14
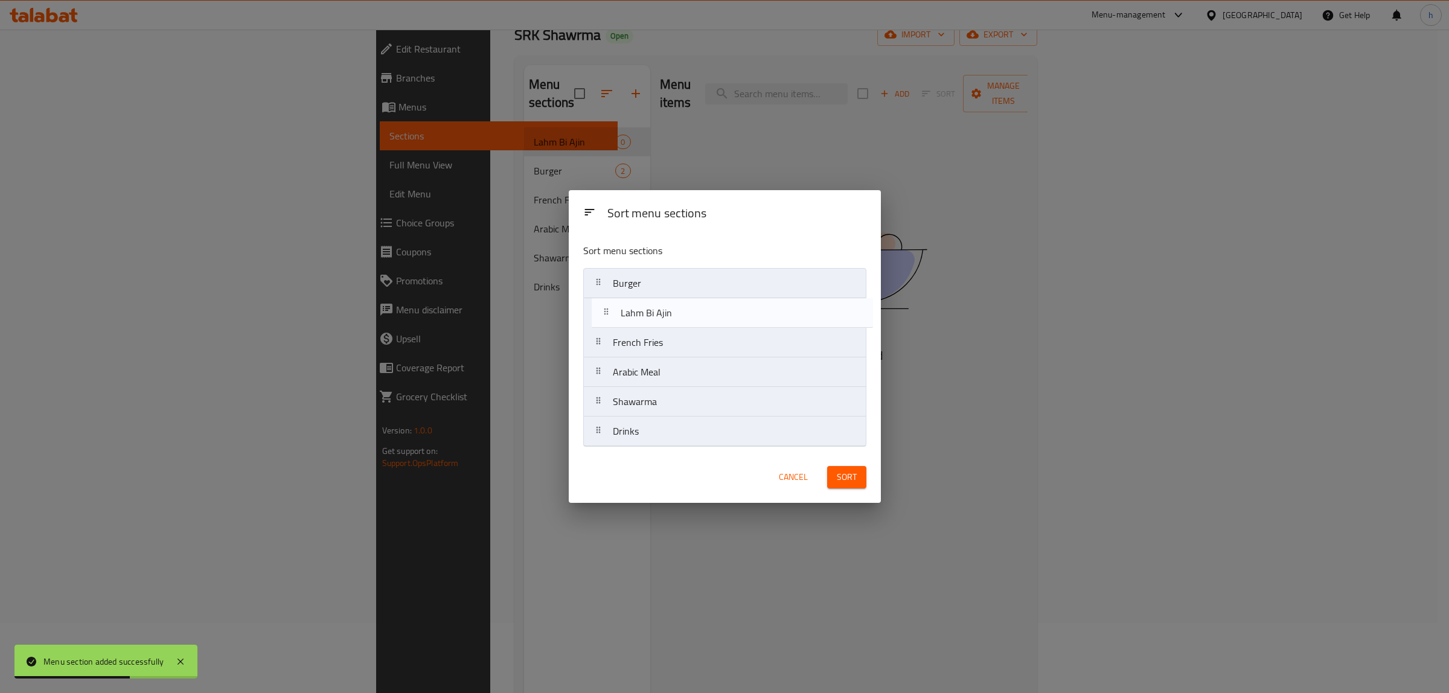
drag, startPoint x: 662, startPoint y: 282, endPoint x: 669, endPoint y: 318, distance: 36.9
click at [669, 318] on nav "Lahm Bi Ajin Burger French Fries Arabic Meal Shawarma Drinks" at bounding box center [724, 357] width 283 height 179
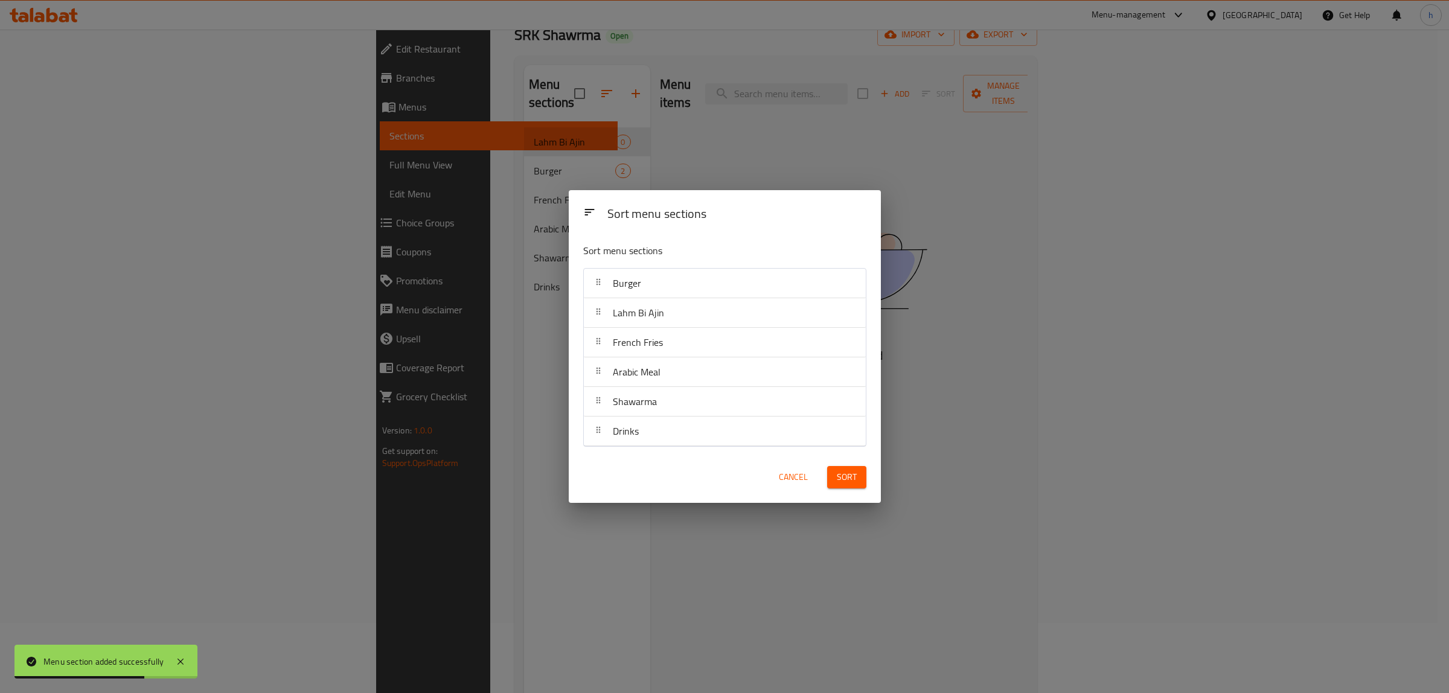
click at [849, 476] on span "Sort" at bounding box center [847, 477] width 20 height 15
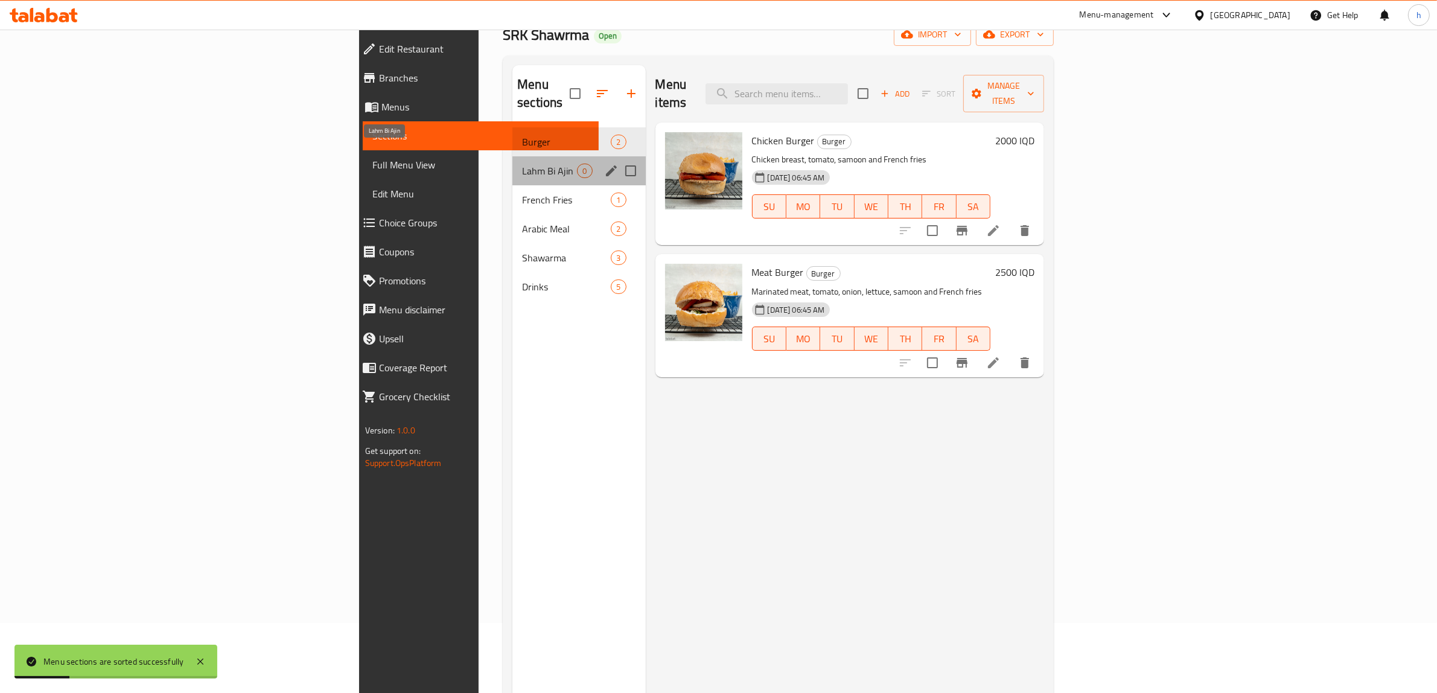
click at [522, 164] on span "Lahm Bi Ajin" at bounding box center [549, 171] width 55 height 14
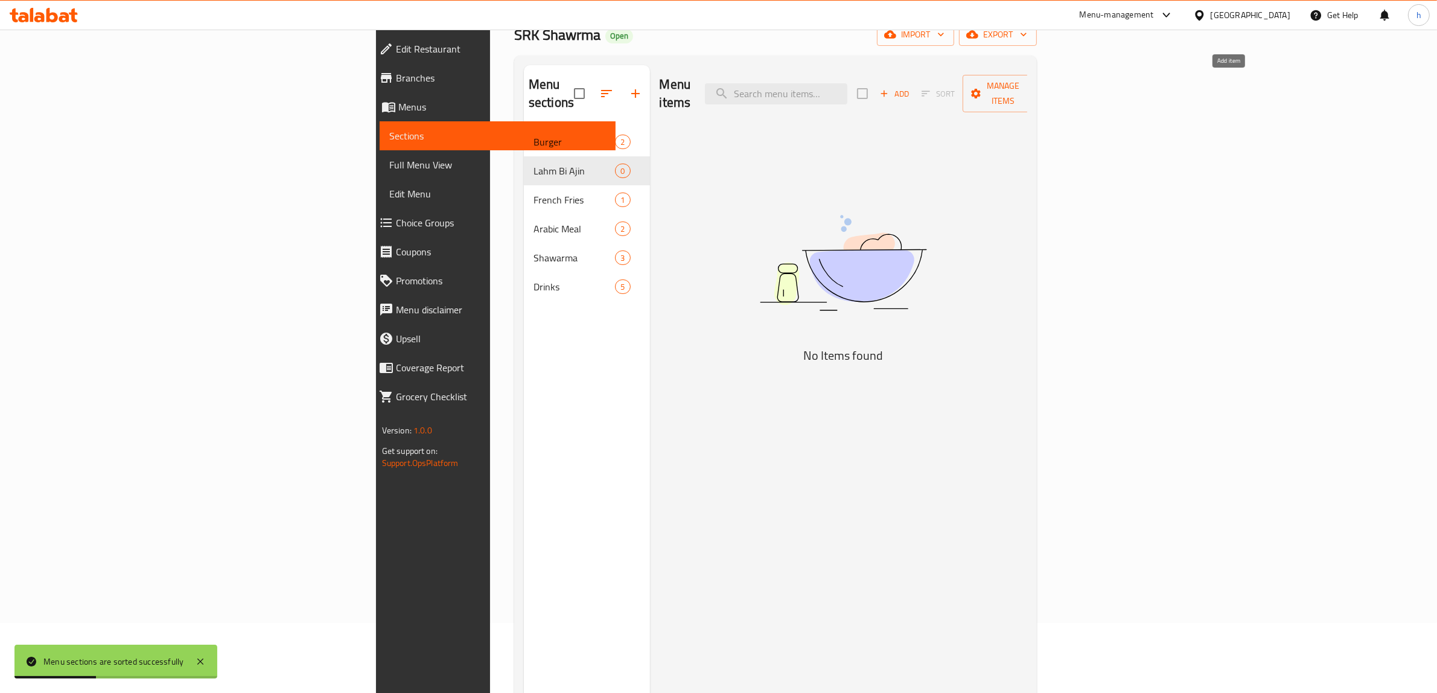
click at [911, 91] on span "Add" at bounding box center [894, 94] width 33 height 14
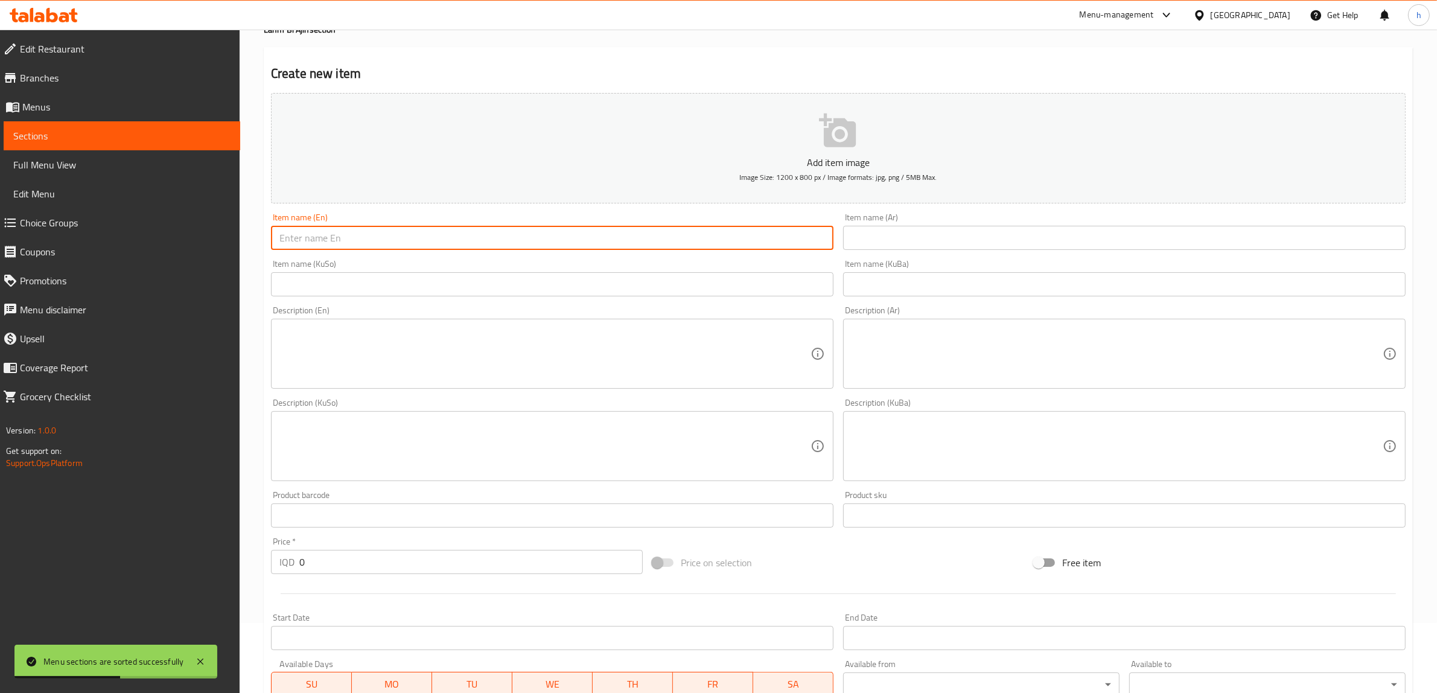
click at [356, 239] on input "text" at bounding box center [552, 238] width 563 height 24
click at [436, 241] on input "text" at bounding box center [552, 238] width 563 height 24
paste input "Lahm Bi Ajin"
click at [278, 240] on input "Lahm Bi Ajin" at bounding box center [552, 238] width 563 height 24
click at [279, 239] on input "Lahm Bi Ajin" at bounding box center [552, 238] width 563 height 24
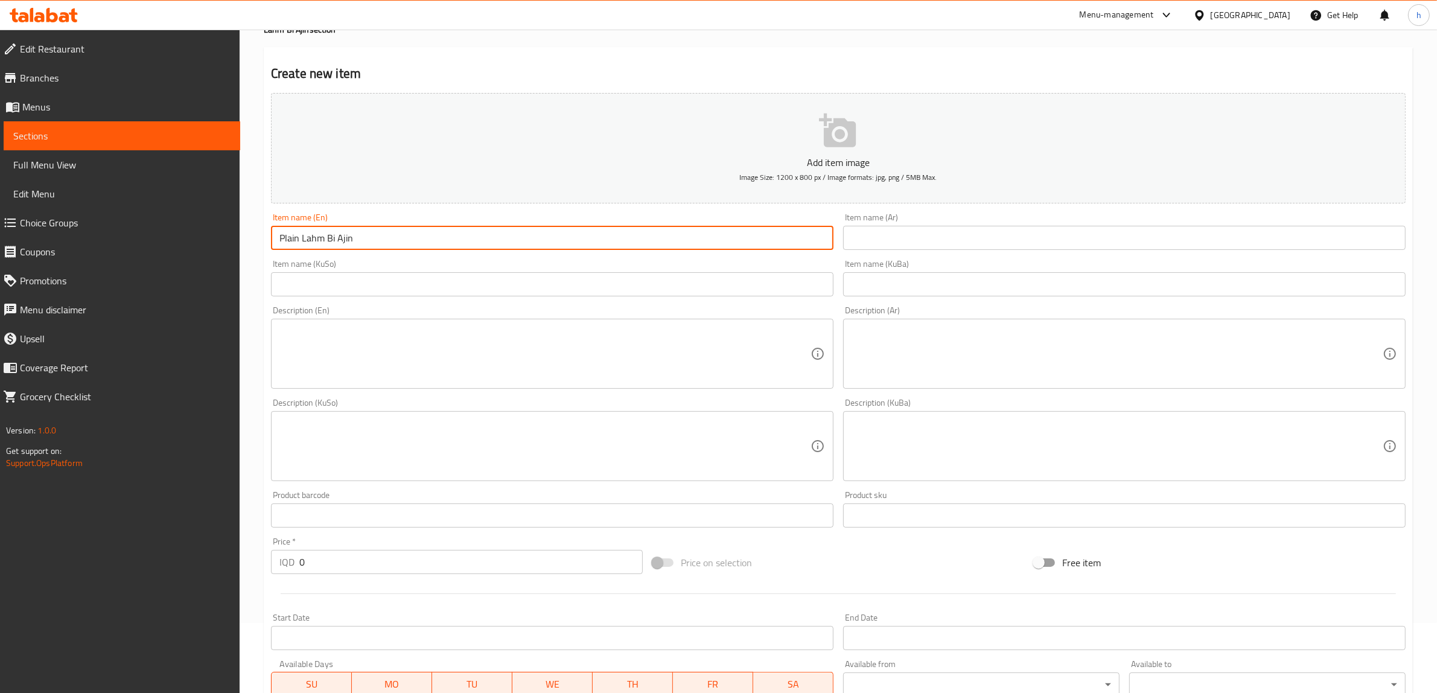
type input "Plain Lahm Bi Ajin"
click at [939, 233] on input "text" at bounding box center [1124, 238] width 563 height 24
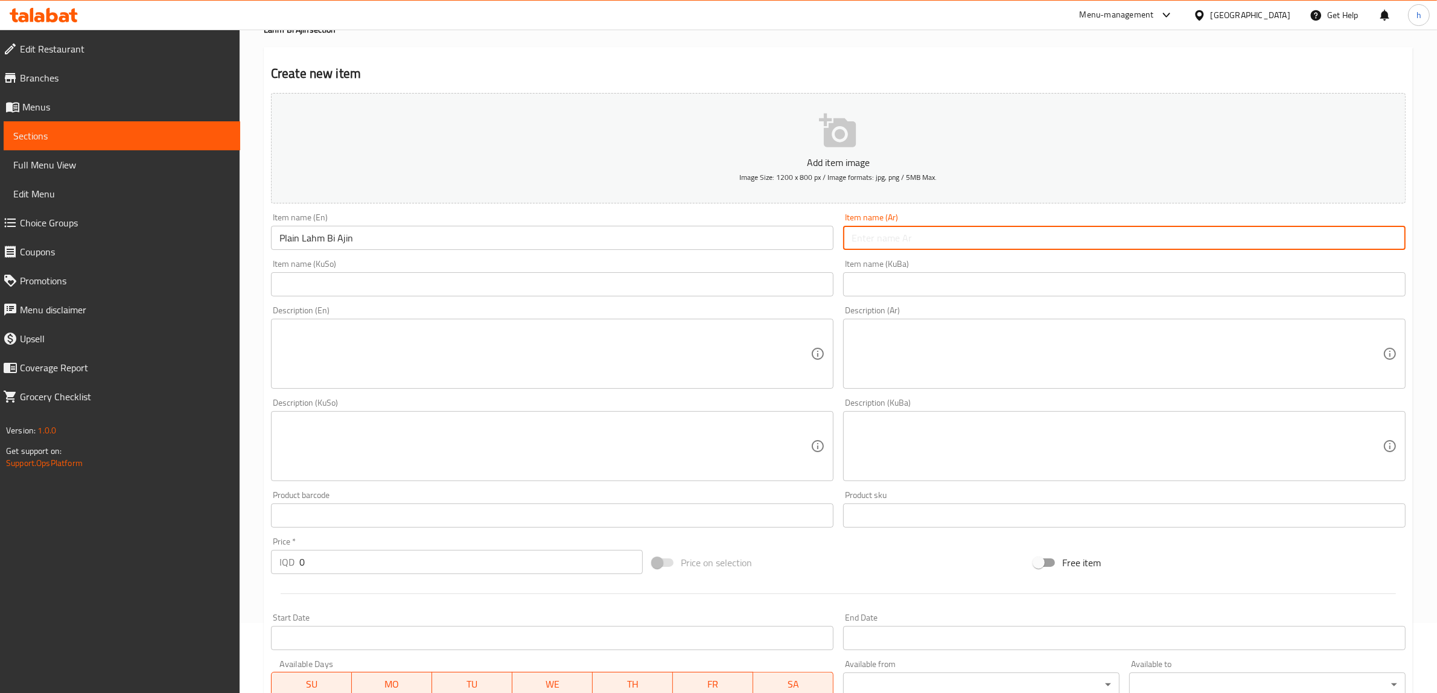
paste input "لحم بالعجين"
drag, startPoint x: 940, startPoint y: 240, endPoint x: 832, endPoint y: 239, distance: 108.0
click at [825, 240] on div "Add item image Image Size: 1200 x 800 px / Image formats: jpg, png / 5MB Max. I…" at bounding box center [838, 417] width 1144 height 659
paste input "لحم عجين عادي"
click at [893, 236] on input "لحم عجين عادي" at bounding box center [1124, 238] width 563 height 24
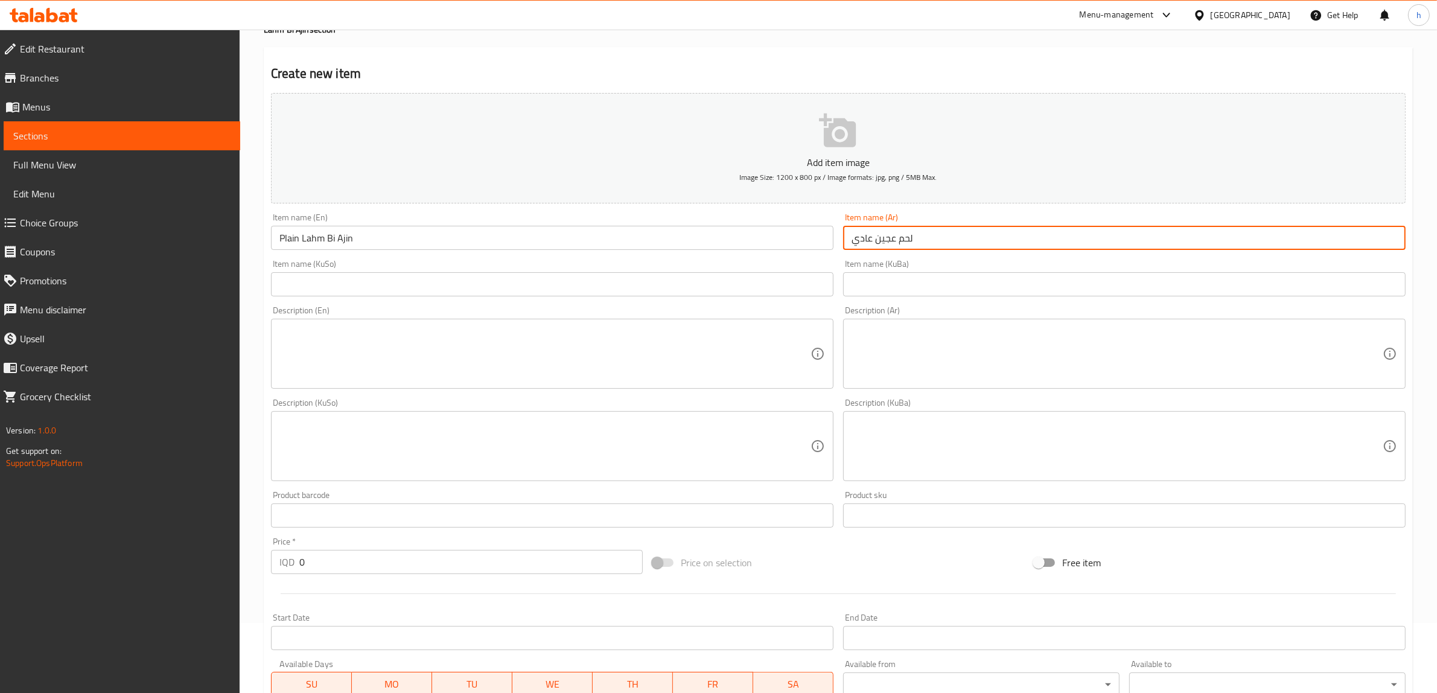
type input "لحم عجين عادي"
click at [366, 279] on input "text" at bounding box center [552, 284] width 563 height 24
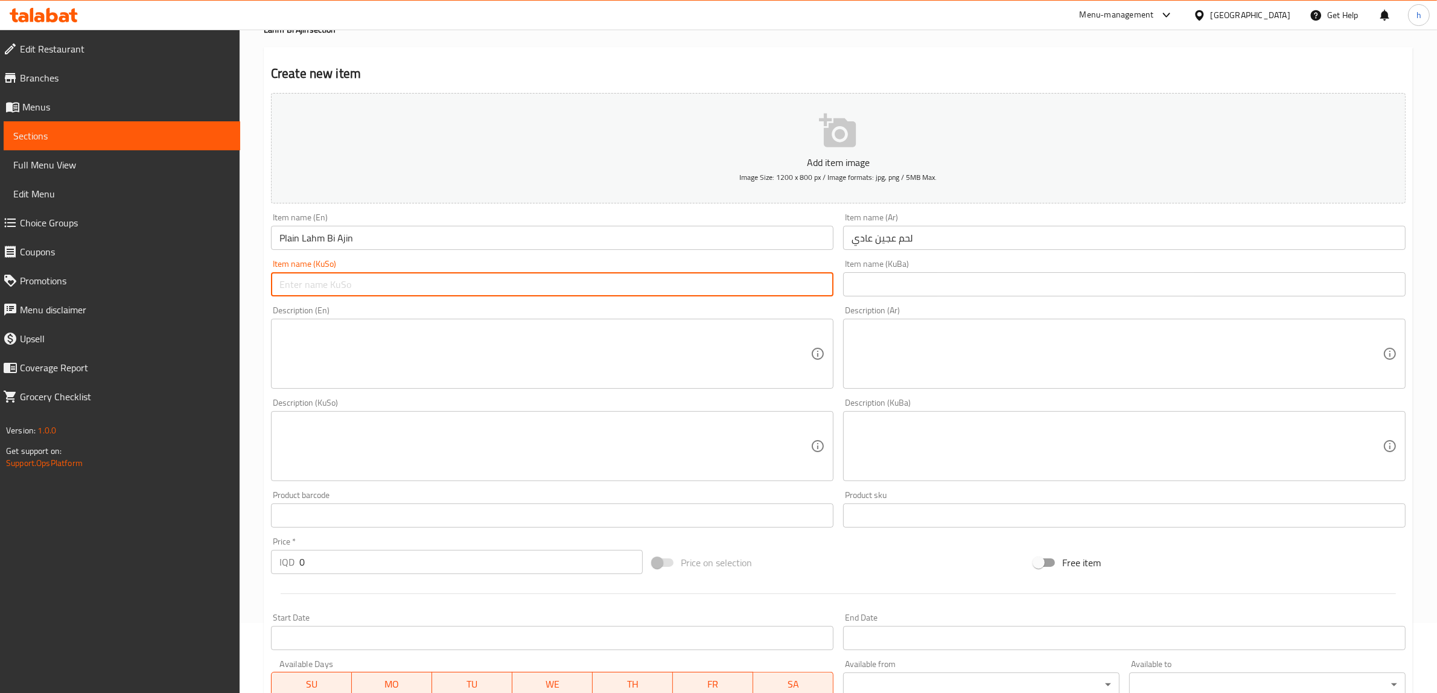
paste input "کولێرە بە قیمە"
type input "کولێرە بە قیمەی سادە"
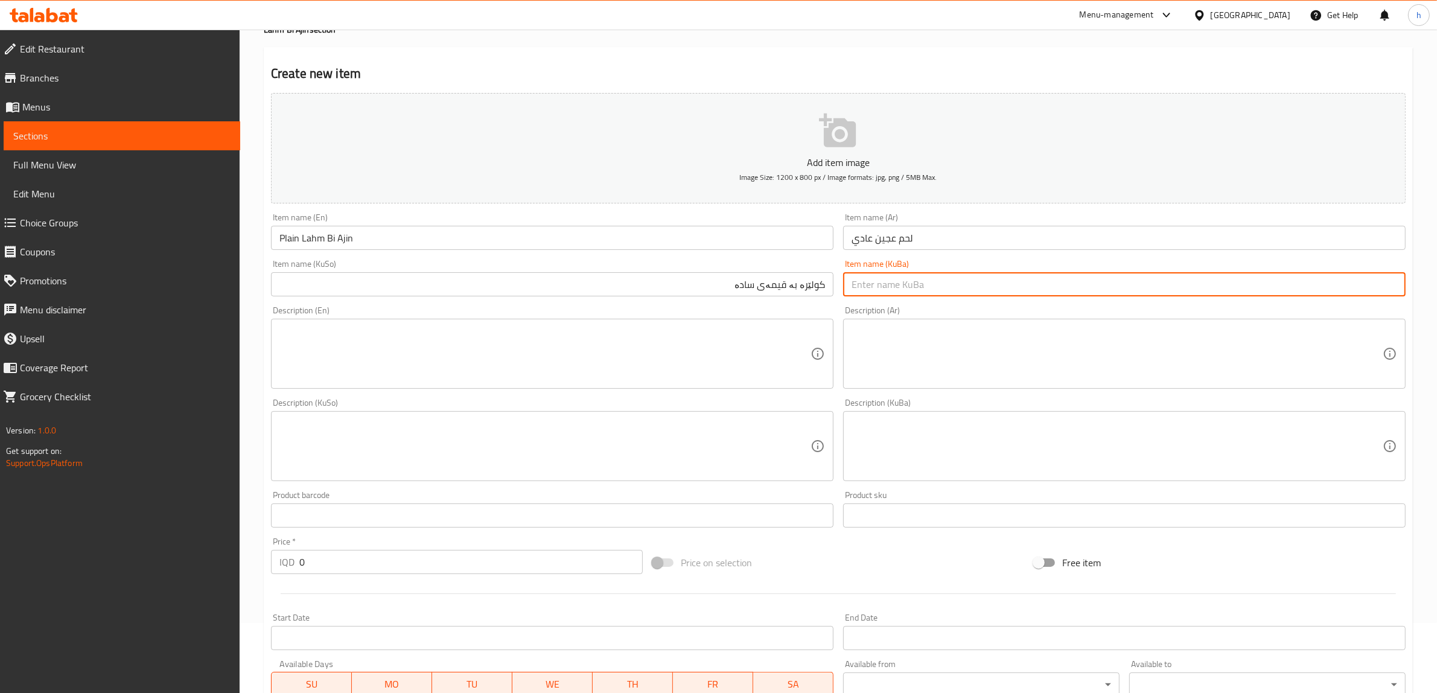
click at [922, 289] on input "text" at bounding box center [1124, 284] width 563 height 24
paste input "کولێرە بە قیمەی سادە"
type input "کولێرە بە قیمەی سادە"
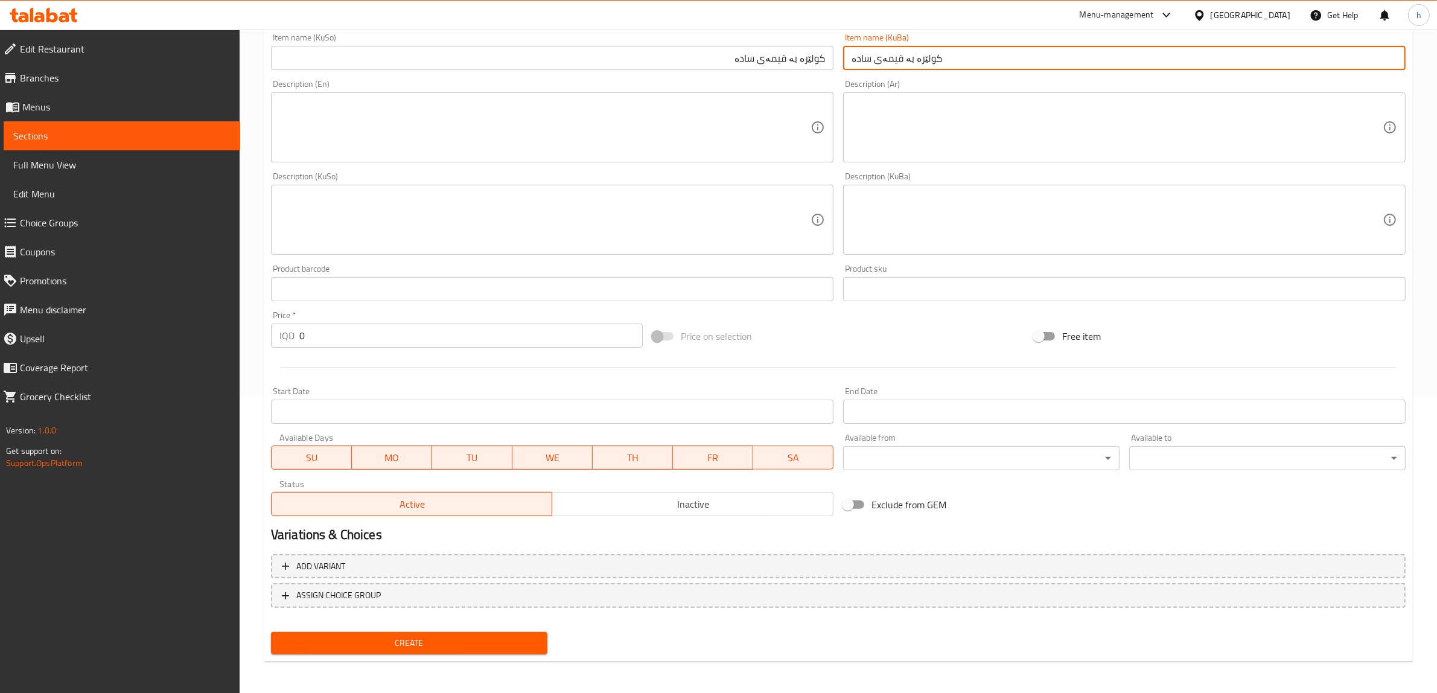
drag, startPoint x: 346, startPoint y: 335, endPoint x: 275, endPoint y: 332, distance: 71.3
click at [275, 331] on div "IQD 0 Price *" at bounding box center [457, 336] width 372 height 24
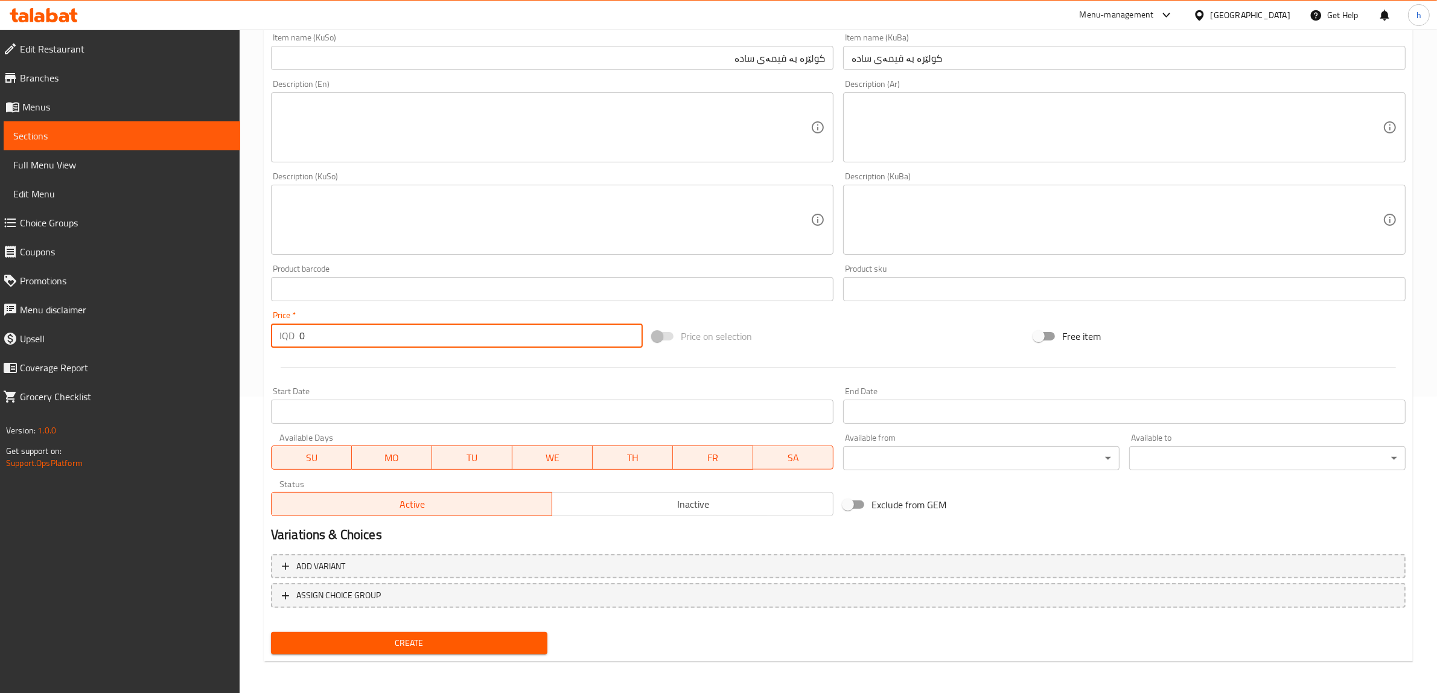
paste input "150"
type input "1500"
click at [421, 646] on span "Create" at bounding box center [409, 643] width 257 height 15
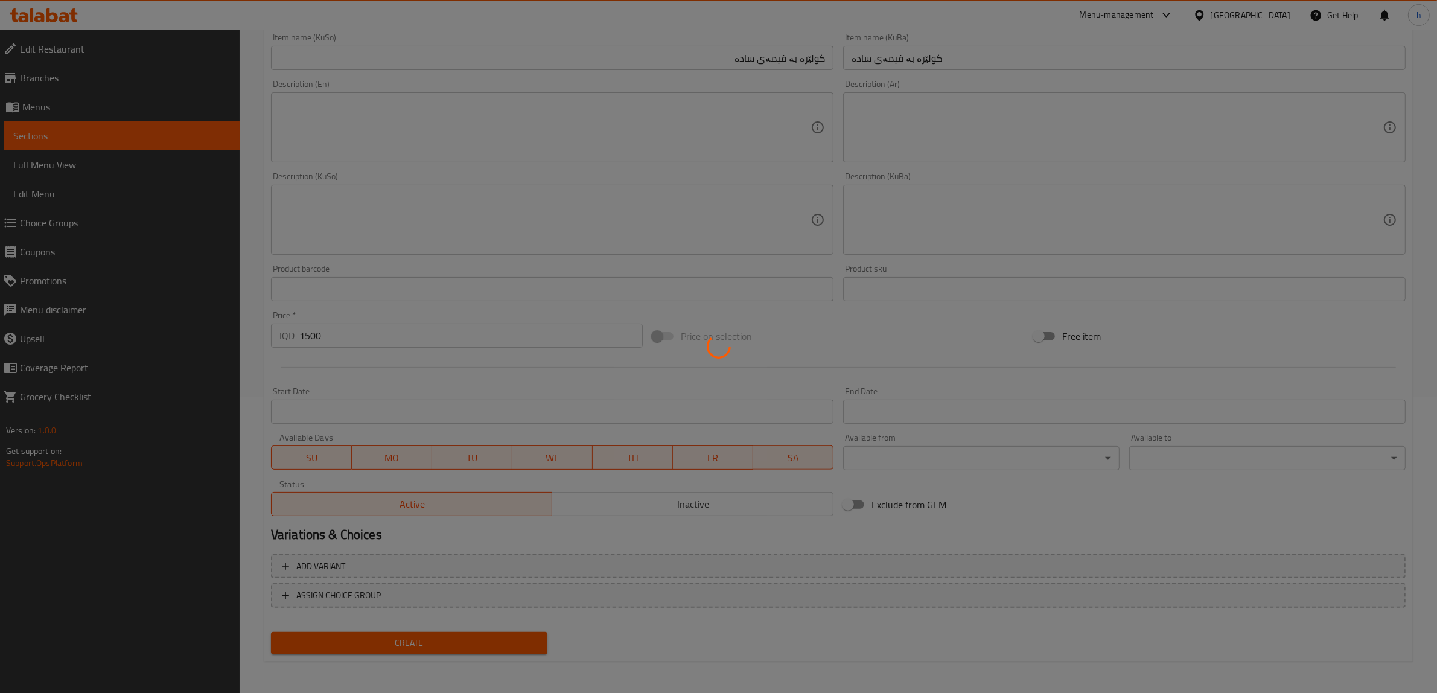
type input "0"
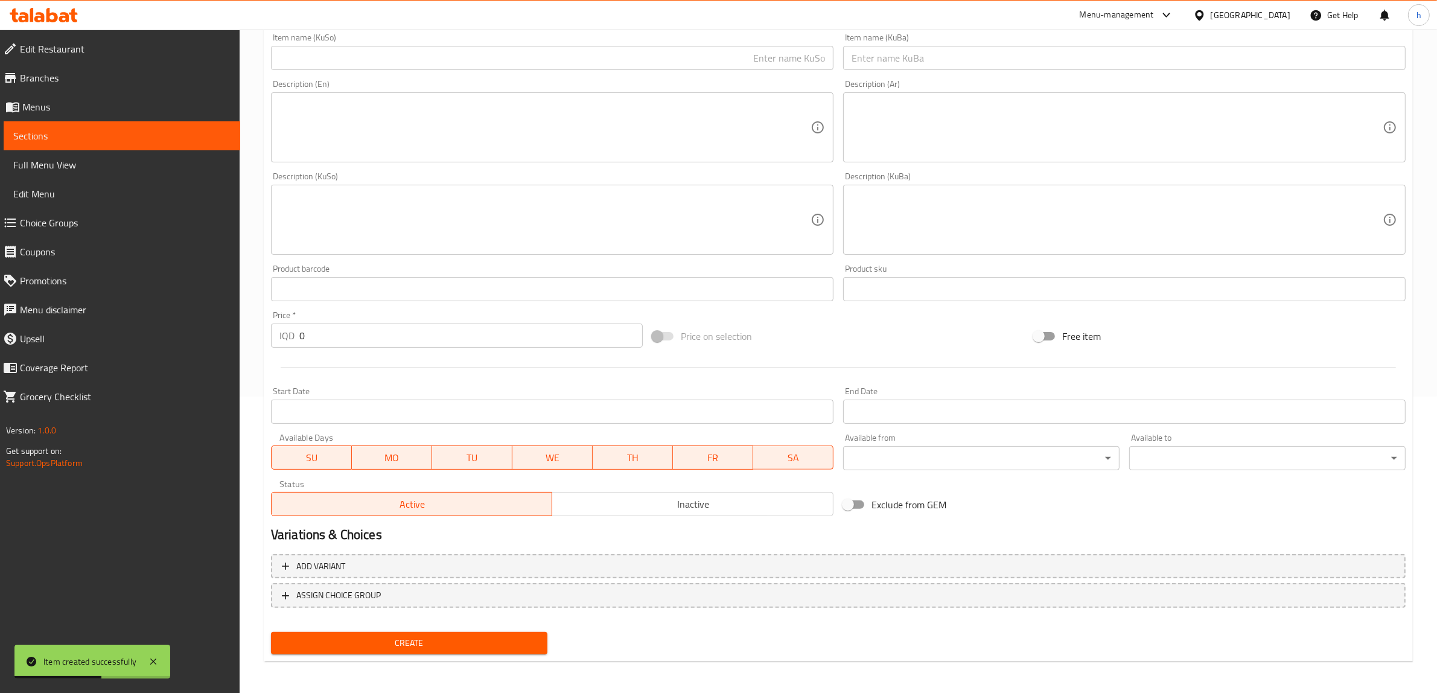
scroll to position [70, 0]
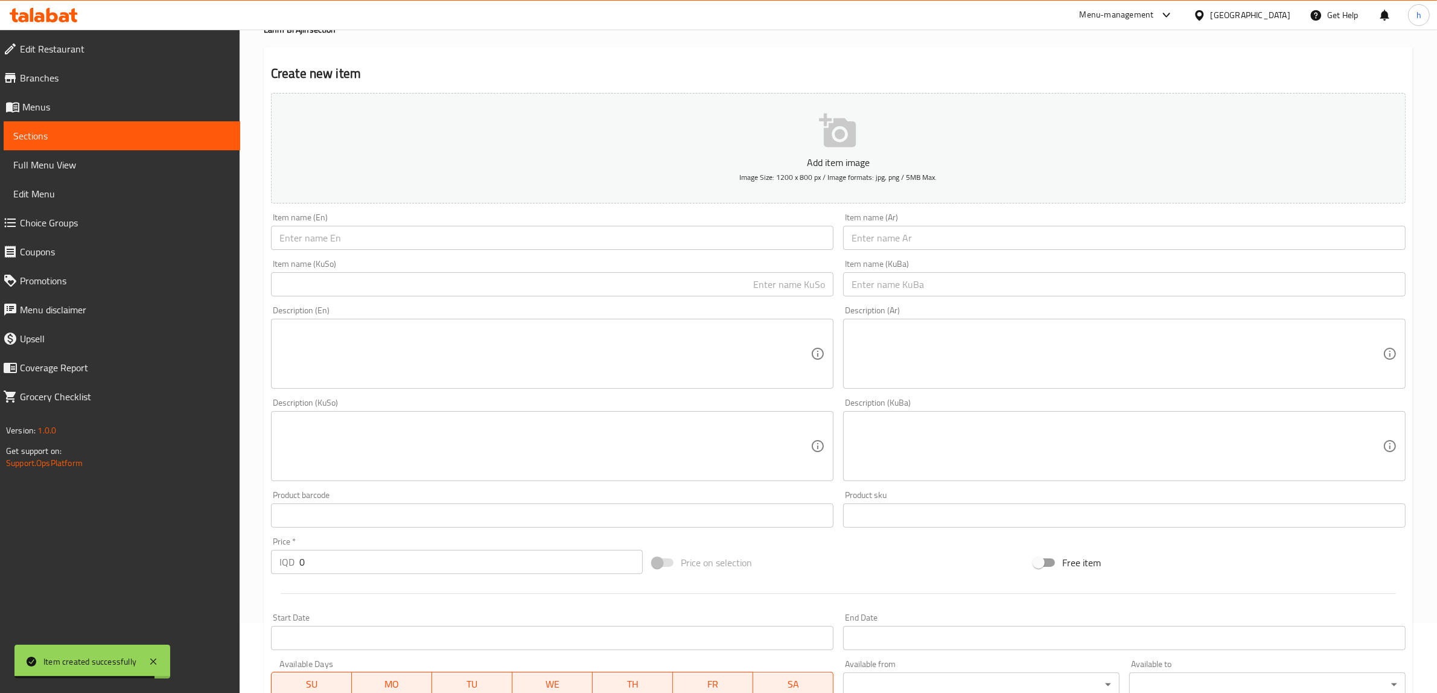
click at [412, 273] on input "text" at bounding box center [552, 284] width 563 height 24
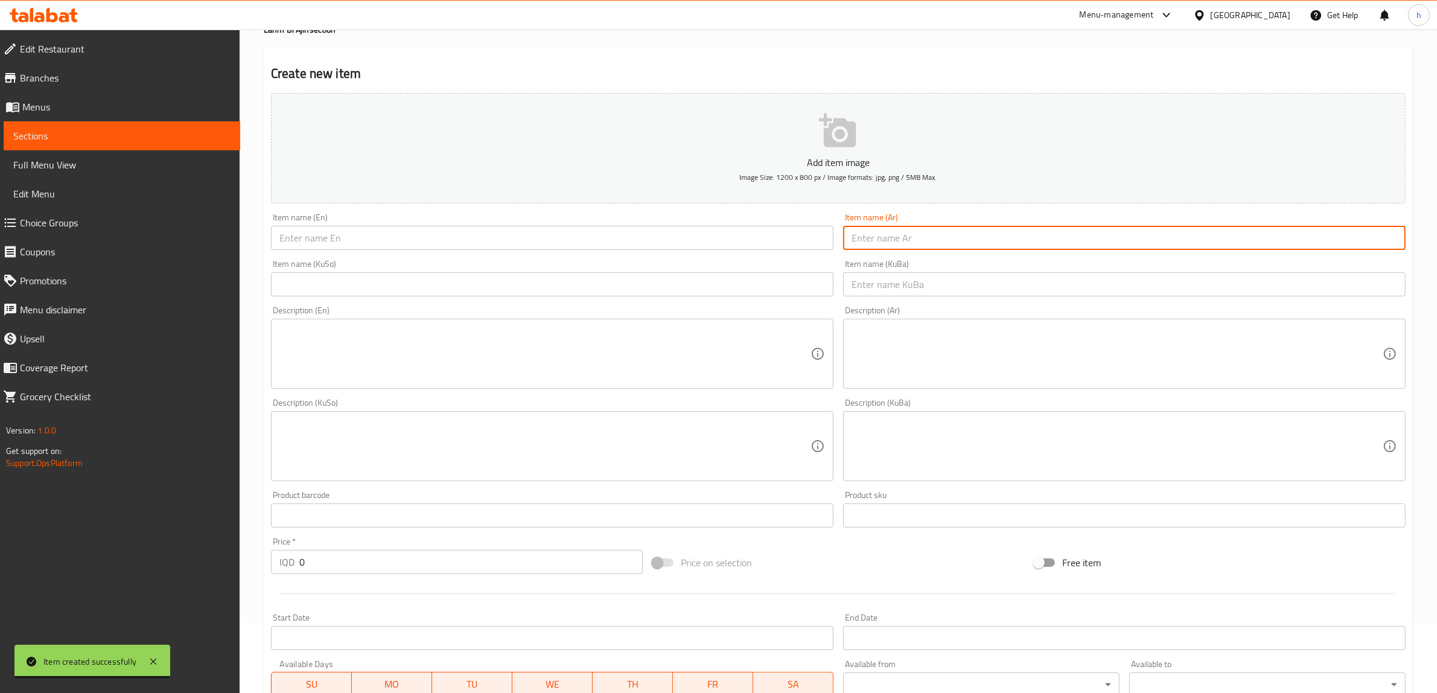
click at [939, 247] on input "text" at bounding box center [1124, 238] width 563 height 24
paste input "لحم عجين مشكل"
type input "لحم عجين مشكل"
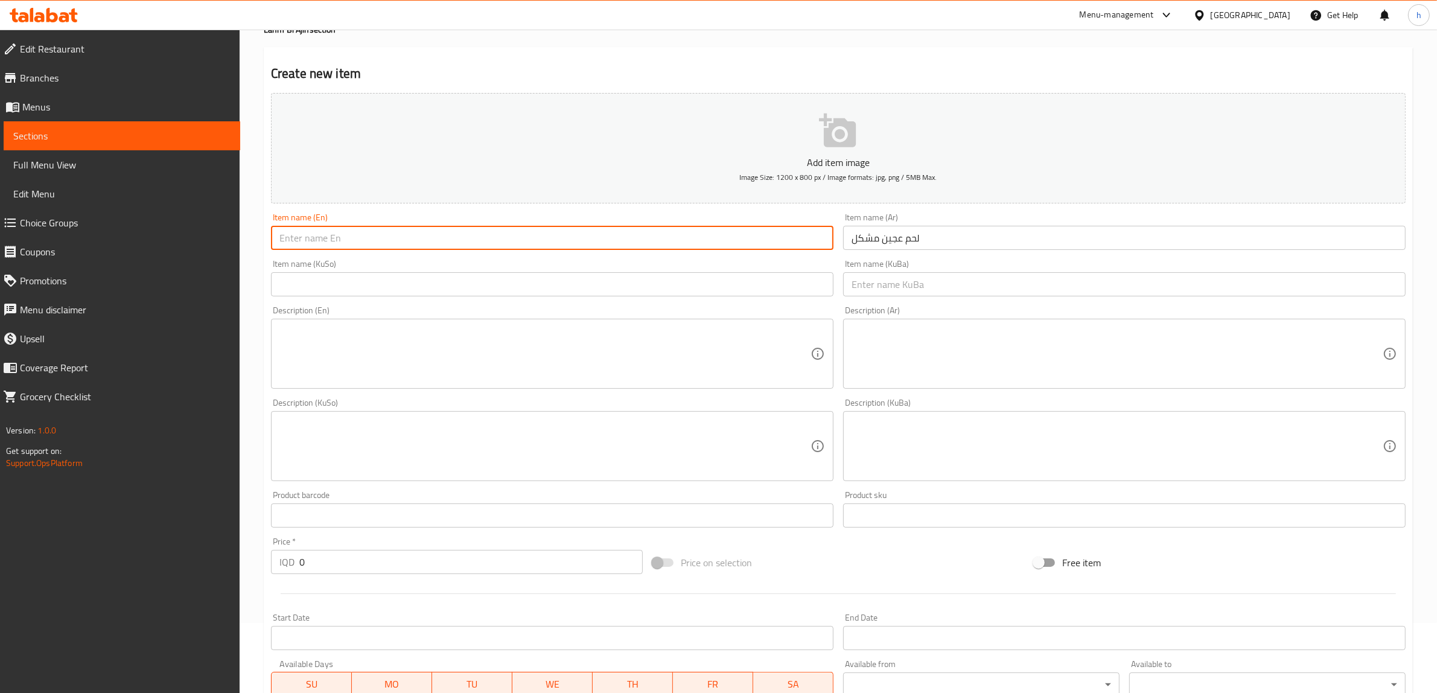
click at [761, 234] on input "text" at bounding box center [552, 238] width 563 height 24
paste input "Lahm Bi Ajin"
click at [290, 242] on input "Lahm Bi Ajin" at bounding box center [552, 238] width 563 height 24
click at [281, 237] on input "Lahm Bi Ajin" at bounding box center [552, 238] width 563 height 24
type input "Mixed Lahm Bi Ajin"
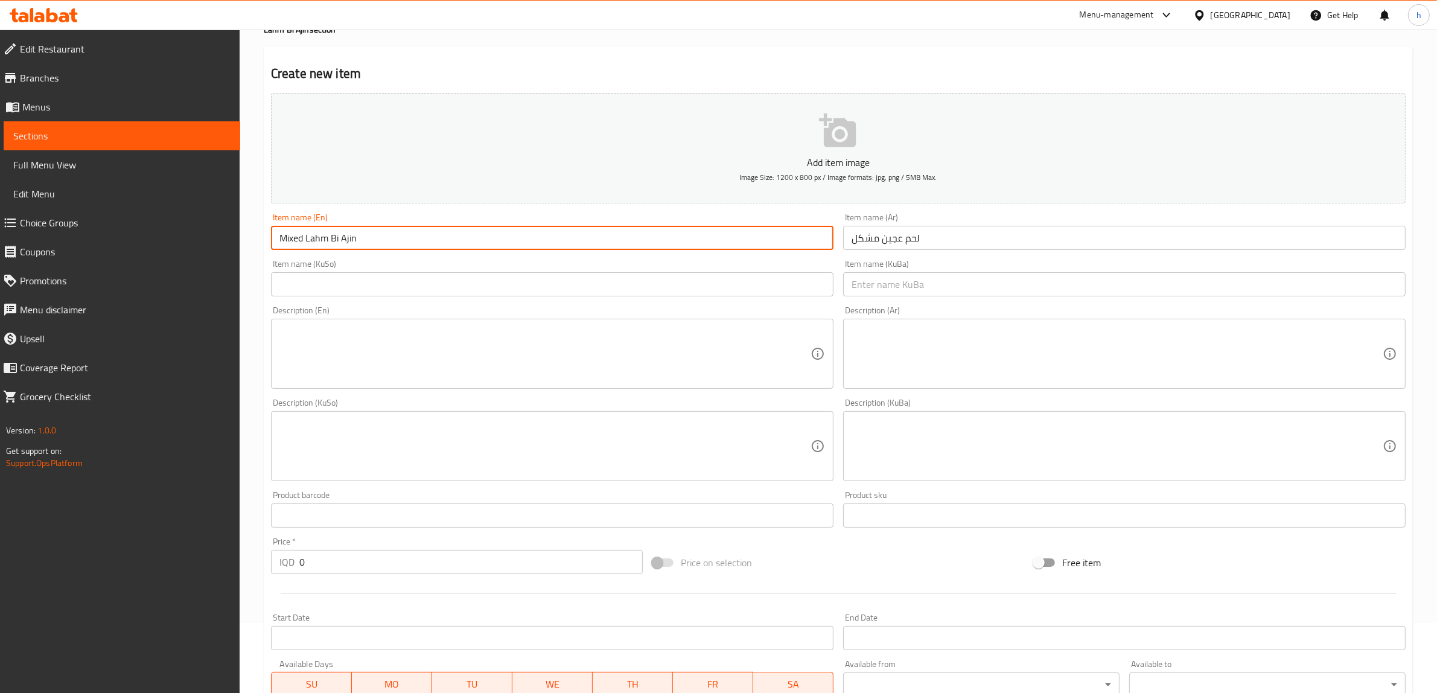
click at [762, 281] on input "text" at bounding box center [552, 284] width 563 height 24
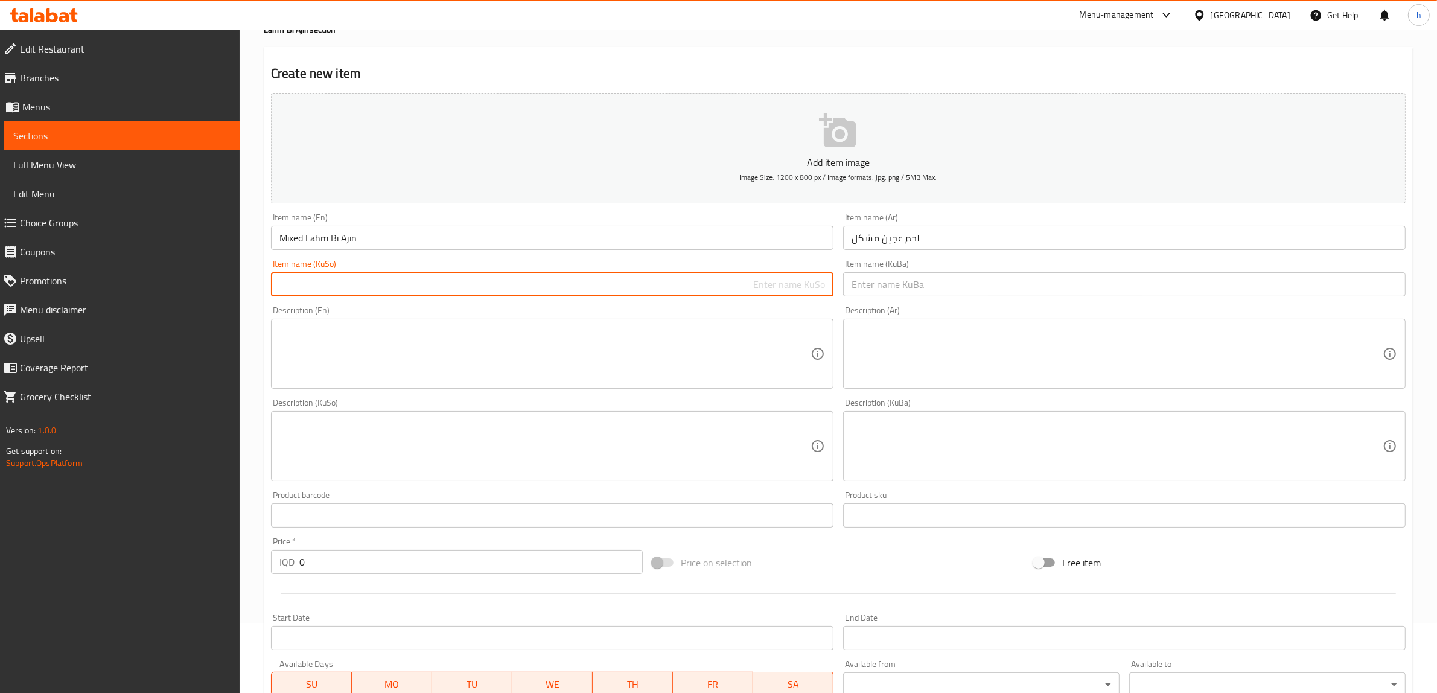
paste input "کولێرە بە قیمەی سادە"
drag, startPoint x: 758, startPoint y: 285, endPoint x: 707, endPoint y: 282, distance: 50.2
click at [706, 281] on input "کولێرە بە قیمەی سادە" at bounding box center [552, 284] width 563 height 24
type input "کولێرە بە قیمەی موشەکەل"
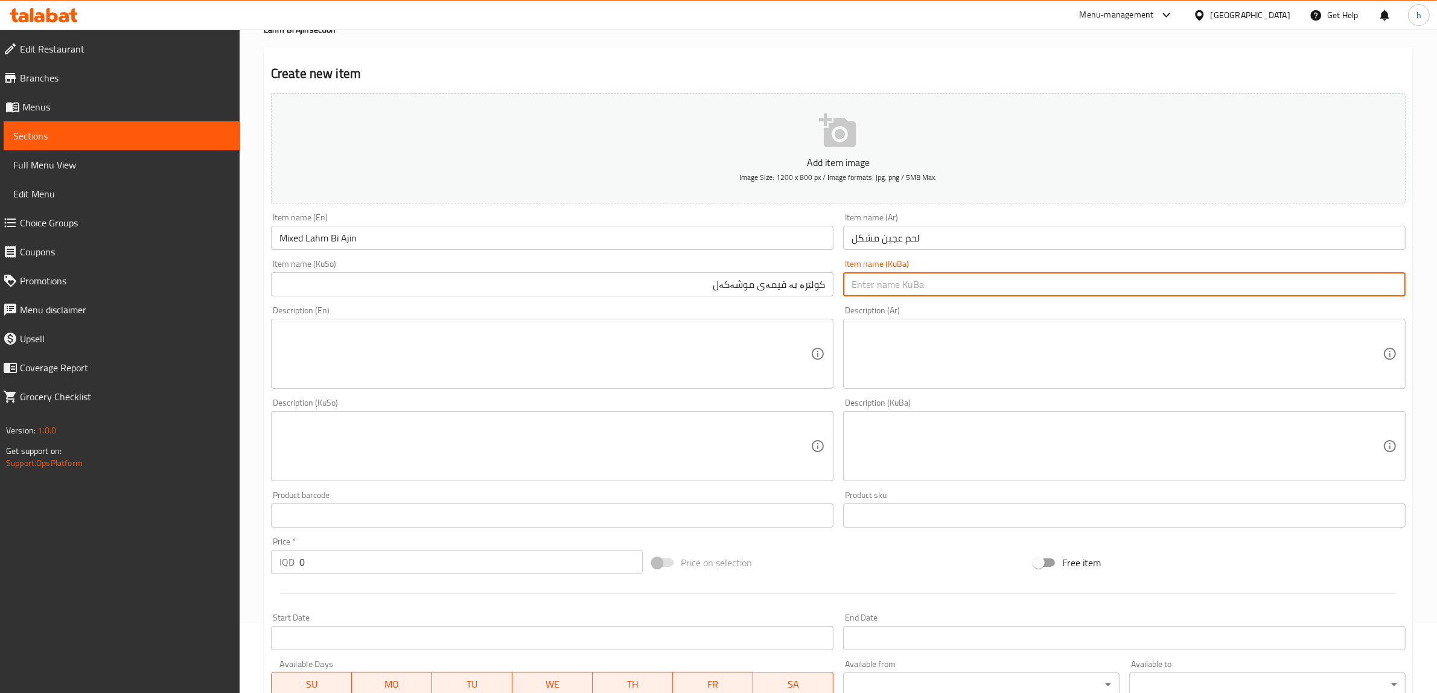
click at [916, 288] on input "text" at bounding box center [1124, 284] width 563 height 24
paste input "کولێرە بە قیمەی موشەکەل"
type input "کولێرە بە قیمەی موشەکەل"
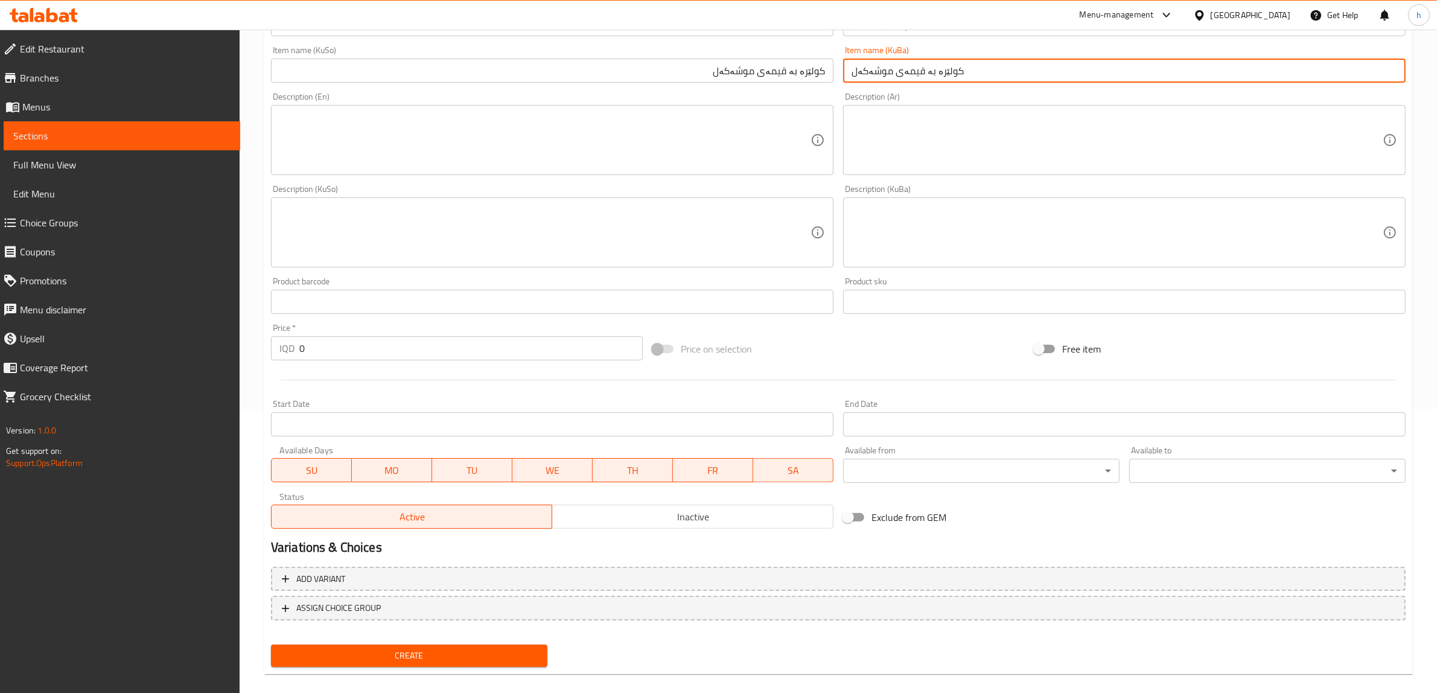
scroll to position [296, 0]
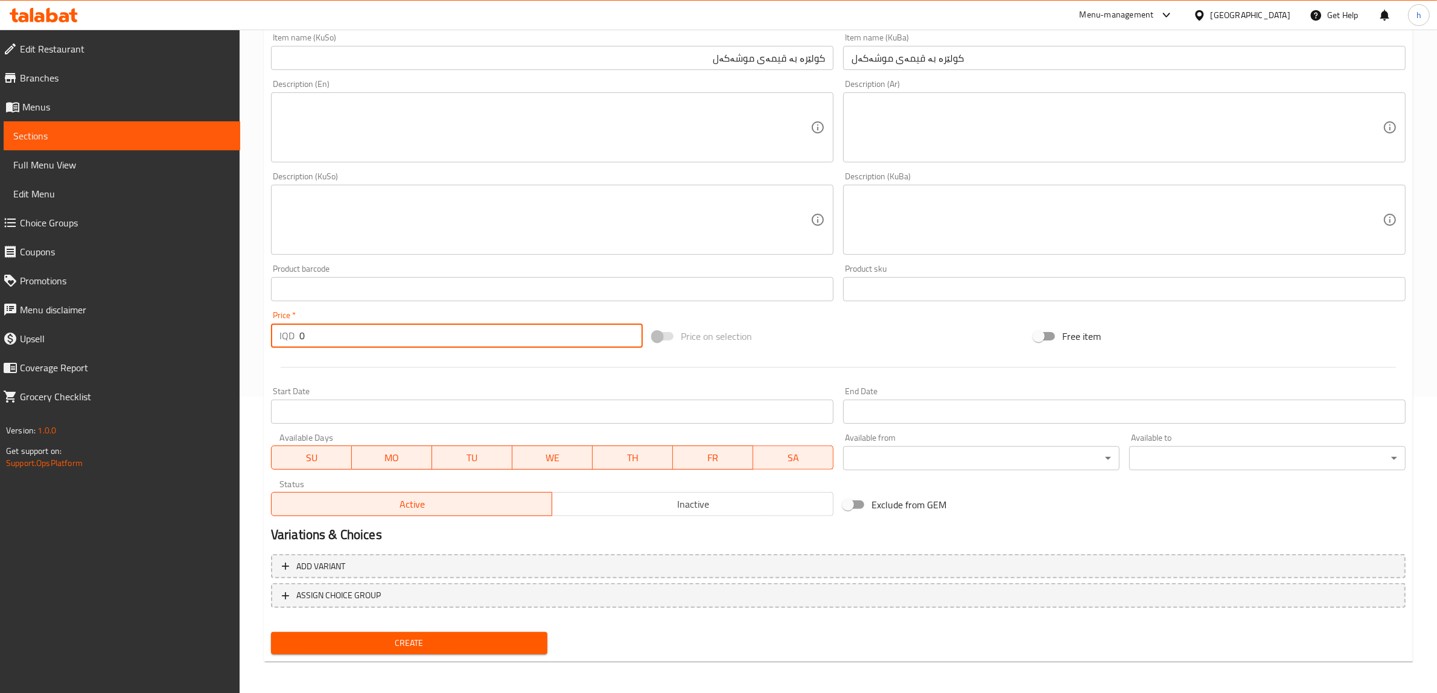
drag, startPoint x: 352, startPoint y: 333, endPoint x: 260, endPoint y: 342, distance: 92.1
click at [187, 333] on div "Edit Restaurant Branches Menus Sections Full Menu View Edit Menu Choice Groups …" at bounding box center [718, 214] width 1437 height 962
paste input "200"
type input "2000"
click at [494, 654] on div "Create" at bounding box center [409, 643] width 286 height 32
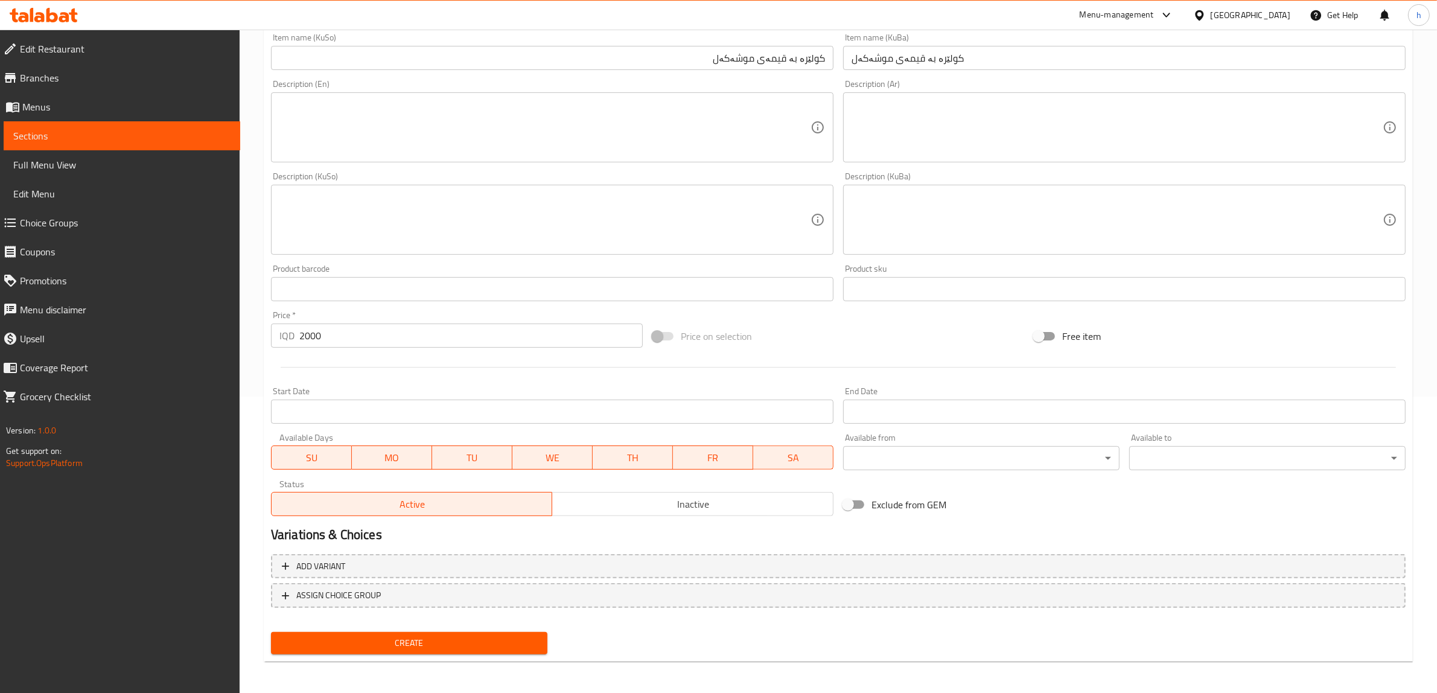
click at [495, 643] on span "Create" at bounding box center [409, 643] width 257 height 15
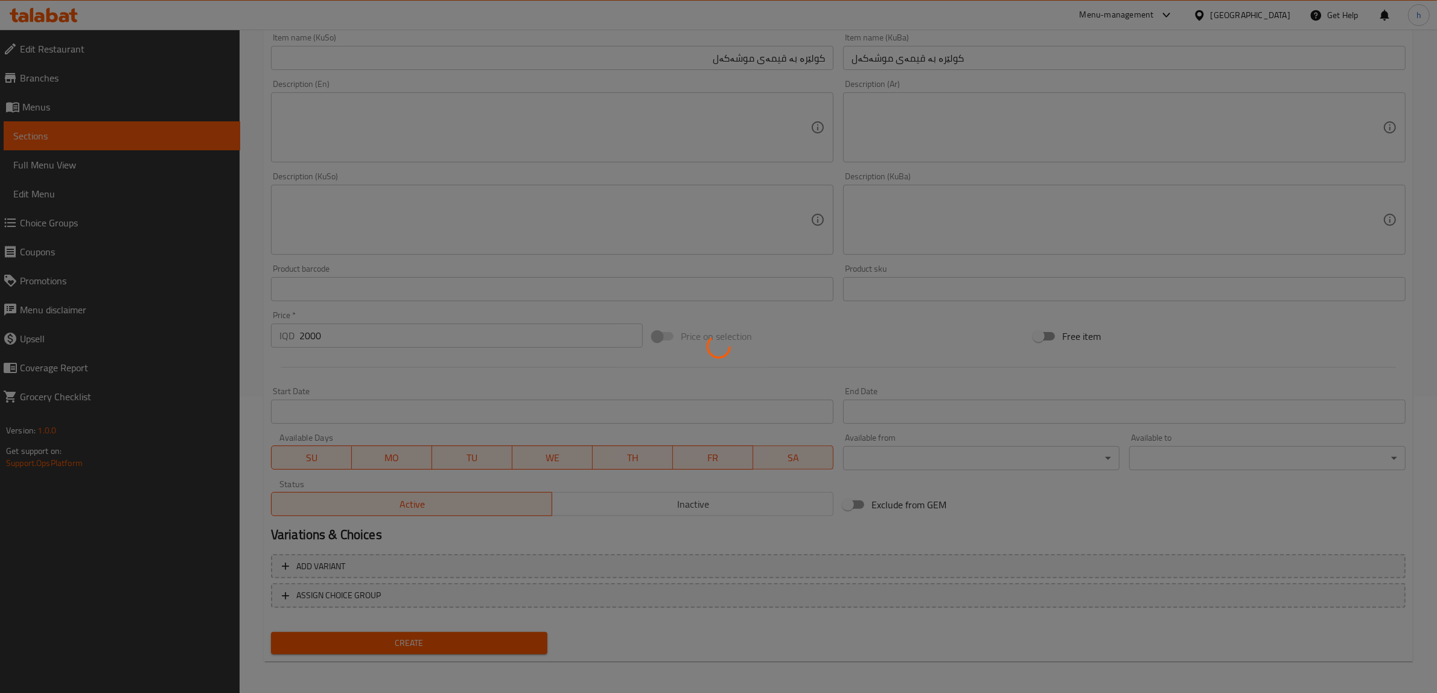
type input "0"
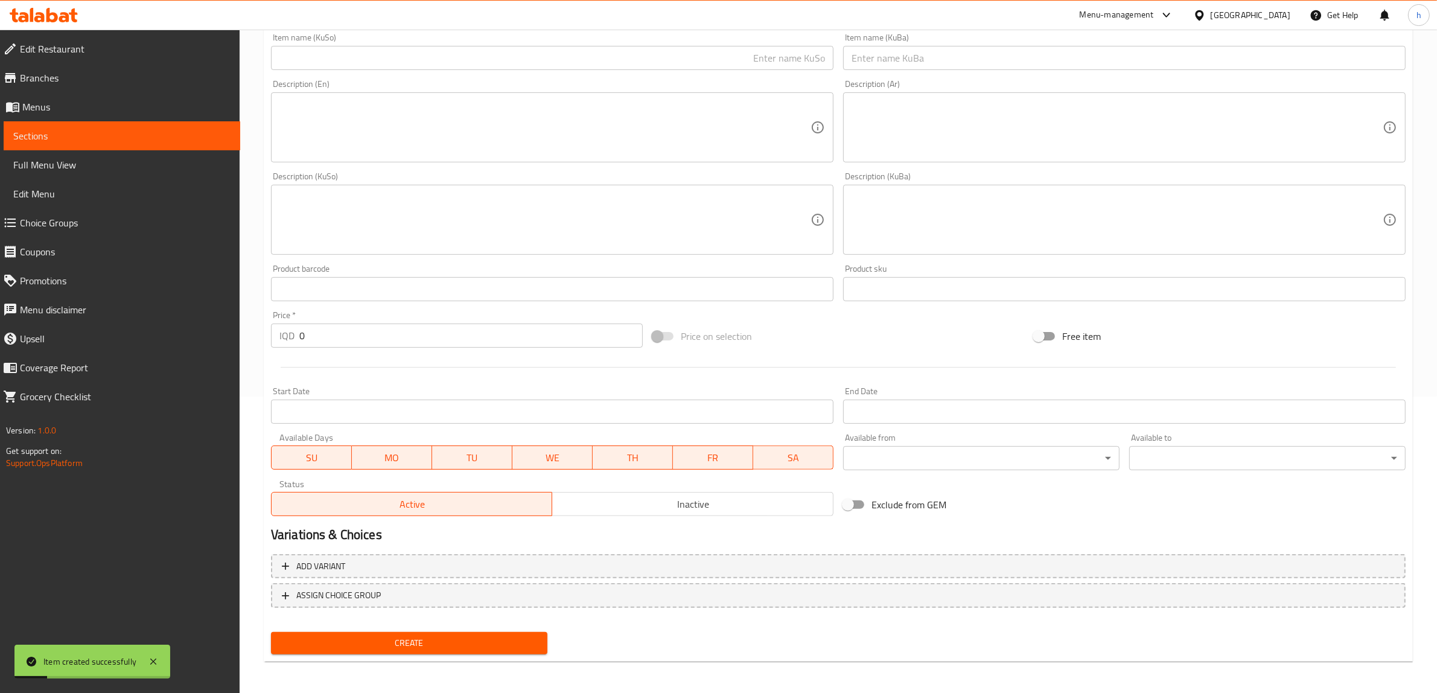
click at [44, 141] on span "Sections" at bounding box center [121, 136] width 217 height 14
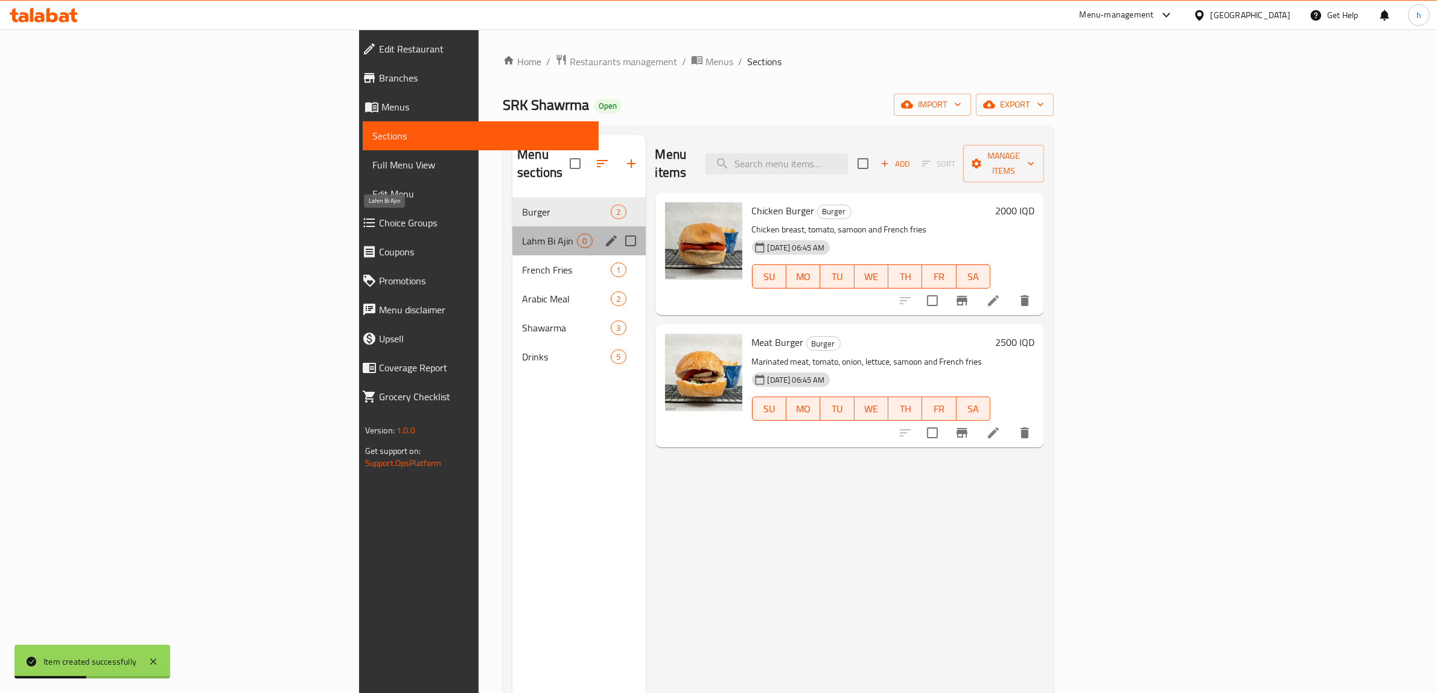
click at [522, 234] on span "Lahm Bi Ajin" at bounding box center [549, 241] width 55 height 14
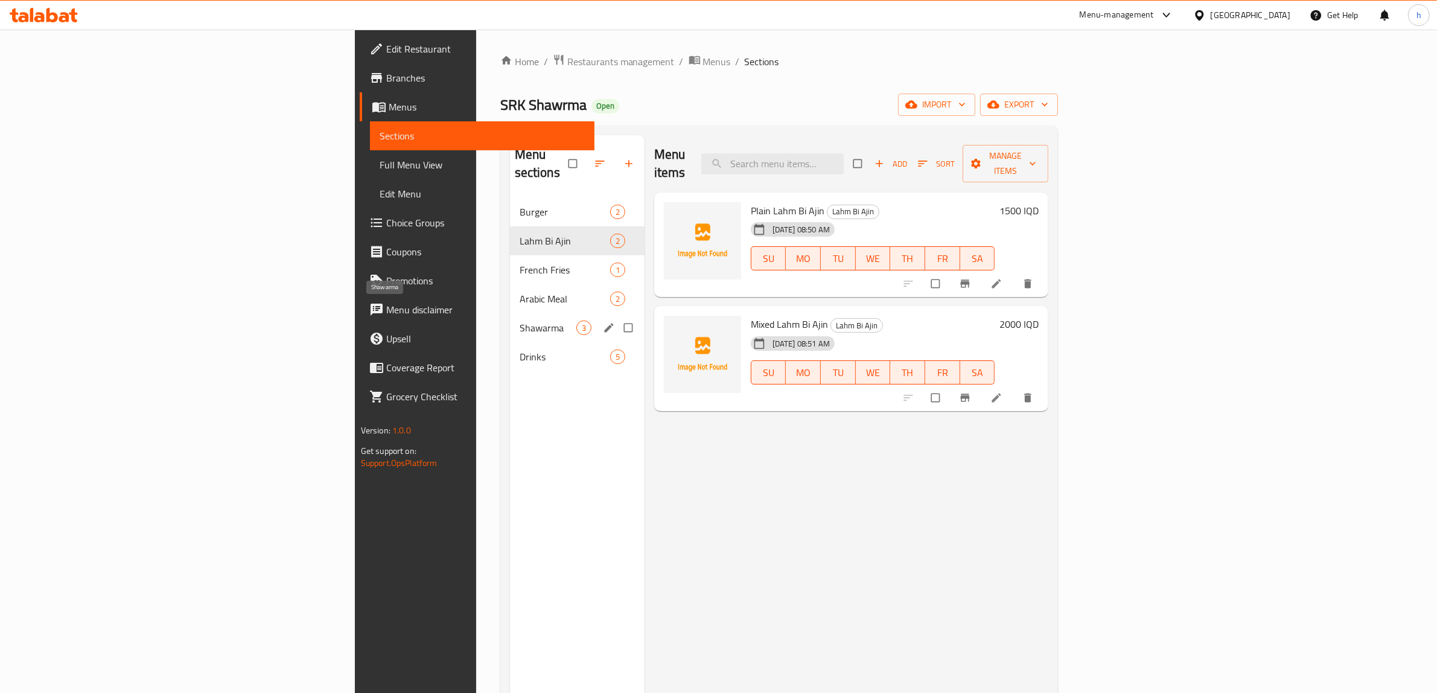
click at [520, 321] on span "Shawarma" at bounding box center [548, 328] width 57 height 14
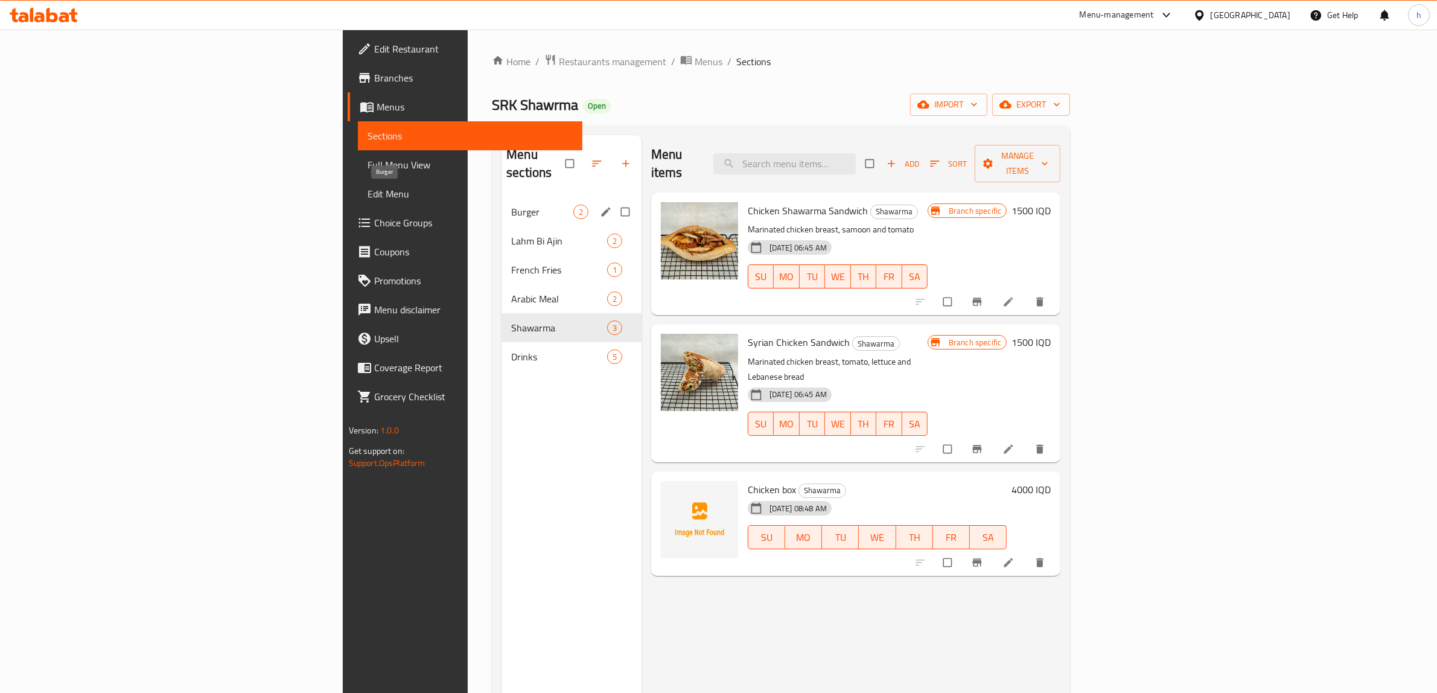
click at [511, 205] on span "Burger" at bounding box center [542, 212] width 62 height 14
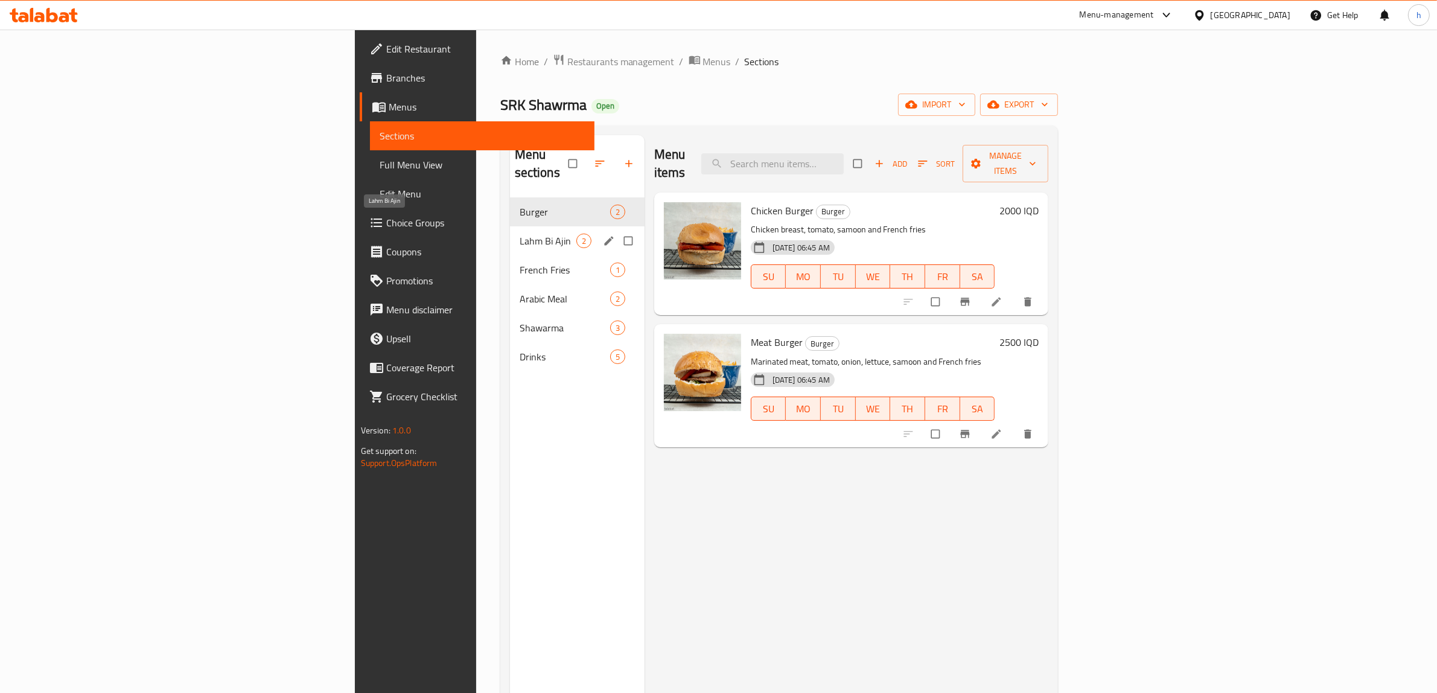
click at [520, 234] on span "Lahm Bi Ajin" at bounding box center [548, 241] width 57 height 14
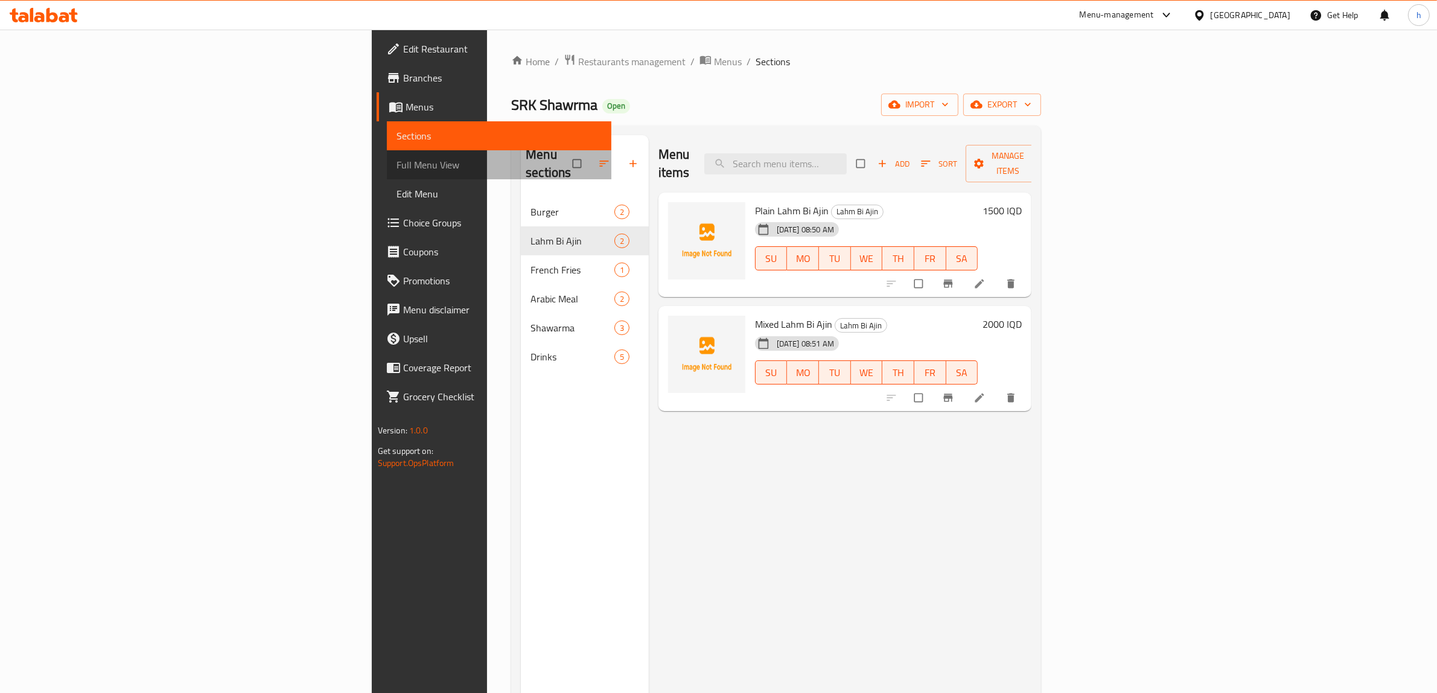
click at [397, 172] on span "Full Menu View" at bounding box center [500, 165] width 206 height 14
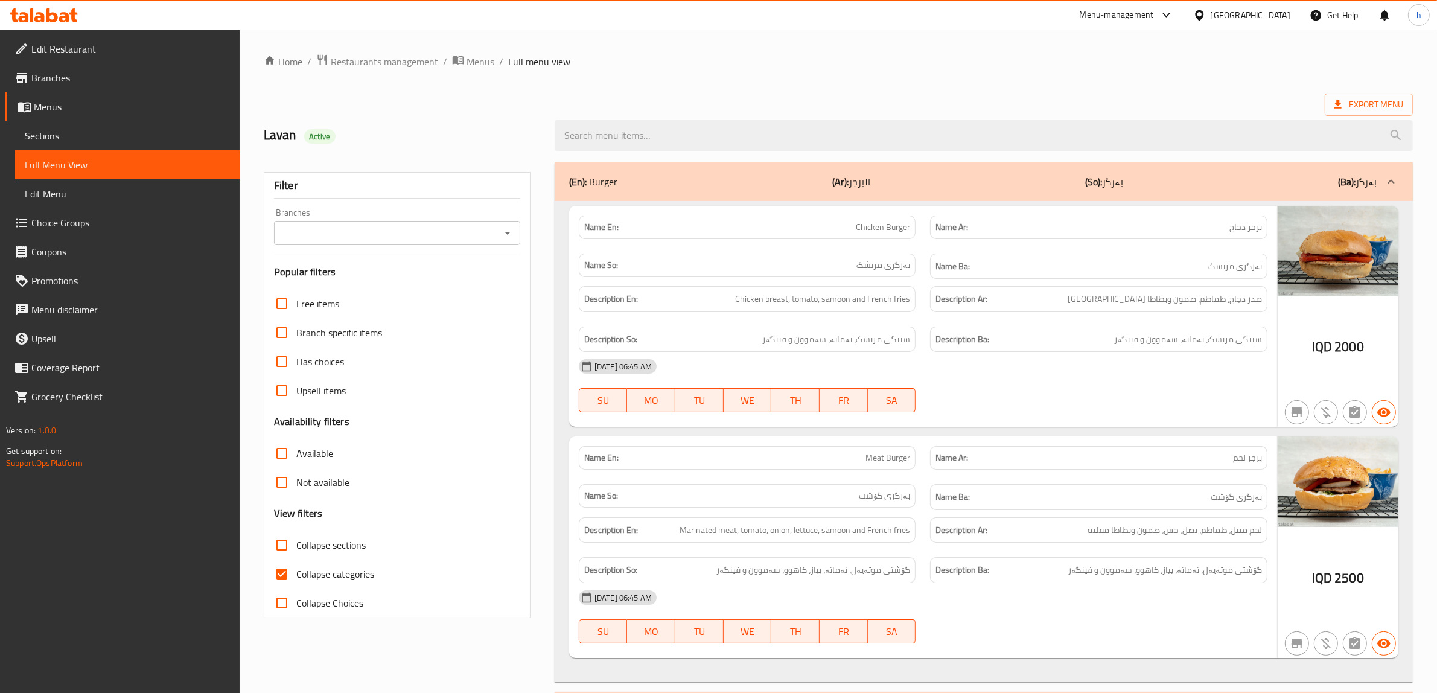
click at [510, 235] on icon "Open" at bounding box center [507, 233] width 14 height 14
click at [511, 227] on icon "Open" at bounding box center [507, 233] width 14 height 14
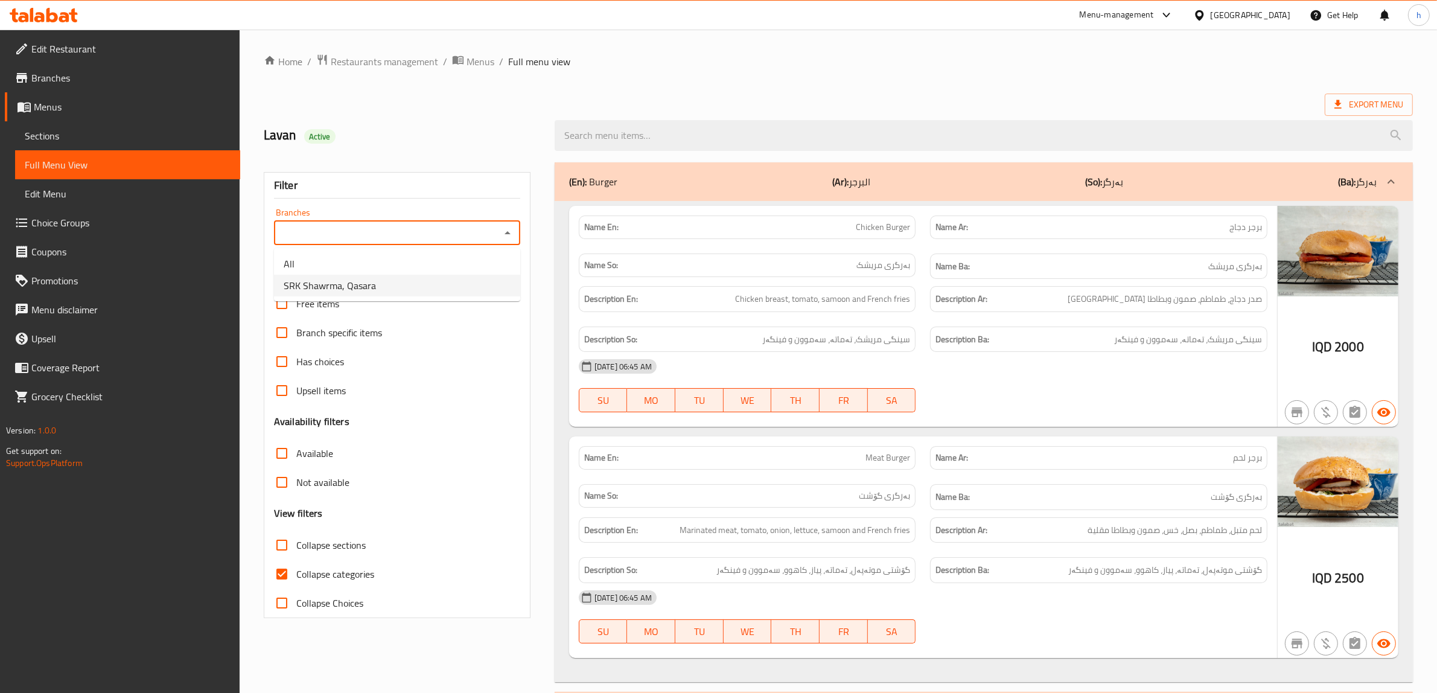
click at [377, 279] on li "SRK Shawrma, Qasara" at bounding box center [397, 286] width 246 height 22
type input "SRK Shawrma, Qasara"
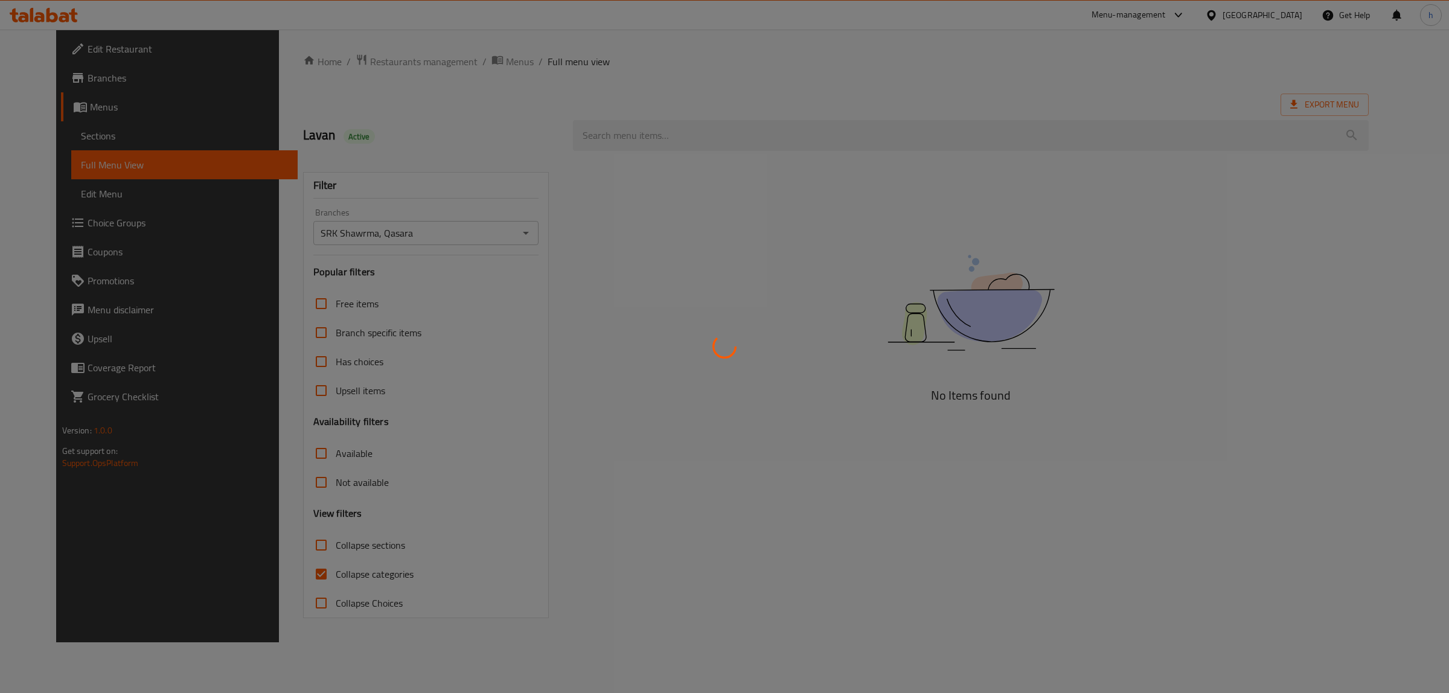
click at [282, 573] on div at bounding box center [724, 346] width 1449 height 693
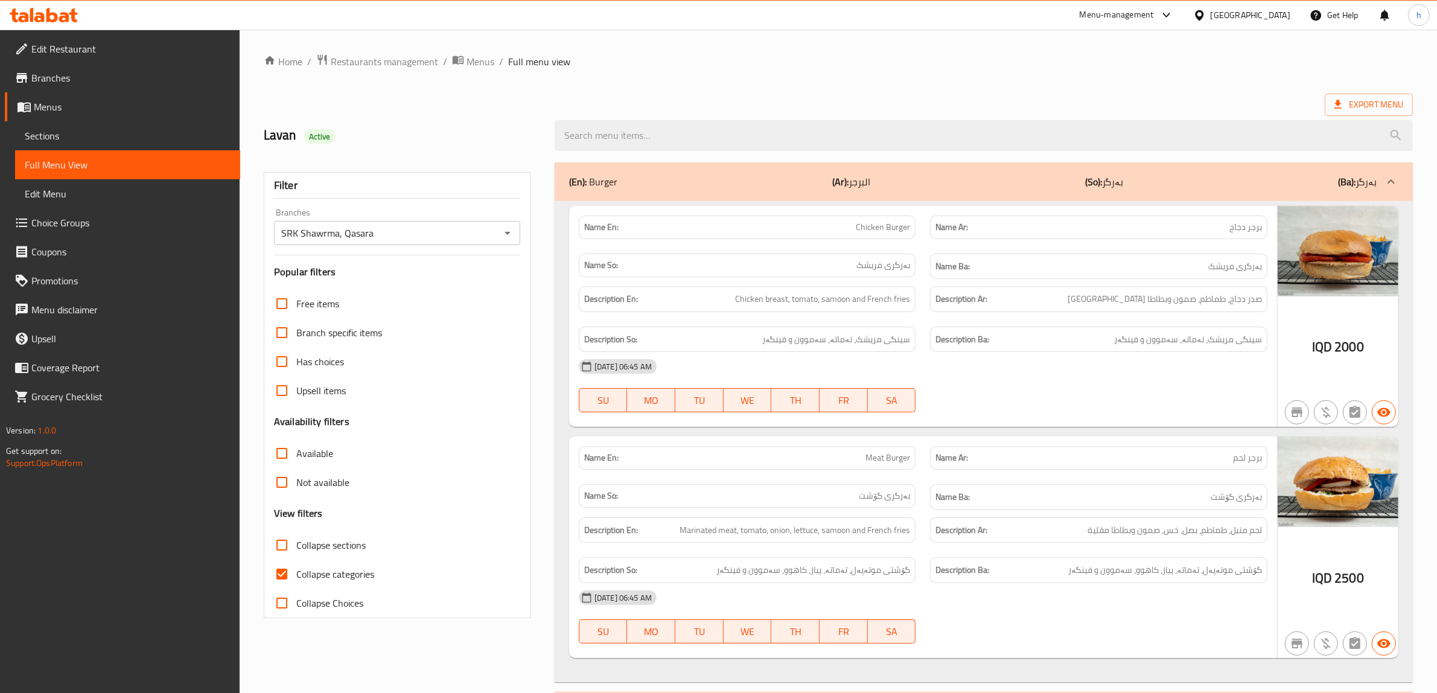
click at [282, 575] on input "Collapse categories" at bounding box center [281, 574] width 29 height 29
checkbox input "false"
click at [284, 528] on div "Free items Branch specific items Has choices Upsell items Availability filters …" at bounding box center [397, 453] width 246 height 328
click at [282, 553] on input "Collapse sections" at bounding box center [281, 545] width 29 height 29
checkbox input "true"
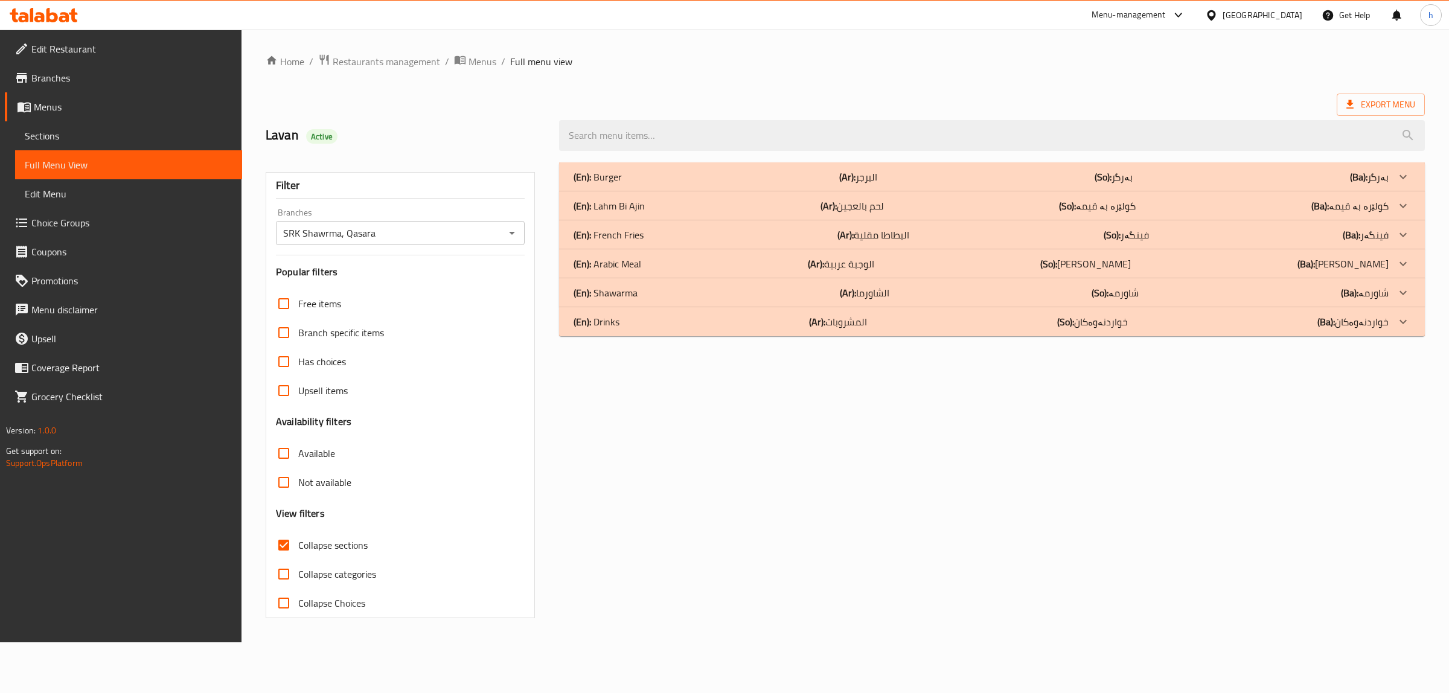
click at [622, 184] on p "(En): Shawarma" at bounding box center [597, 177] width 48 height 14
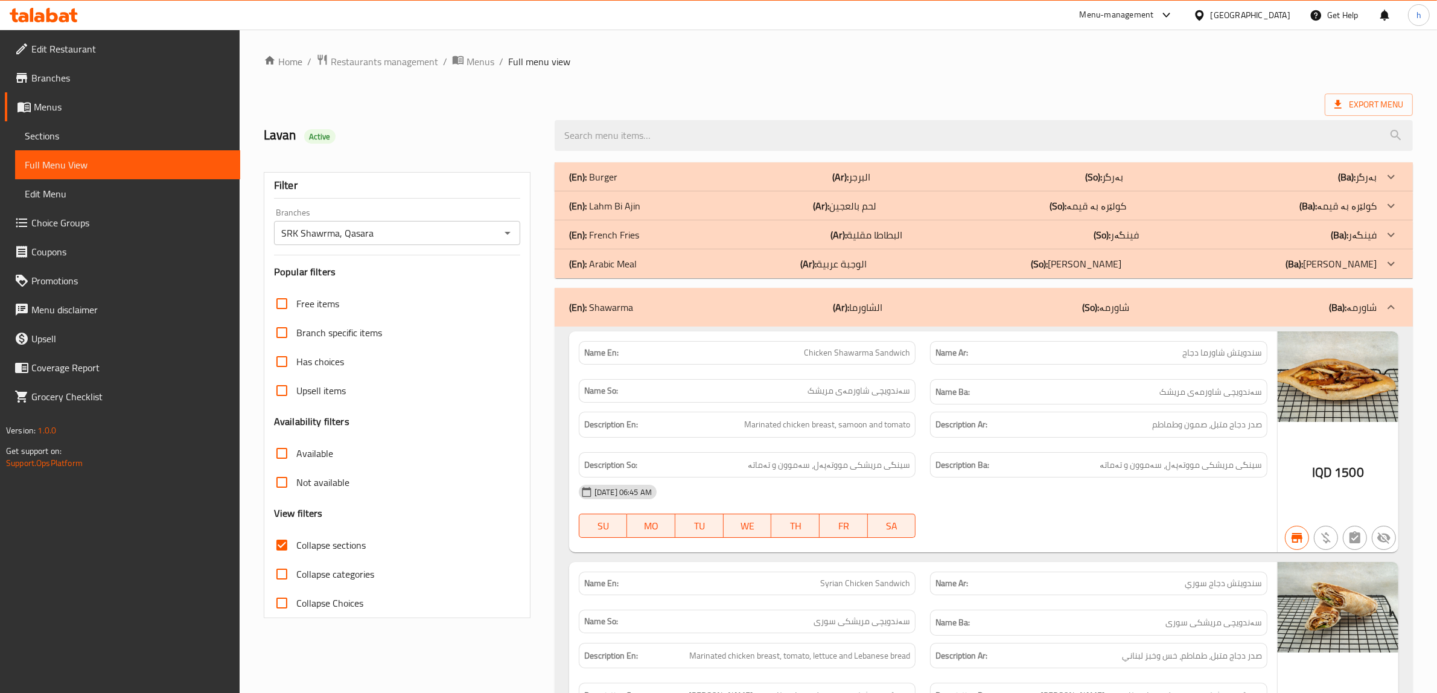
click at [617, 184] on p "(En): Lahm Bi Ajin" at bounding box center [593, 177] width 48 height 14
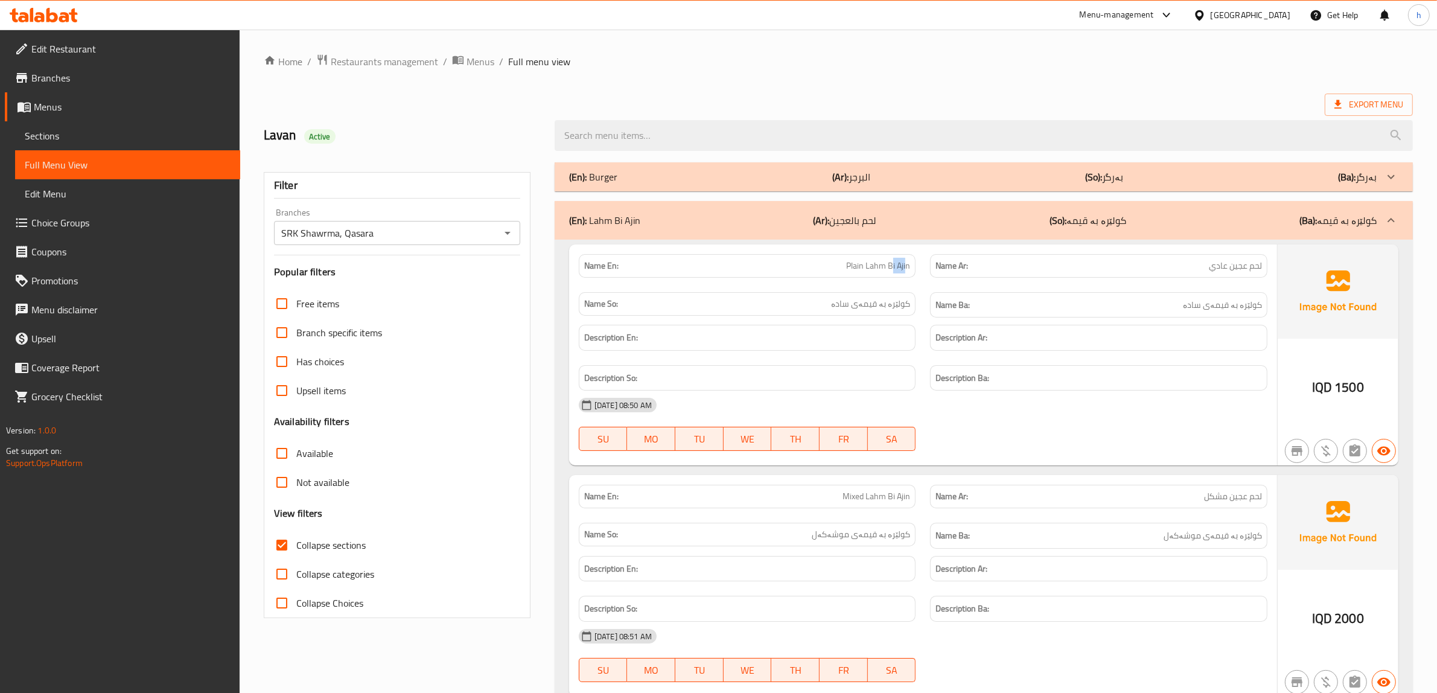
drag, startPoint x: 888, startPoint y: 272, endPoint x: 904, endPoint y: 272, distance: 15.7
click at [904, 272] on span "Plain Lahm Bi Ajin" at bounding box center [878, 266] width 64 height 13
click at [1235, 264] on span "لحم عجين عادي" at bounding box center [1235, 266] width 53 height 13
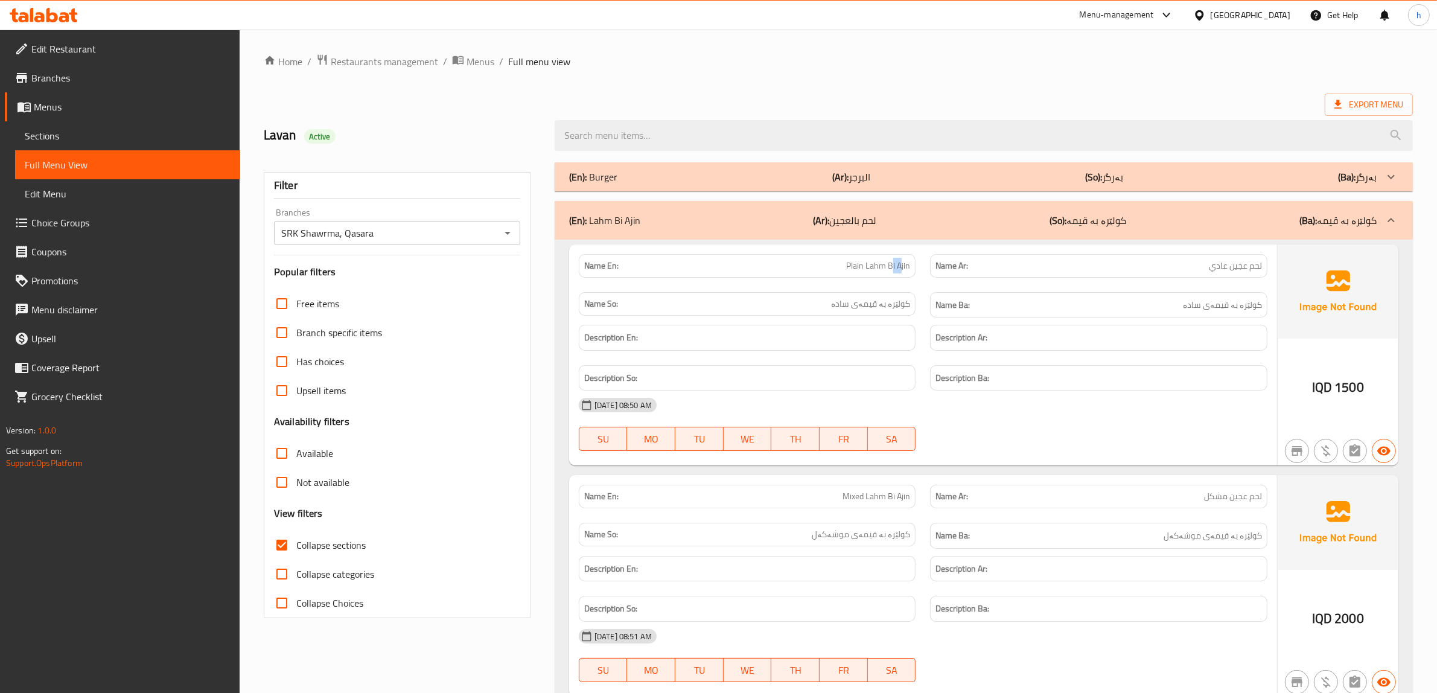
drag, startPoint x: 888, startPoint y: 263, endPoint x: 898, endPoint y: 264, distance: 9.7
click at [898, 264] on span "Plain Lahm Bi Ajin" at bounding box center [878, 266] width 64 height 13
click at [1245, 272] on span "لحم عجين عادي" at bounding box center [1235, 266] width 53 height 13
click at [113, 130] on span "Sections" at bounding box center [128, 136] width 206 height 14
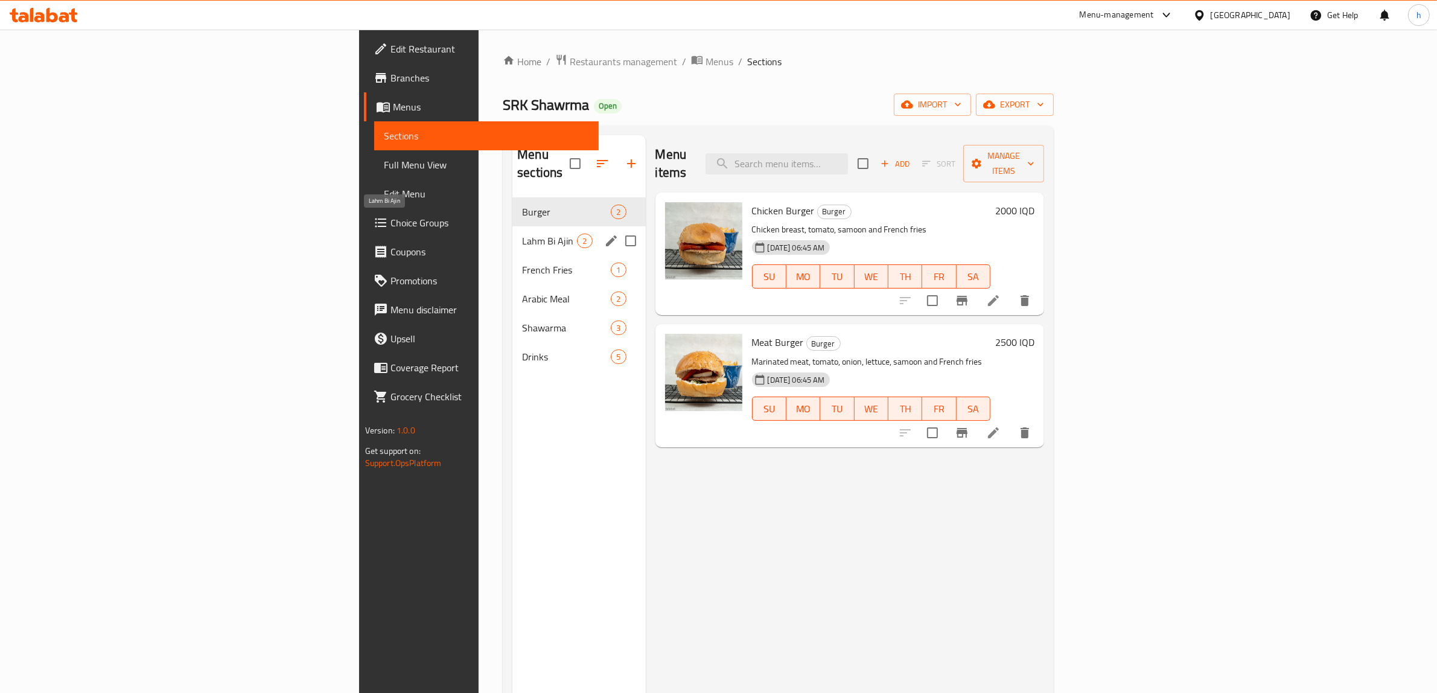
click at [522, 234] on span "Lahm Bi Ajin" at bounding box center [549, 241] width 55 height 14
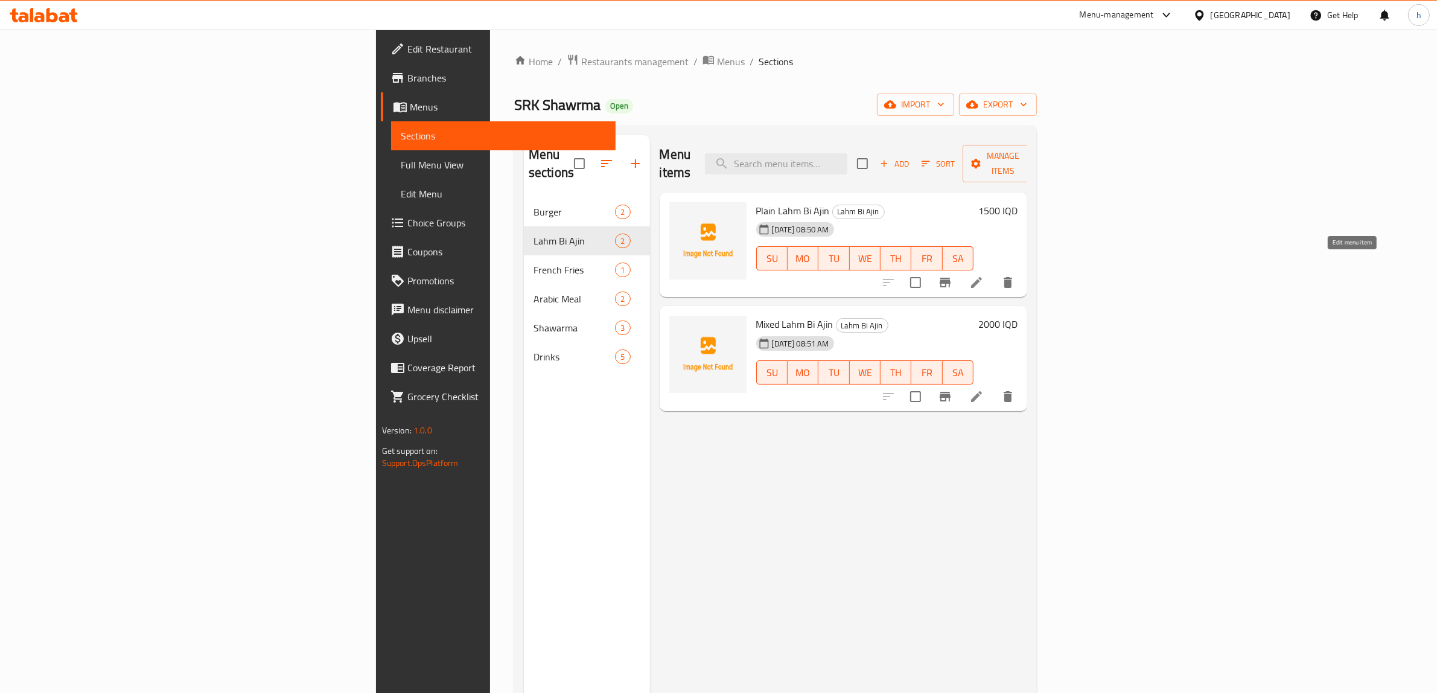
click at [984, 275] on icon at bounding box center [976, 282] width 14 height 14
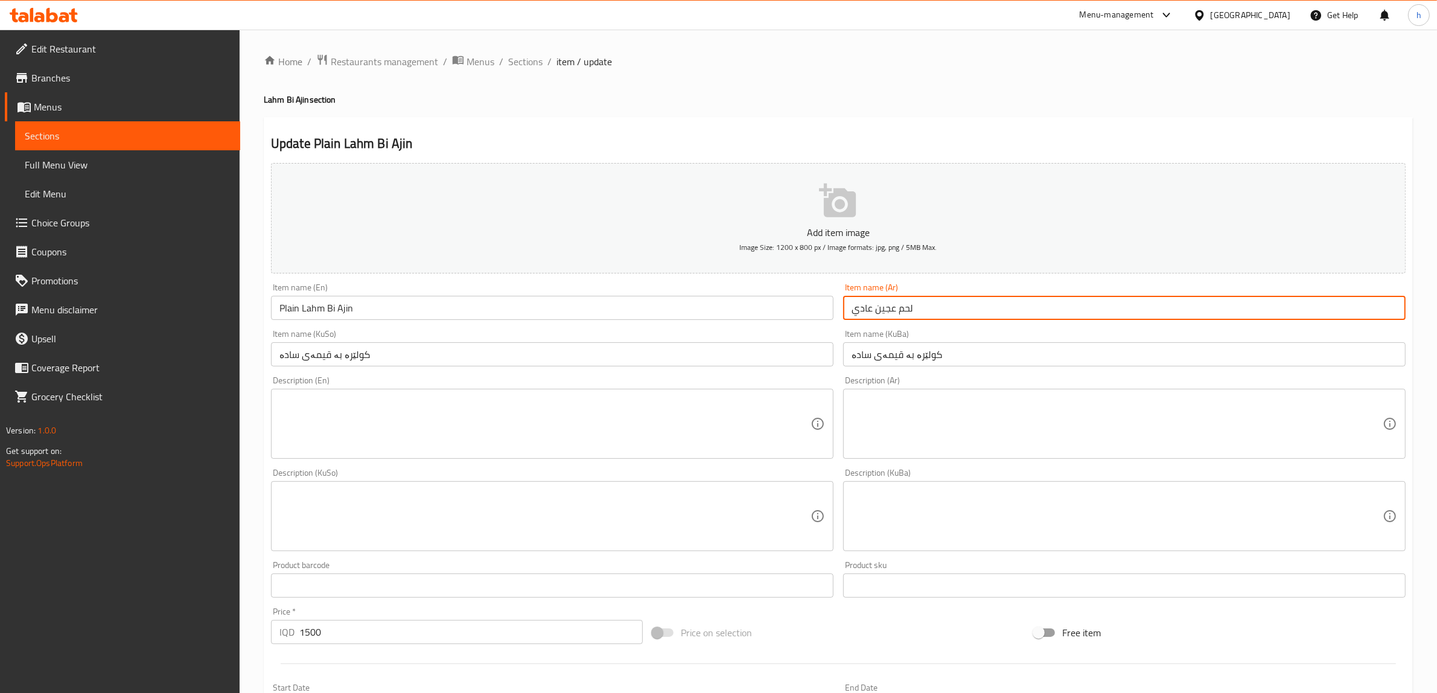
drag, startPoint x: 918, startPoint y: 308, endPoint x: 875, endPoint y: 310, distance: 42.9
click at [875, 310] on input "لحم عجين عادي" at bounding box center [1124, 308] width 563 height 24
paste input "لحم بال"
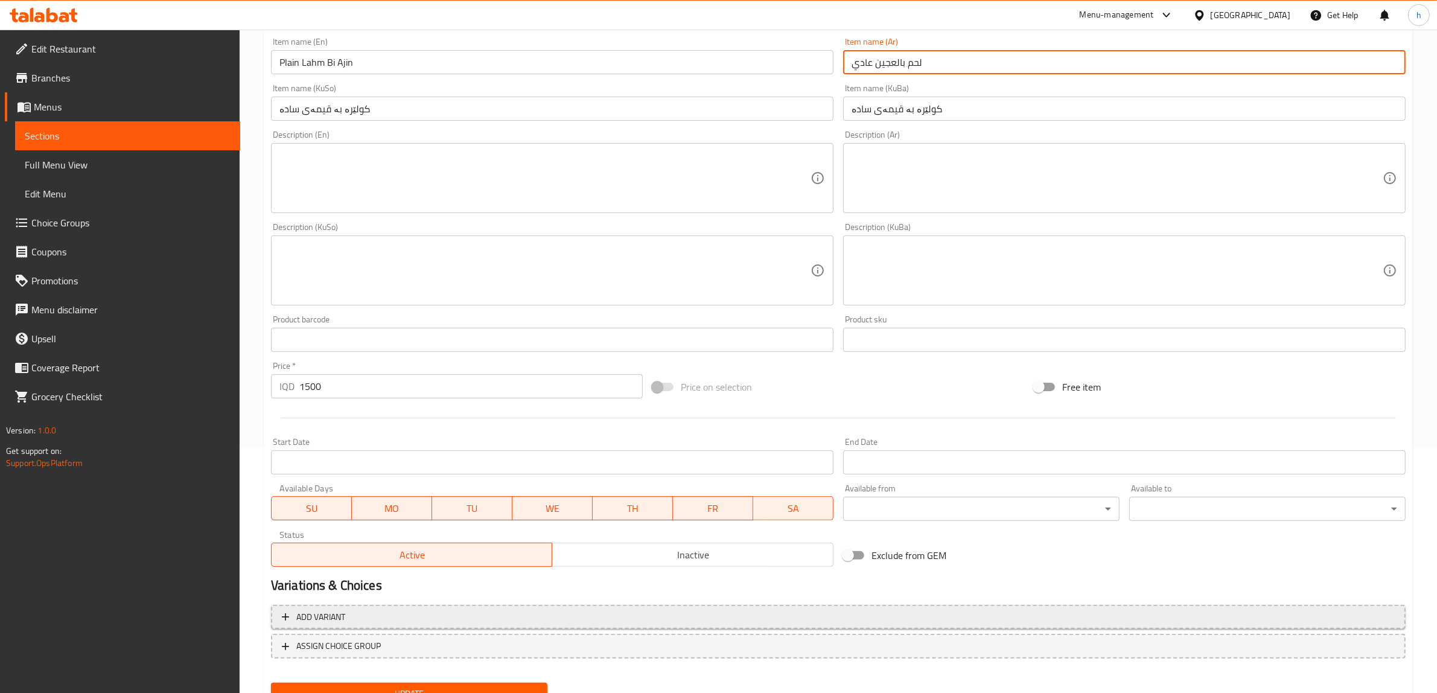
scroll to position [296, 0]
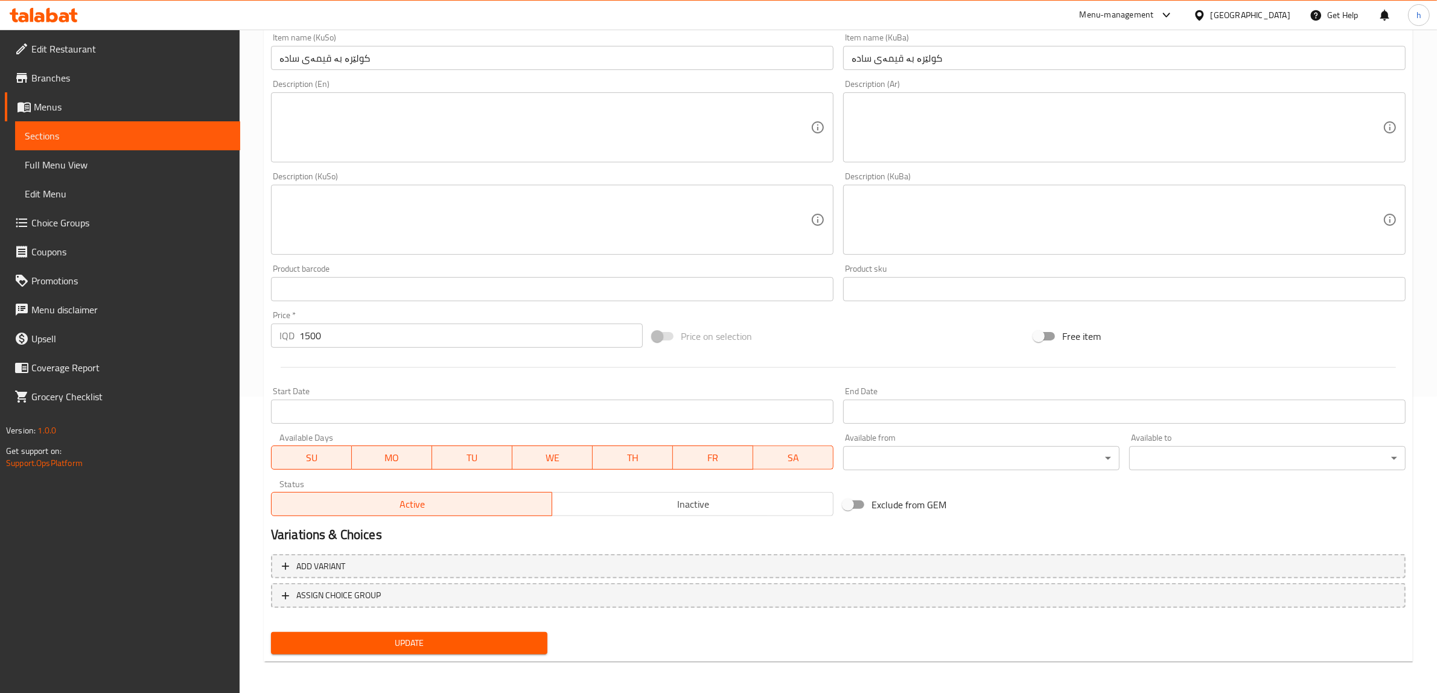
type input "لحم بالعجين عادي"
click at [515, 640] on span "Update" at bounding box center [409, 643] width 257 height 15
click at [46, 131] on span "Sections" at bounding box center [128, 136] width 206 height 14
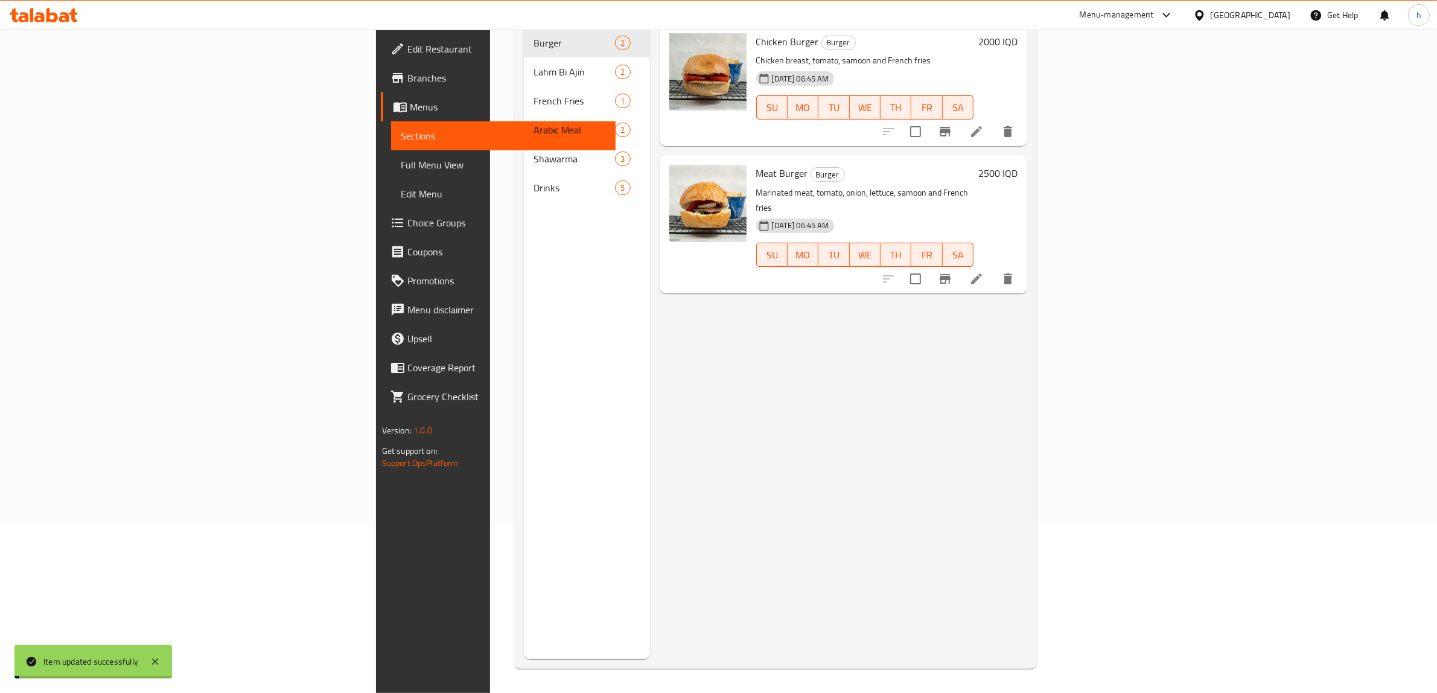
scroll to position [170, 0]
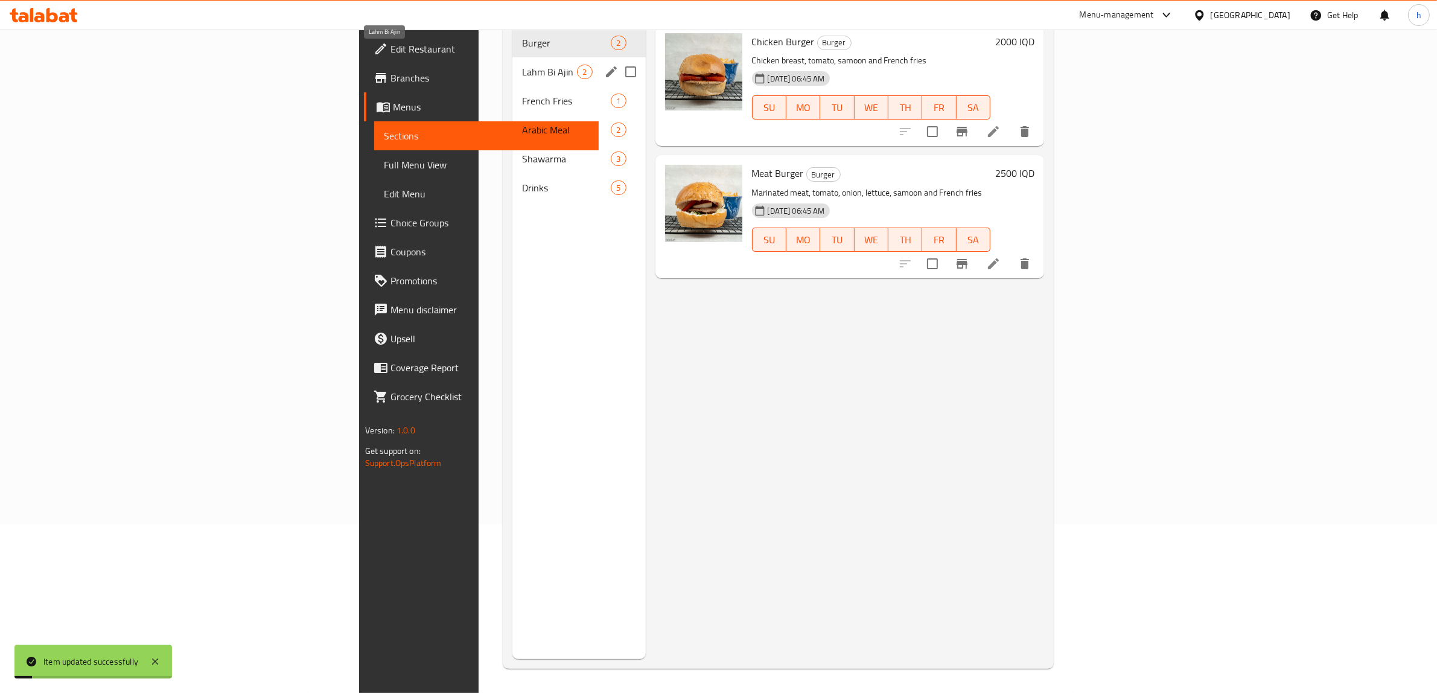
click at [522, 65] on span "Lahm Bi Ajin" at bounding box center [549, 72] width 55 height 14
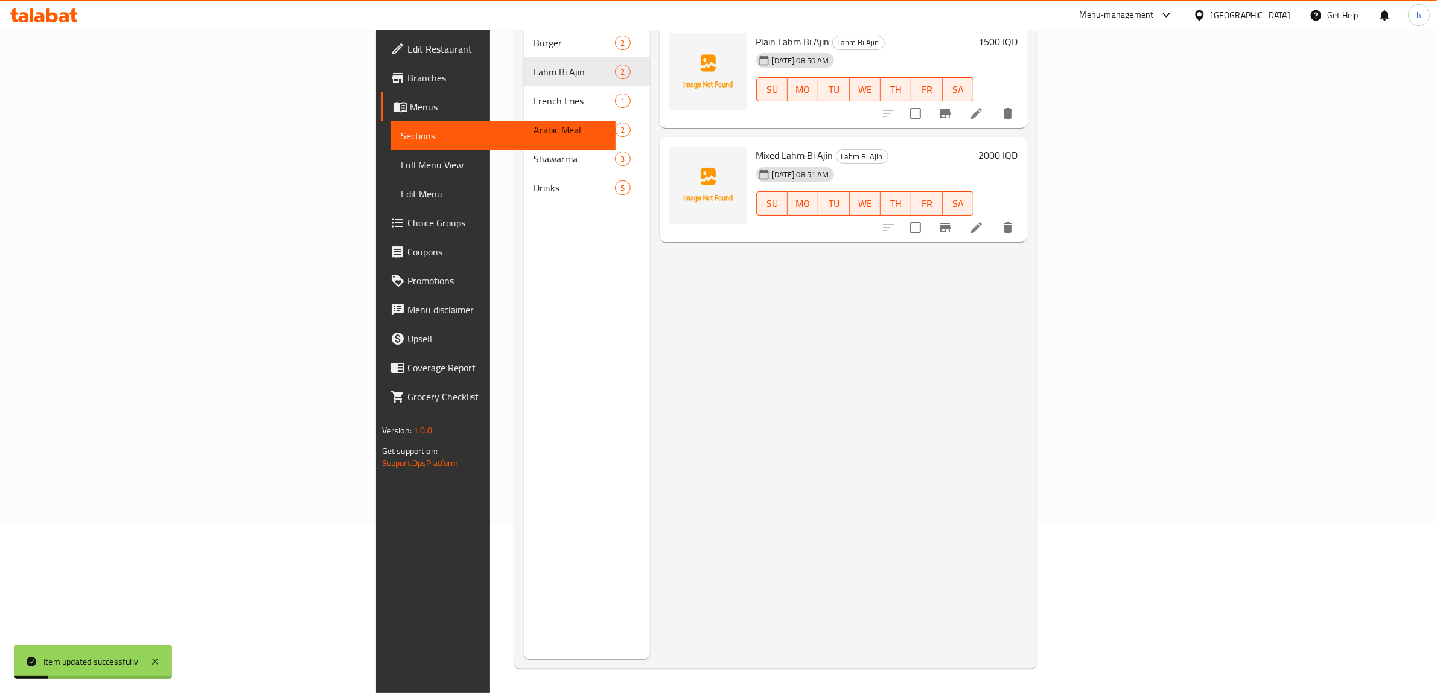
click at [984, 220] on icon at bounding box center [976, 227] width 14 height 14
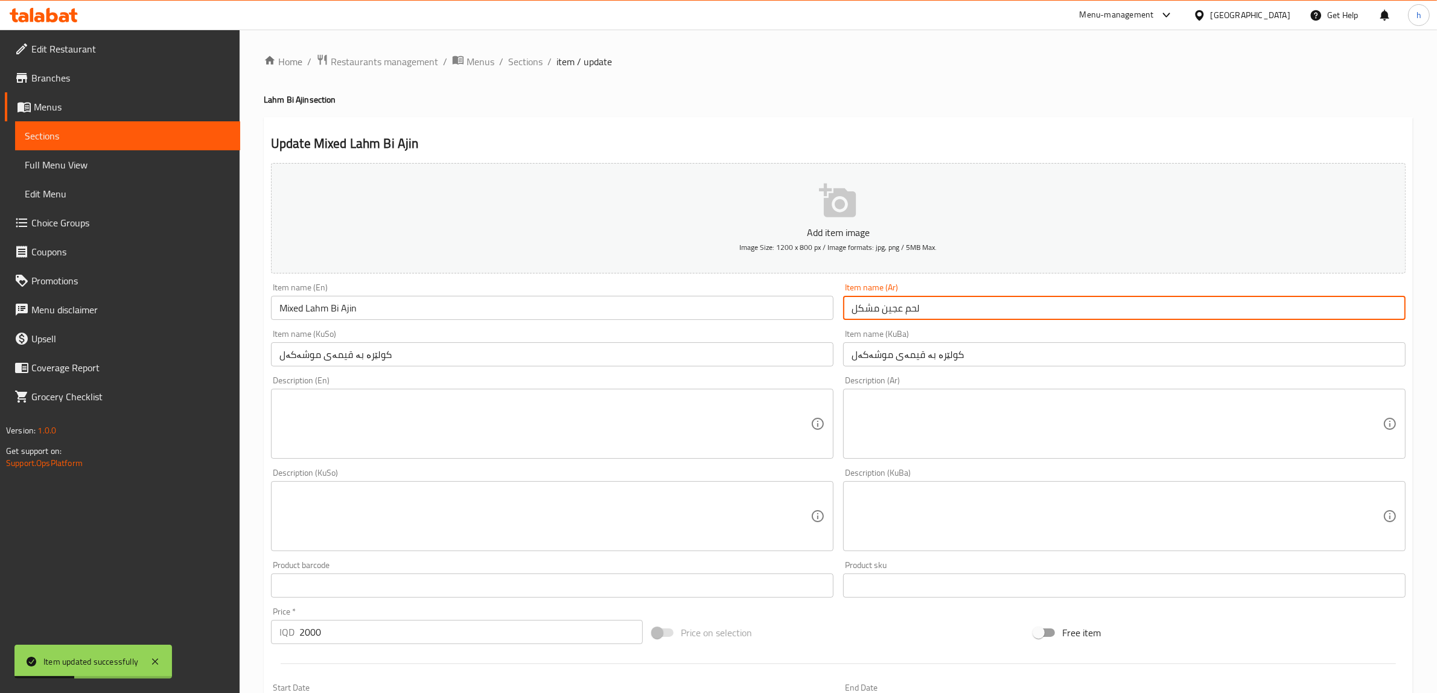
drag, startPoint x: 882, startPoint y: 308, endPoint x: 988, endPoint y: 311, distance: 106.3
click at [988, 311] on input "لحم عجين مشكل" at bounding box center [1124, 308] width 563 height 24
paste input "لحم بال"
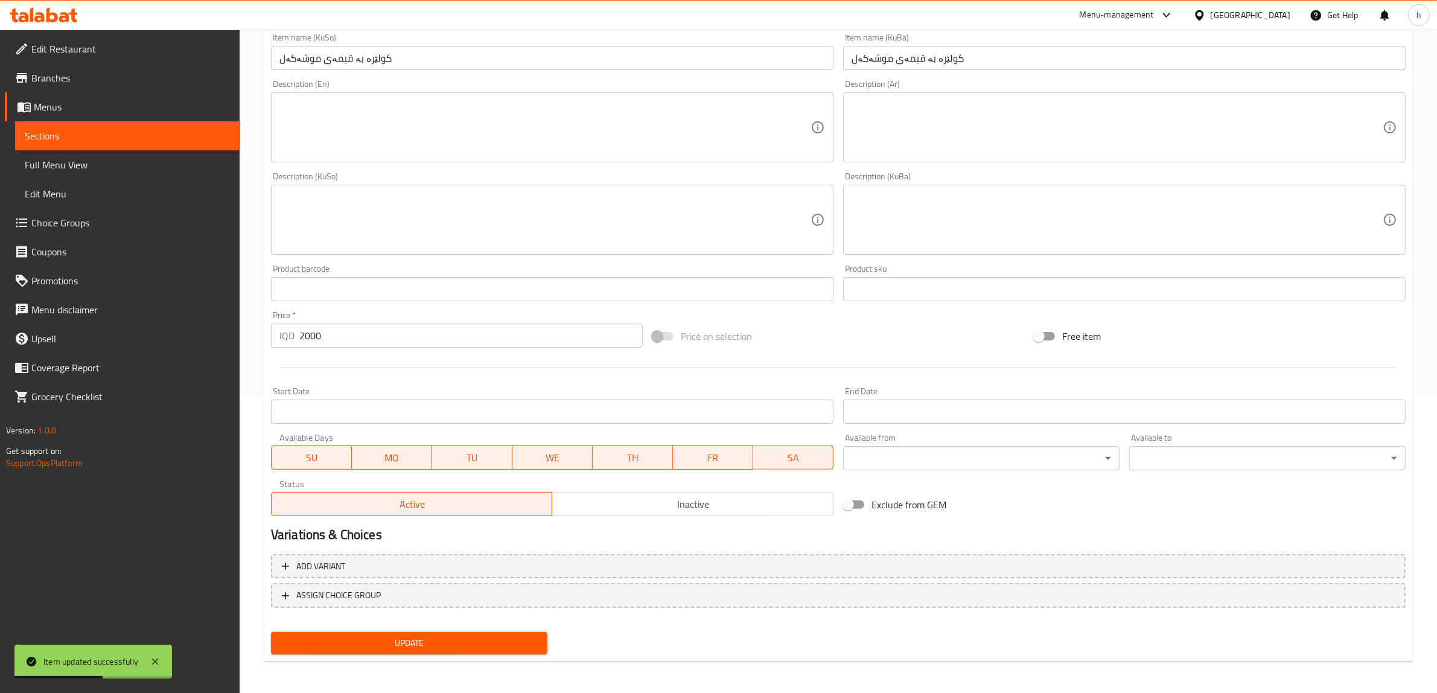
type input "لحم بالعجين مشكل"
click at [471, 636] on span "Update" at bounding box center [409, 643] width 257 height 15
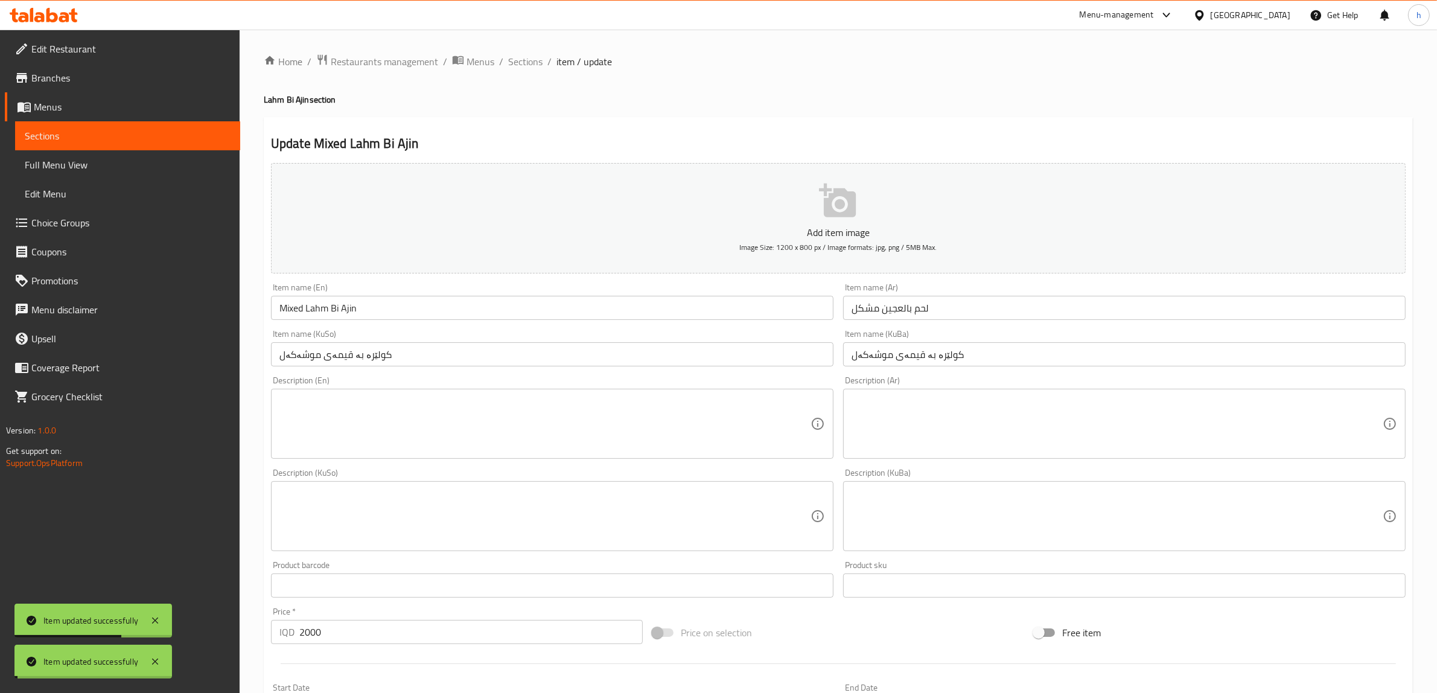
click at [71, 138] on span "Sections" at bounding box center [128, 136] width 206 height 14
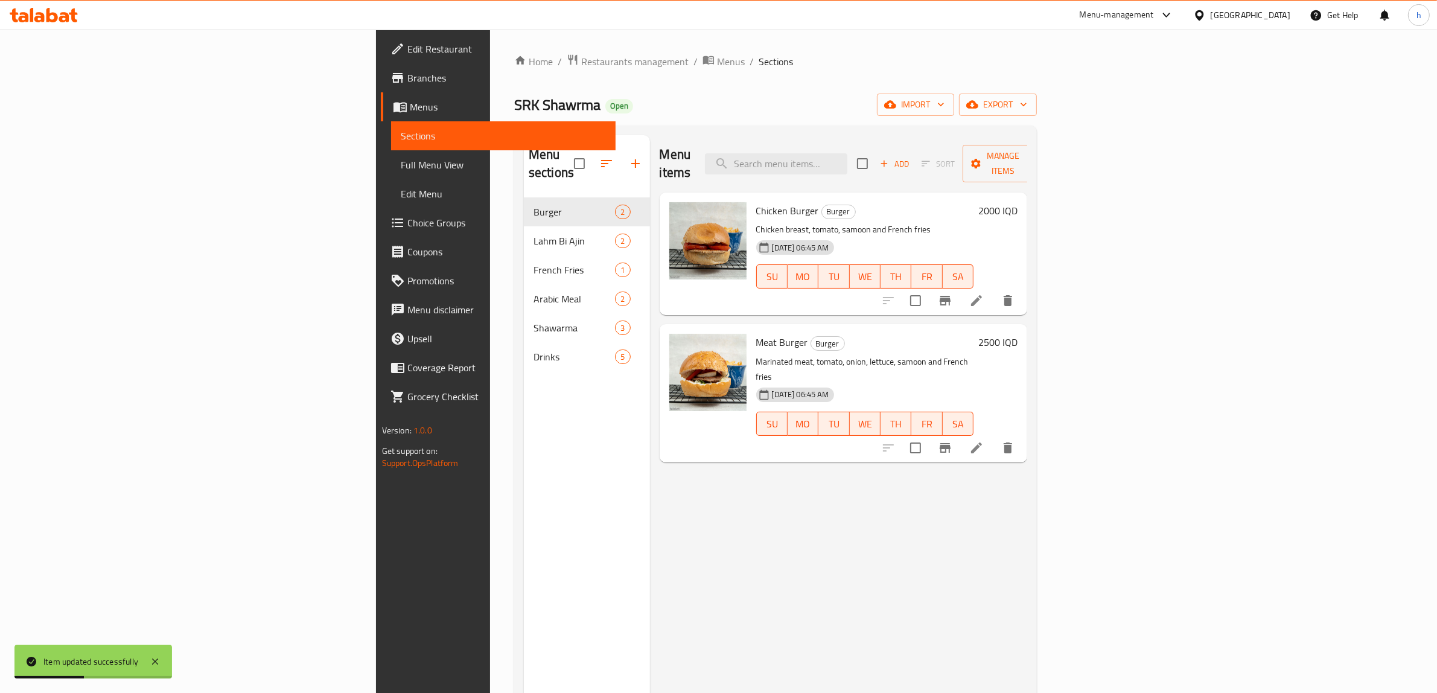
click at [401, 170] on span "Full Menu View" at bounding box center [504, 165] width 206 height 14
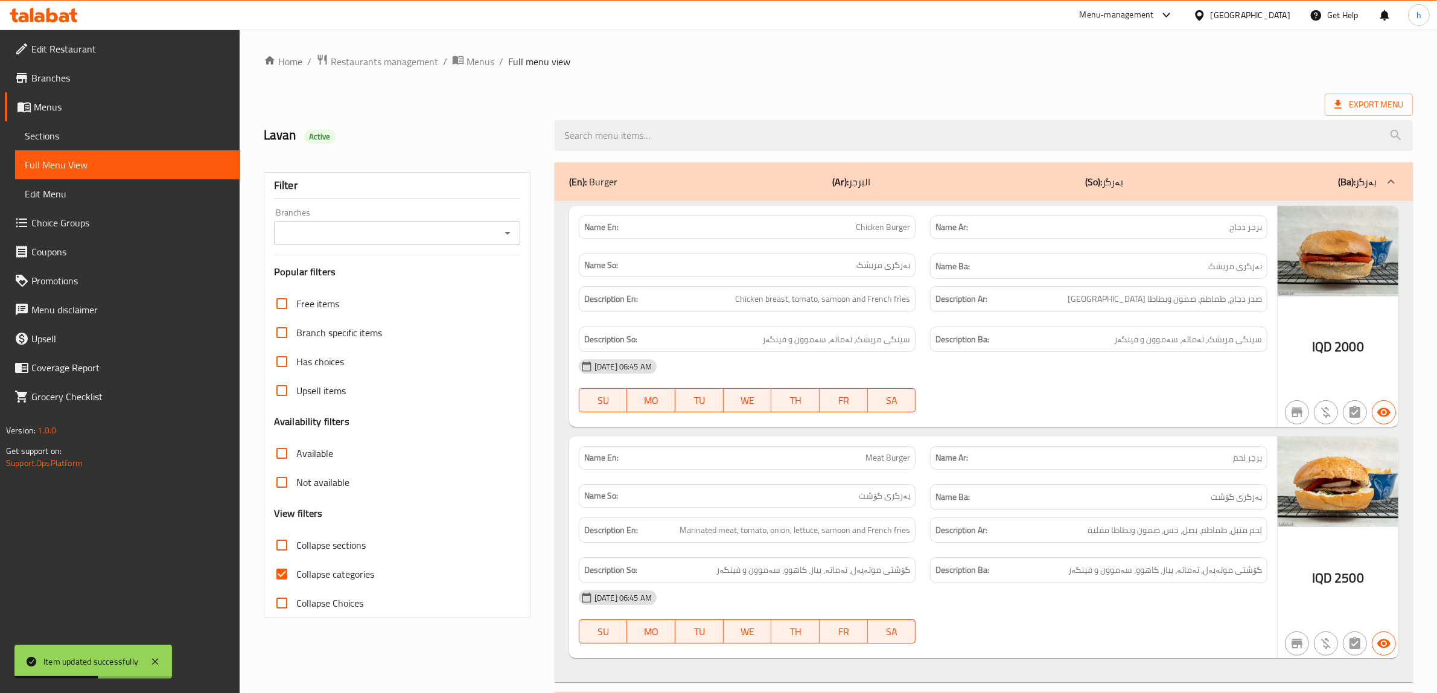
click at [502, 235] on icon "Open" at bounding box center [507, 233] width 14 height 14
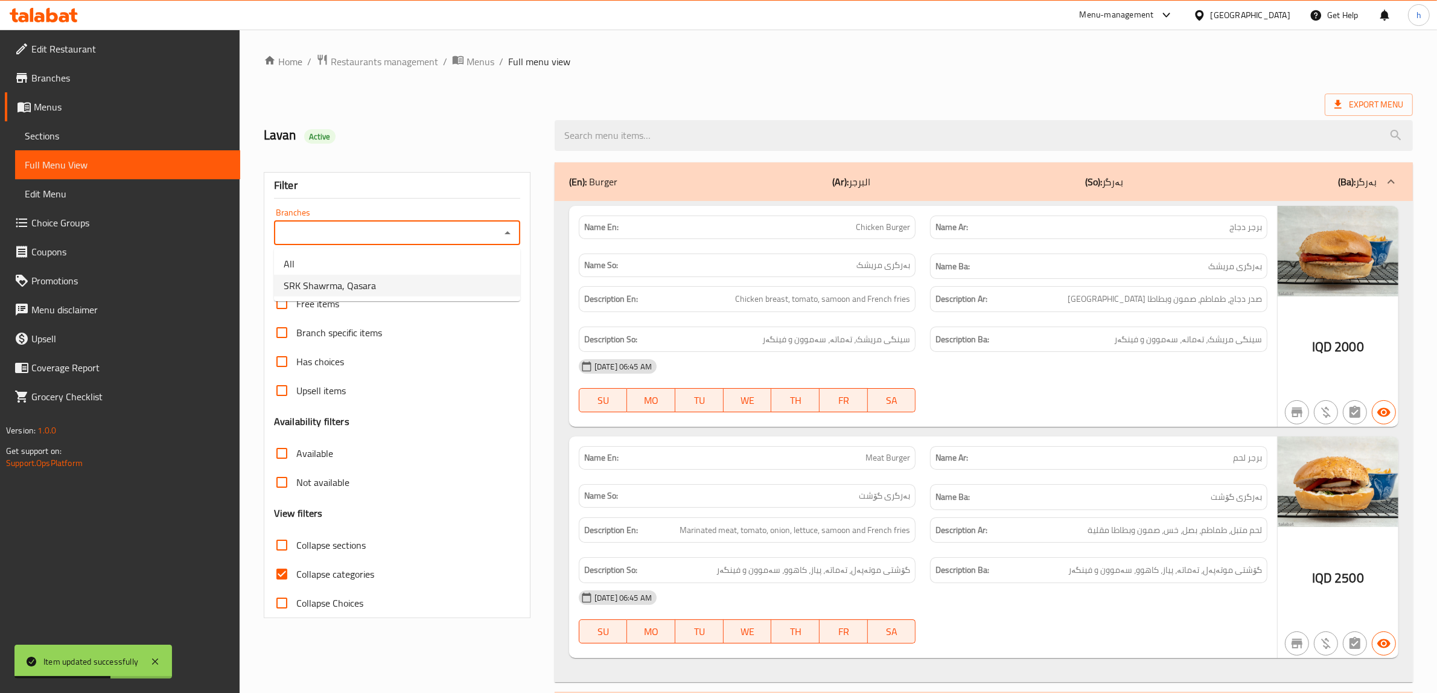
click at [324, 292] on span "SRK Shawrma, Qasara" at bounding box center [330, 285] width 92 height 14
type input "SRK Shawrma, Qasara"
click at [272, 581] on input "Collapse categories" at bounding box center [281, 574] width 29 height 29
checkbox input "false"
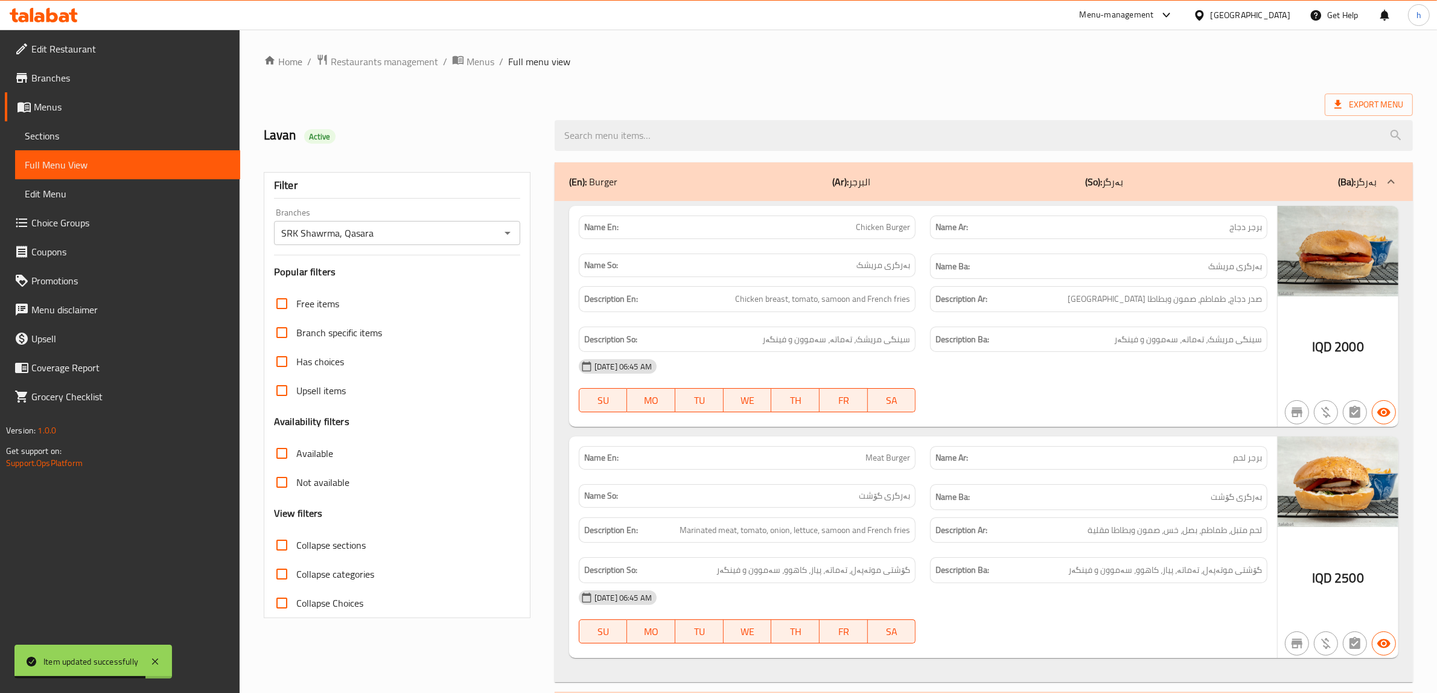
click at [279, 547] on input "Collapse sections" at bounding box center [281, 545] width 29 height 29
checkbox input "true"
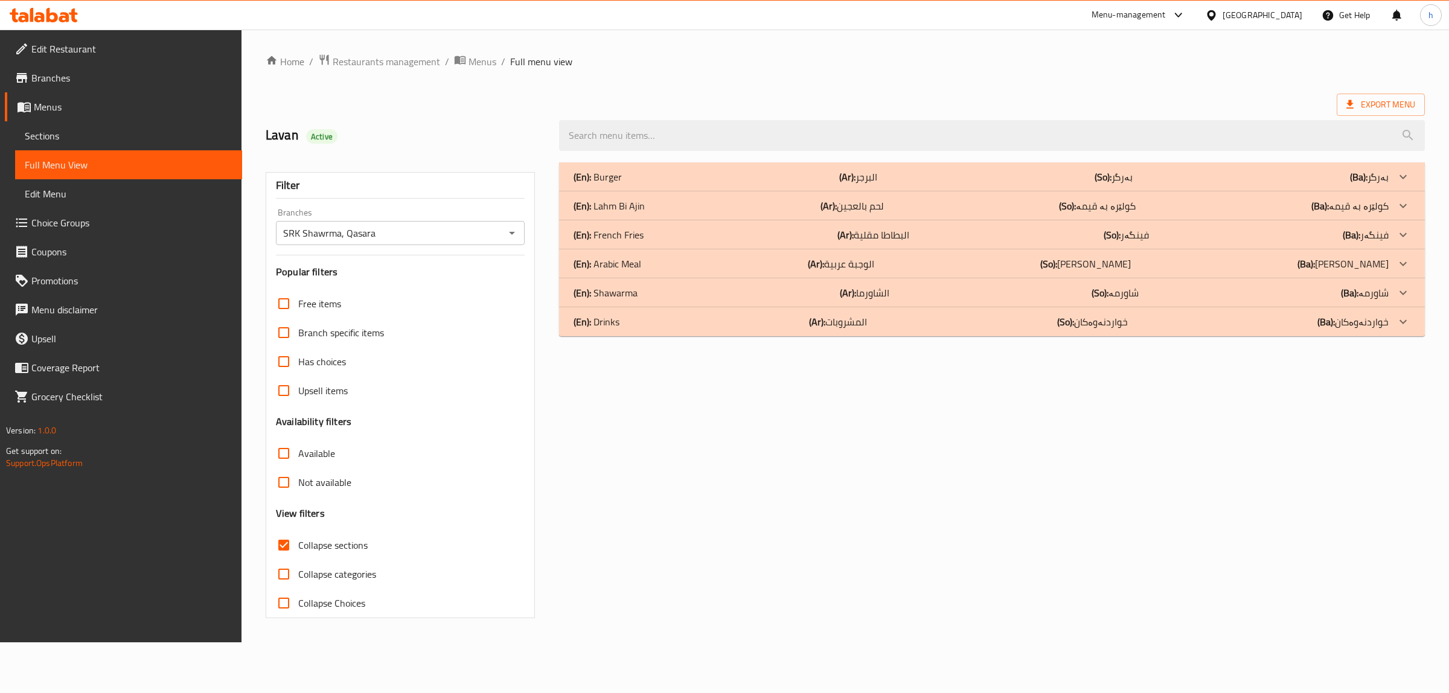
click at [611, 184] on p "(En): Shawarma" at bounding box center [597, 177] width 48 height 14
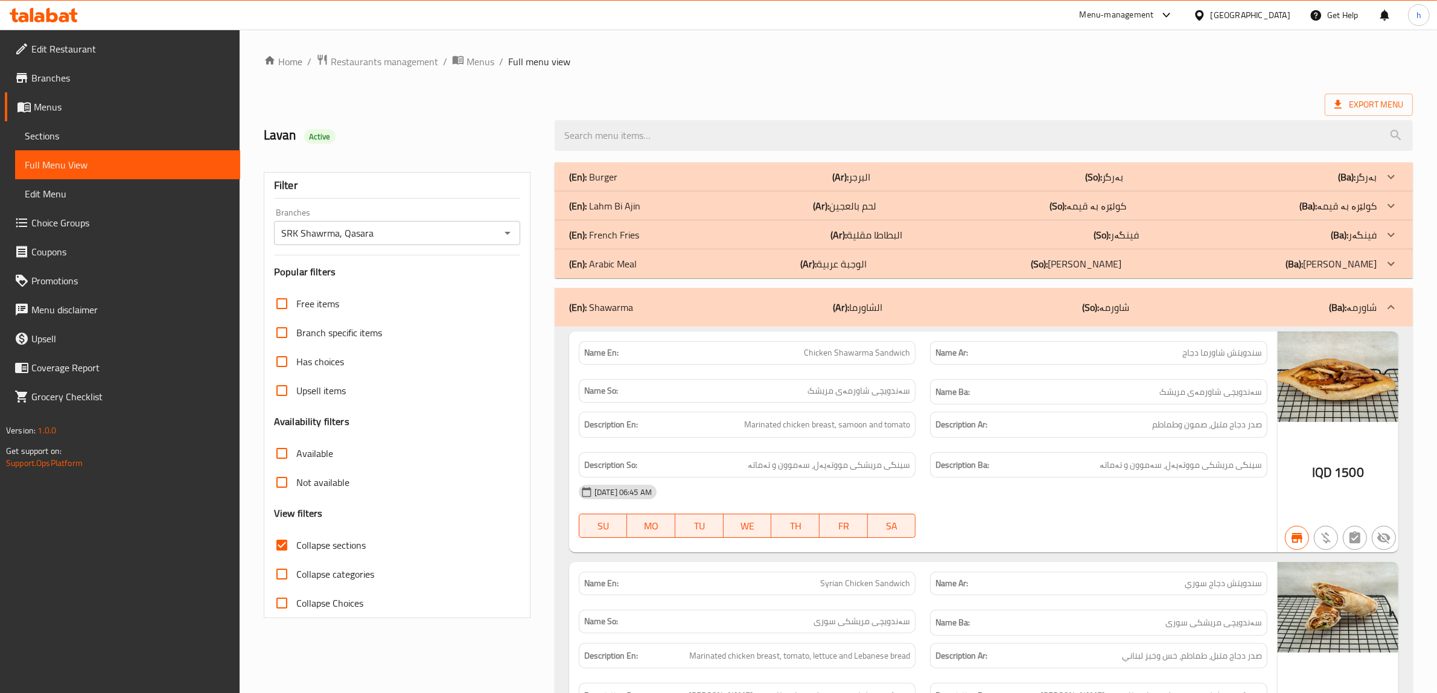
click at [604, 184] on p "(En): Lahm Bi Ajin" at bounding box center [593, 177] width 48 height 14
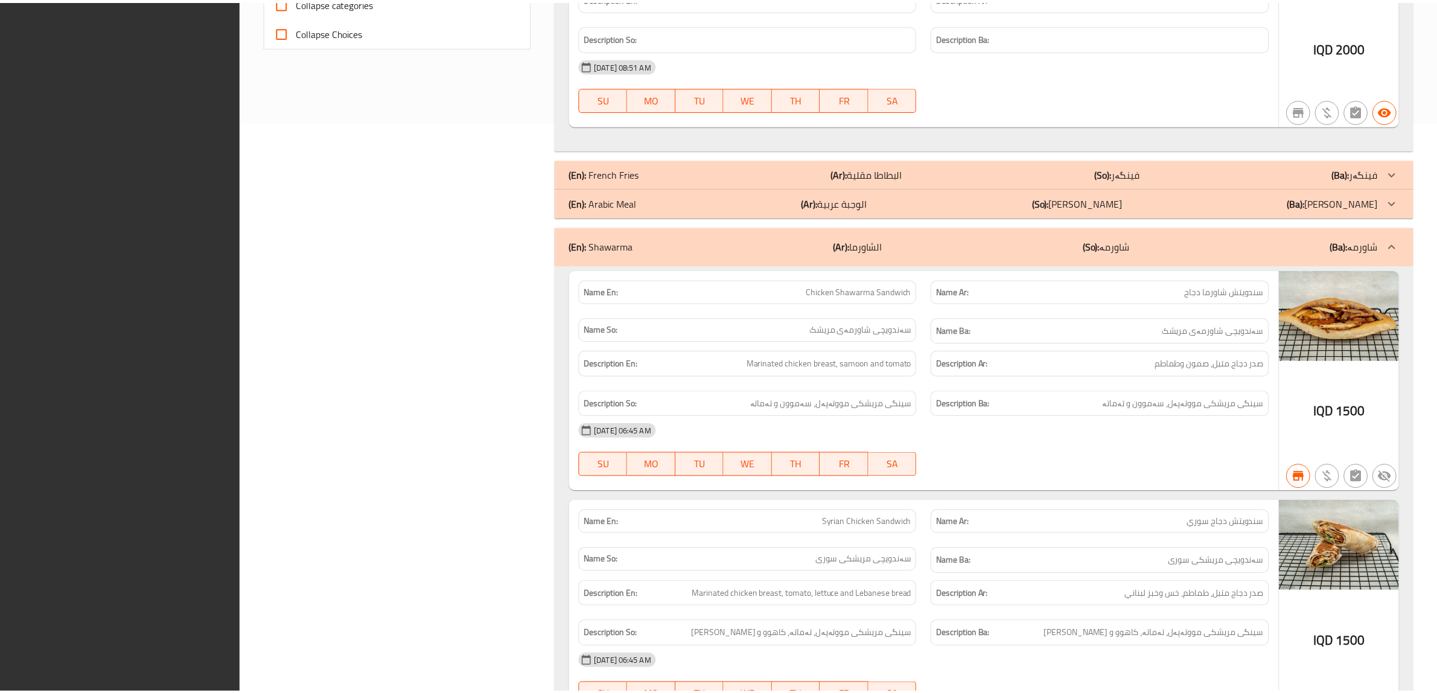
scroll to position [923, 0]
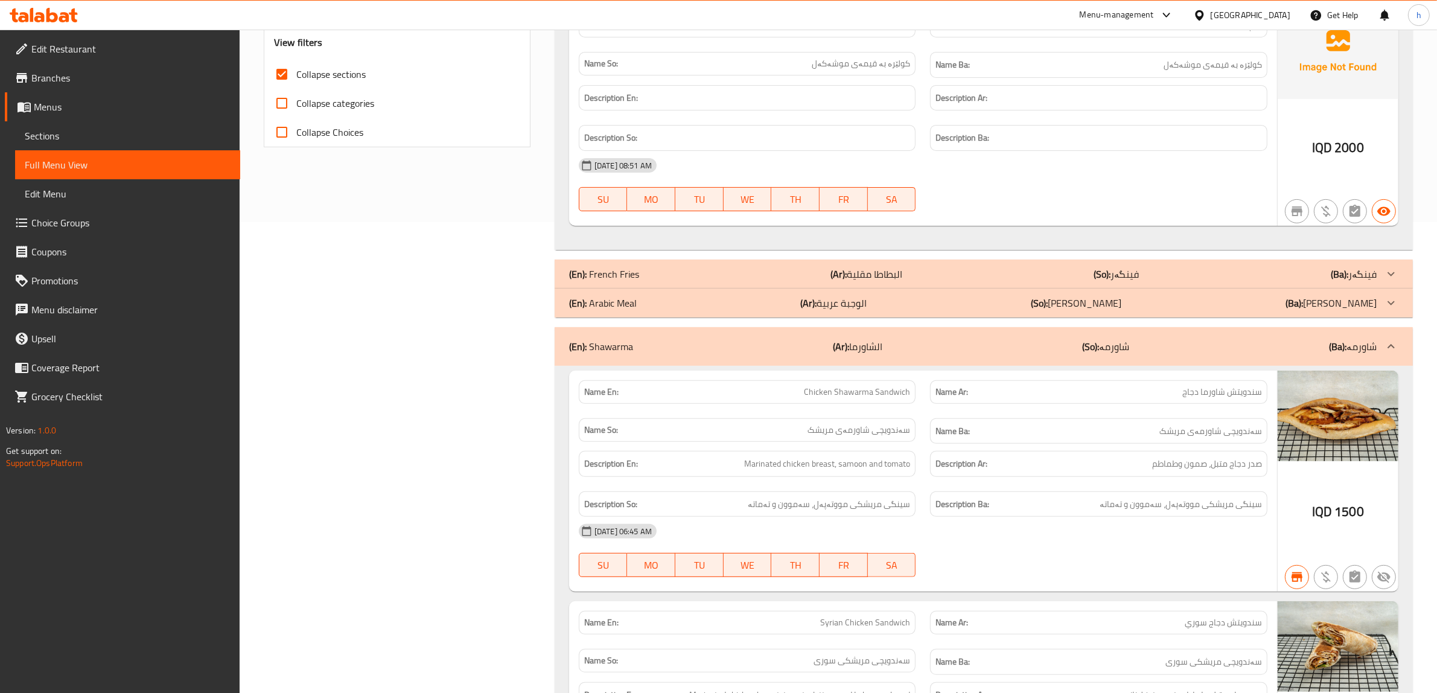
click at [71, 130] on span "Sections" at bounding box center [128, 136] width 206 height 14
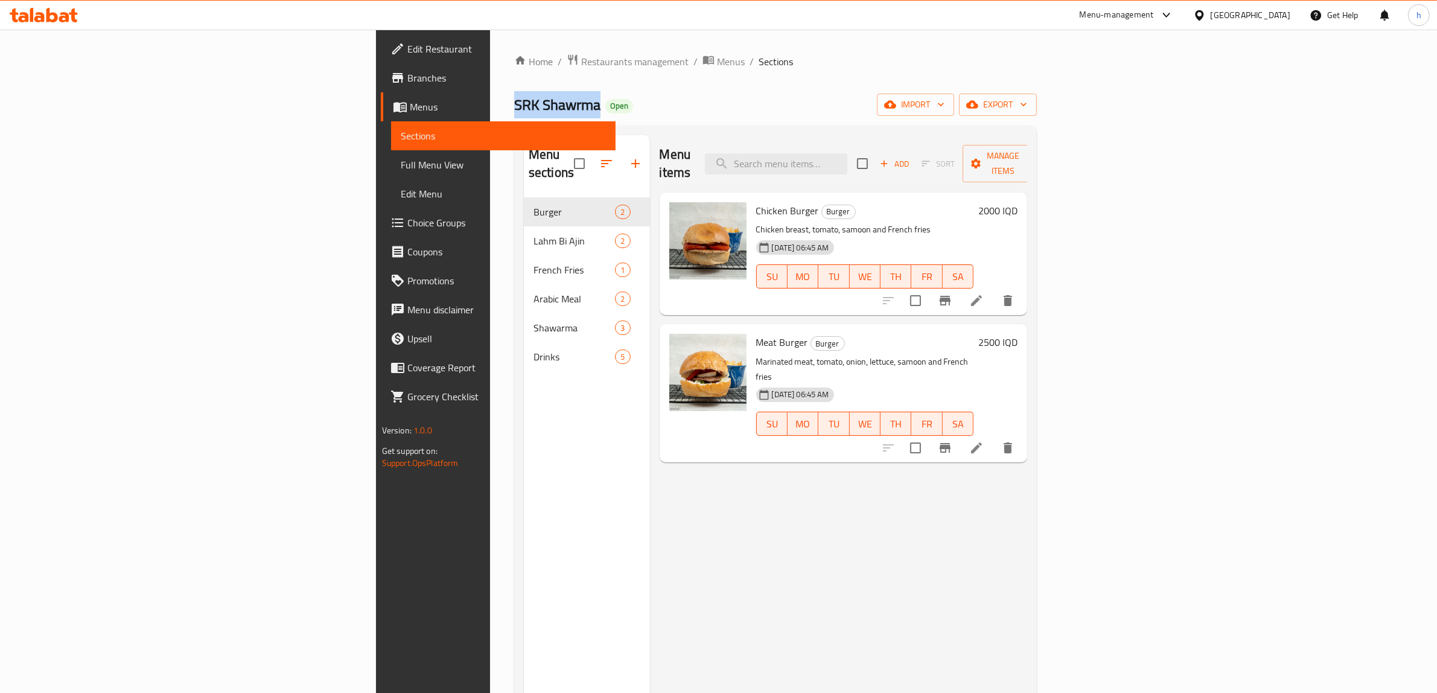
drag, startPoint x: 349, startPoint y: 107, endPoint x: 261, endPoint y: 94, distance: 88.4
click at [490, 94] on div "Home / Restaurants management / Menus / Sections SRK Shawrma Open import export…" at bounding box center [775, 446] width 571 height 832
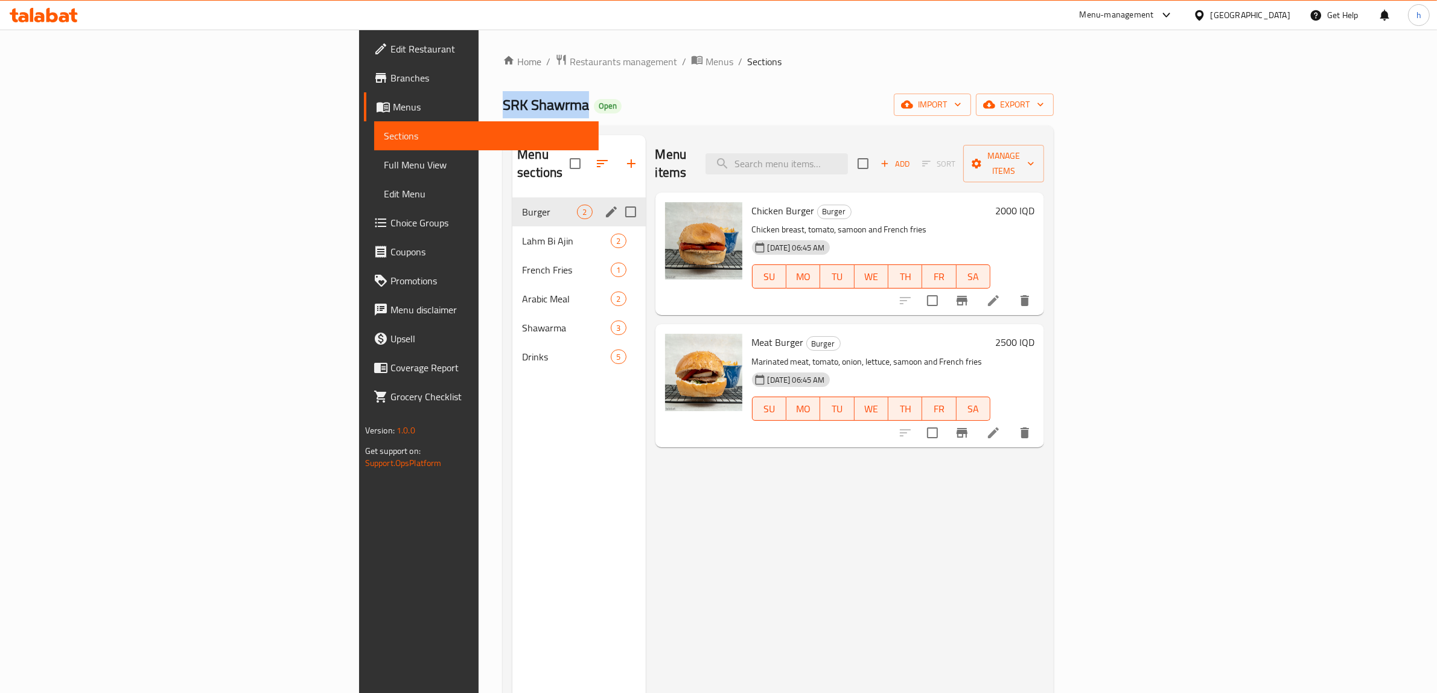
copy span "SRK Shawrma"
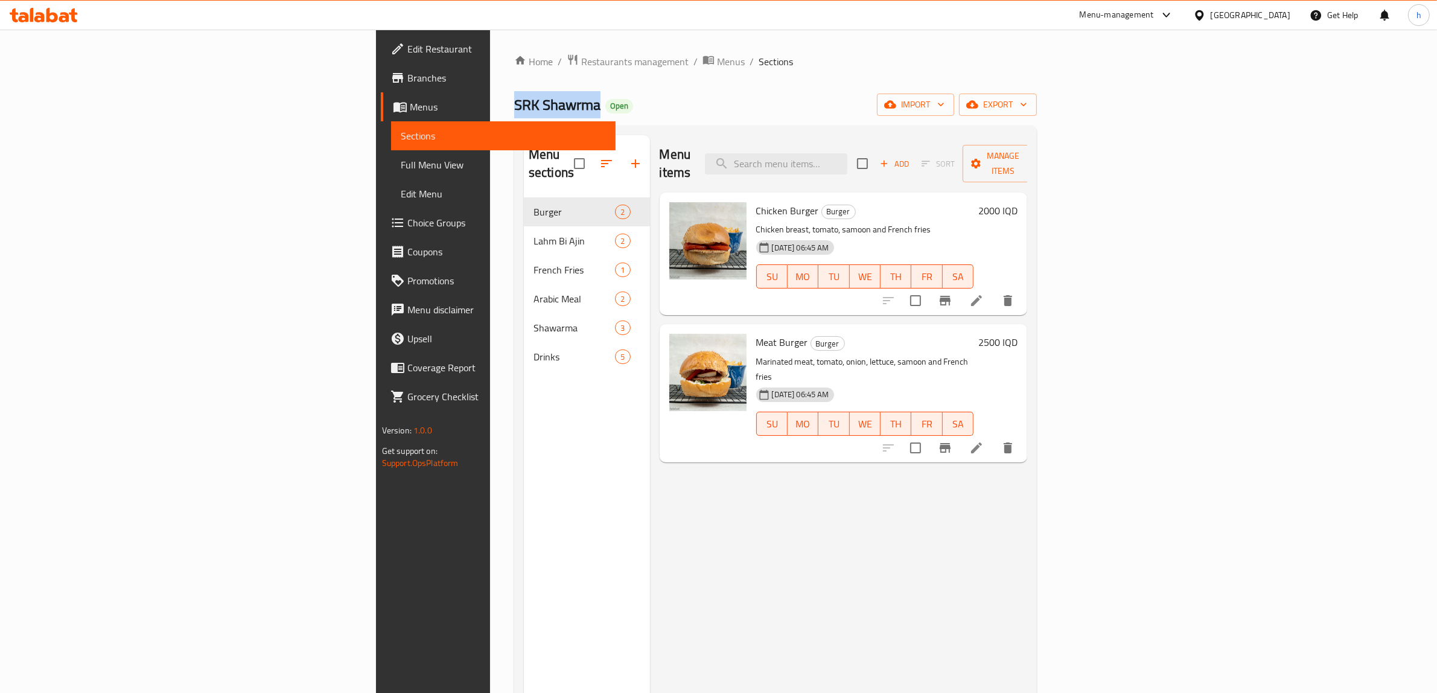
click at [407, 73] on span "Branches" at bounding box center [506, 78] width 199 height 14
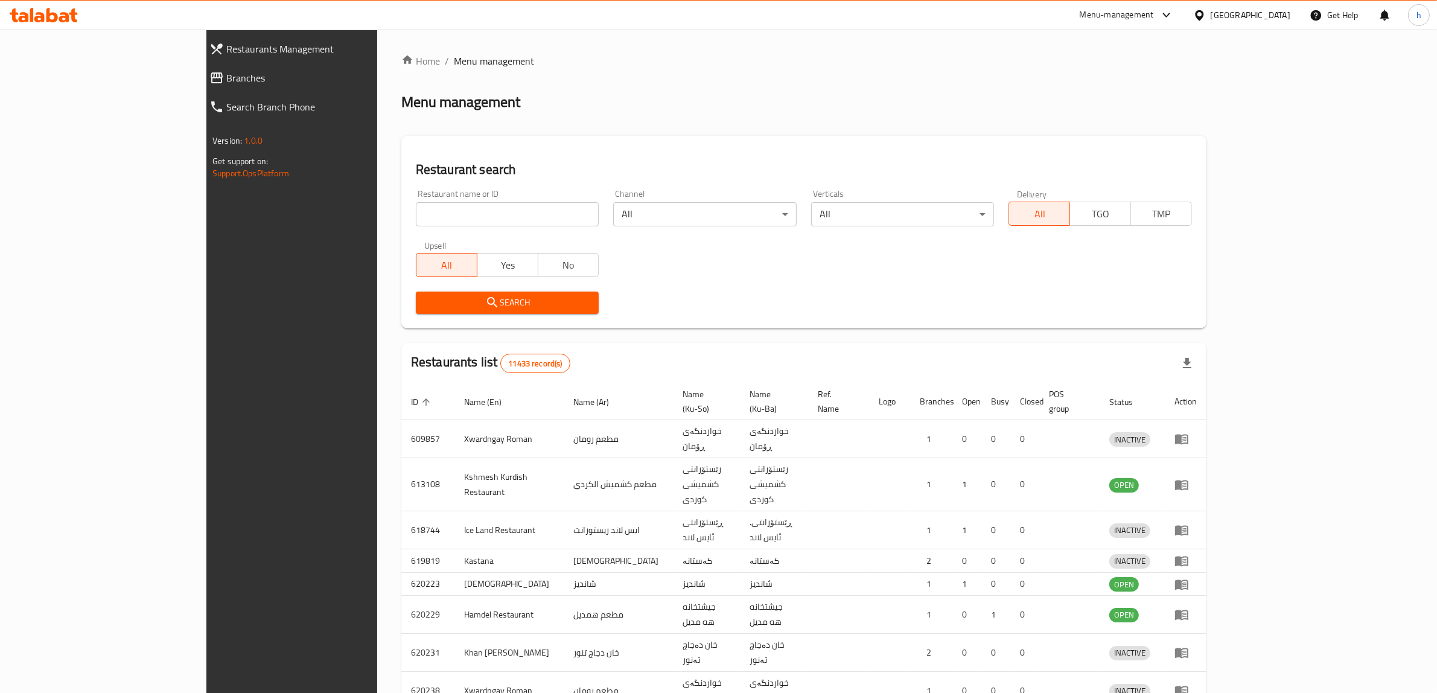
click at [49, 79] on div at bounding box center [718, 346] width 1437 height 693
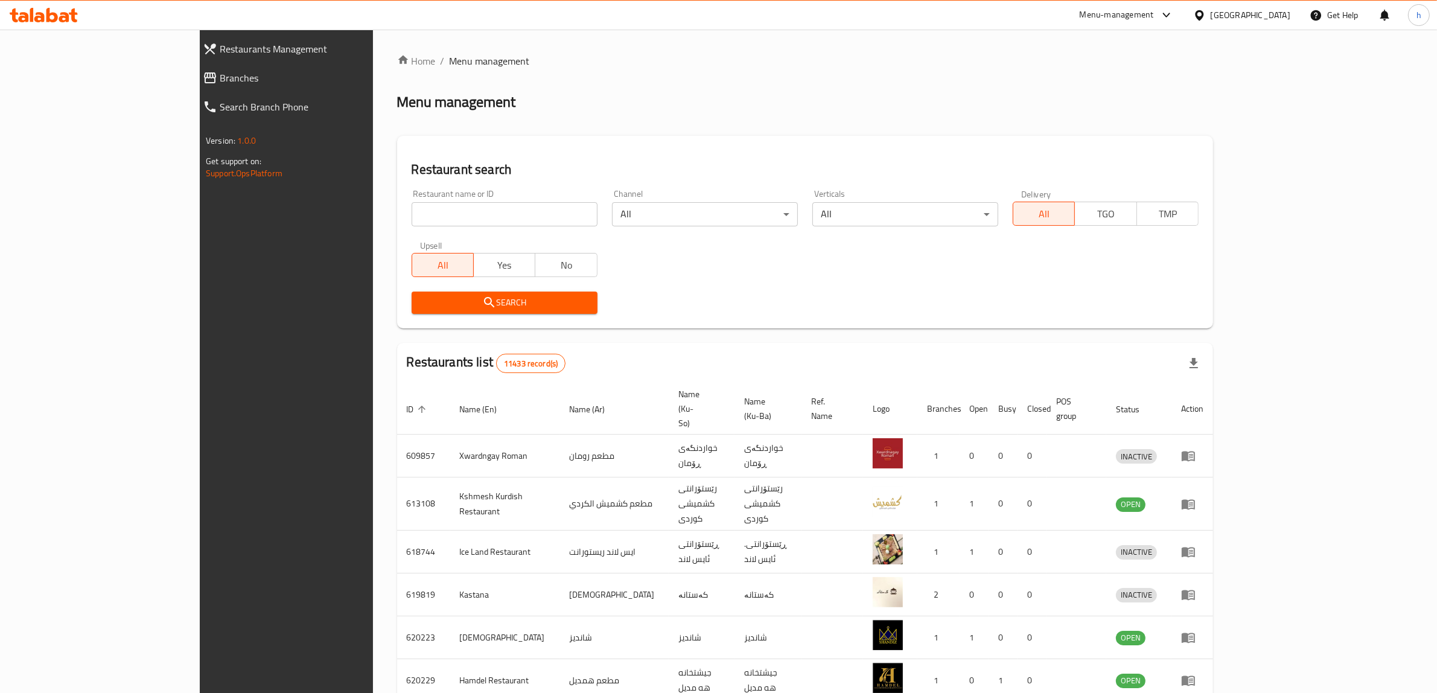
click at [220, 79] on span "Branches" at bounding box center [325, 78] width 211 height 14
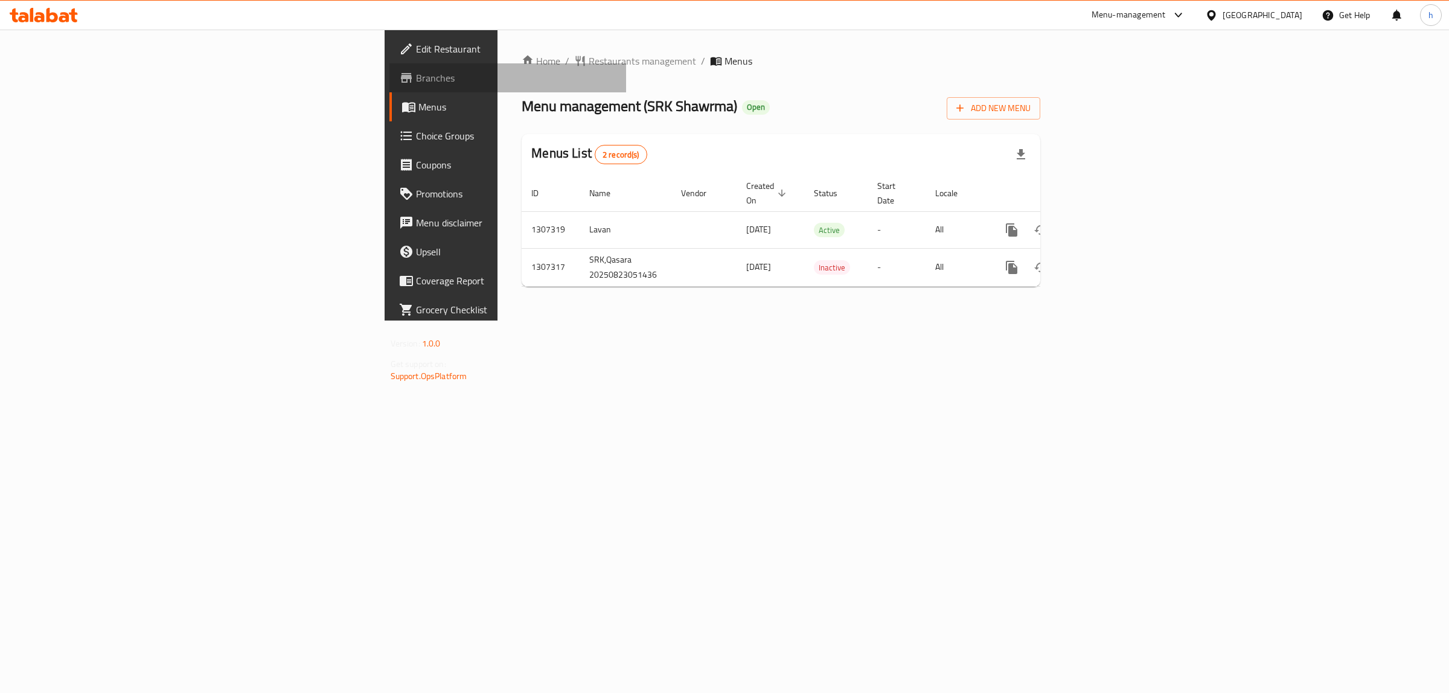
click at [416, 85] on span "Branches" at bounding box center [516, 78] width 201 height 14
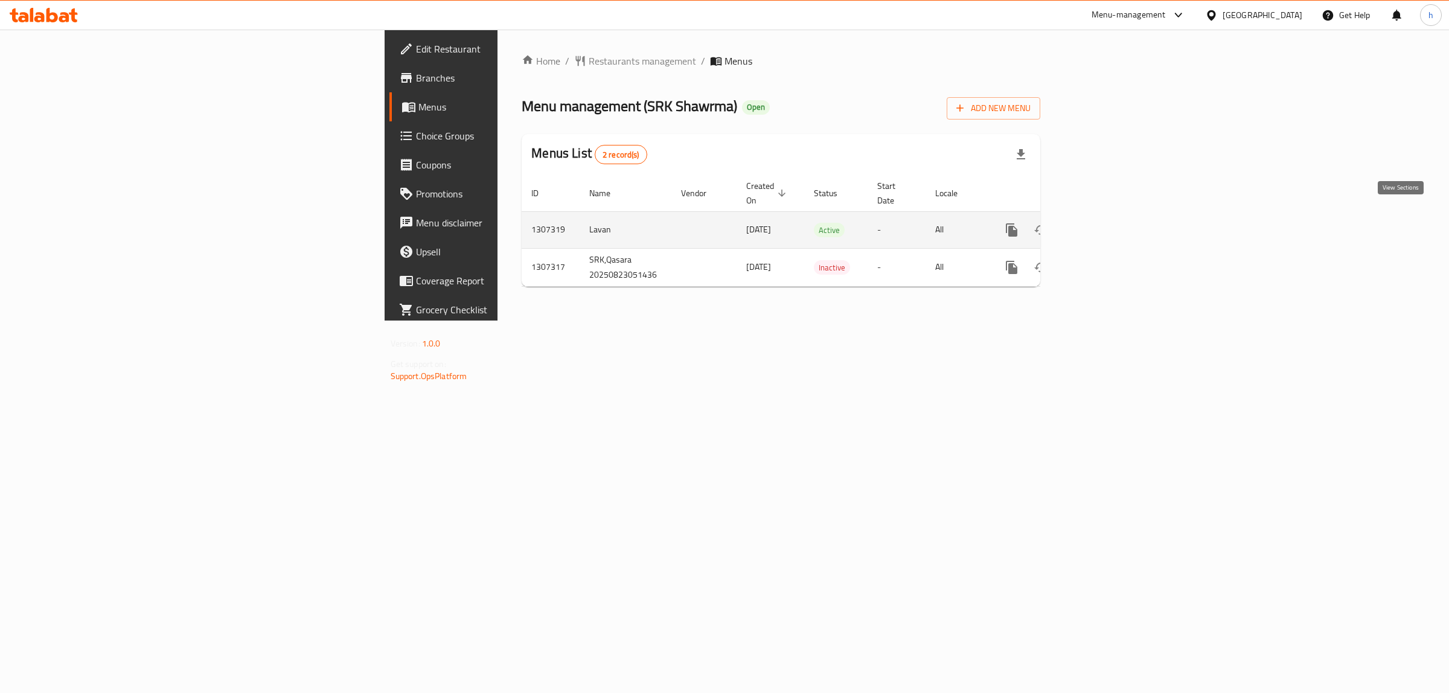
click at [1106, 223] on icon "enhanced table" at bounding box center [1098, 230] width 14 height 14
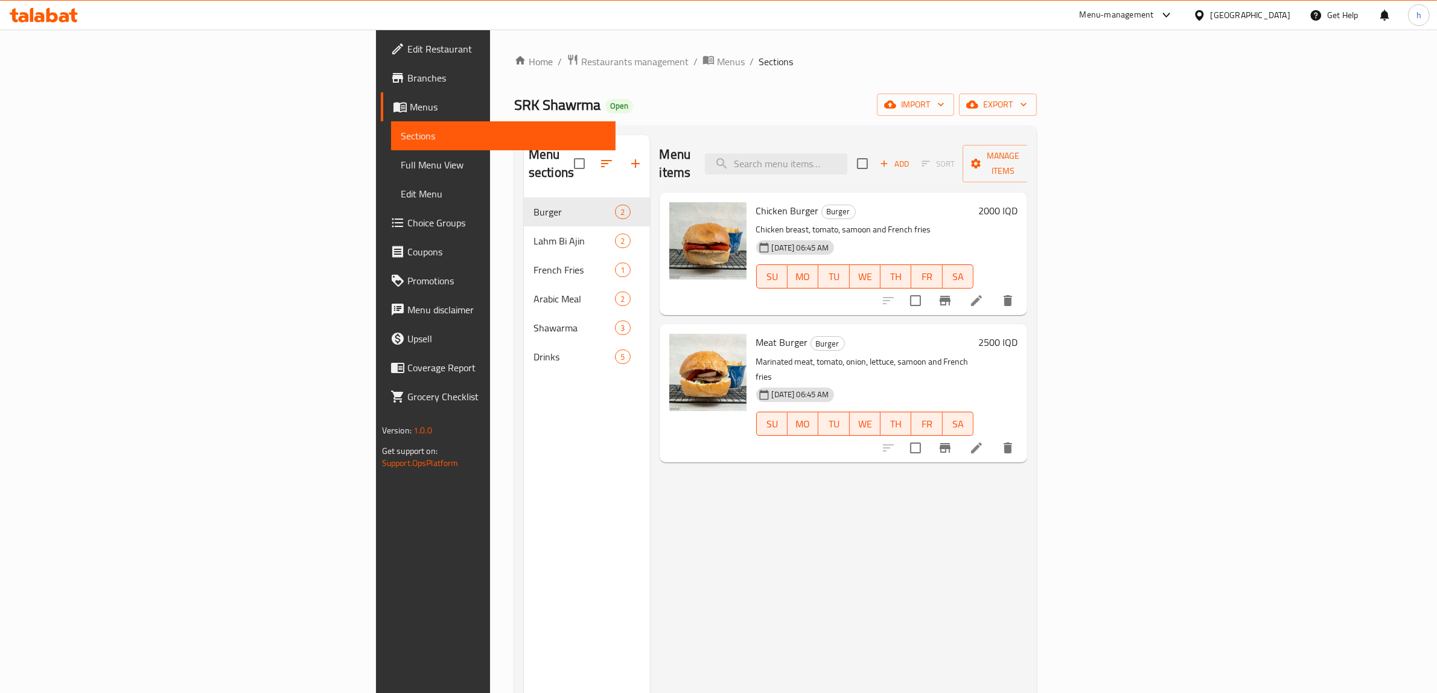
click at [407, 53] on span "Edit Restaurant" at bounding box center [506, 49] width 199 height 14
